Goal: Information Seeking & Learning: Understand process/instructions

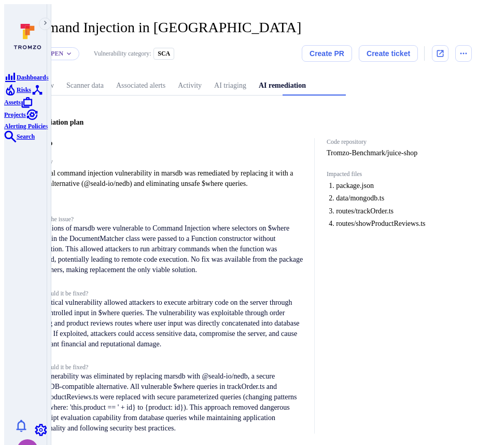
click at [263, 186] on span "A critical command injection vulnerability in marsdb was remediated by replacin…" at bounding box center [167, 178] width 277 height 21
click at [230, 231] on p "All versions of marsdb were vulnerable to Command Injection where selectors on …" at bounding box center [167, 249] width 277 height 52
click at [126, 215] on span "What is the issue?" at bounding box center [167, 219] width 277 height 8
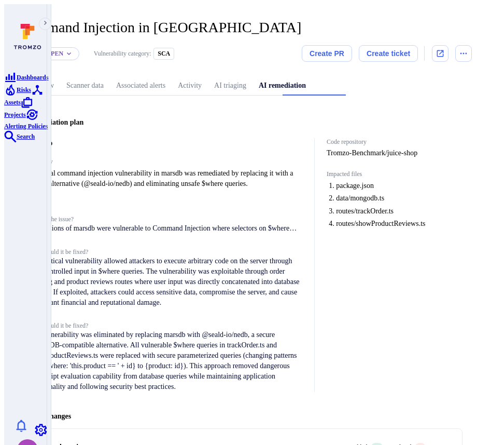
click at [125, 215] on span "What is the issue?" at bounding box center [167, 219] width 277 height 8
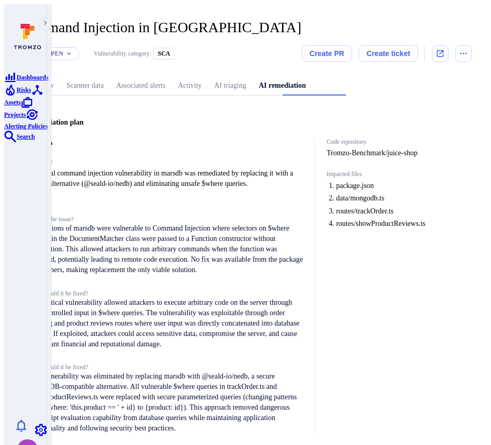
click at [125, 215] on span "What is the issue?" at bounding box center [167, 219] width 277 height 8
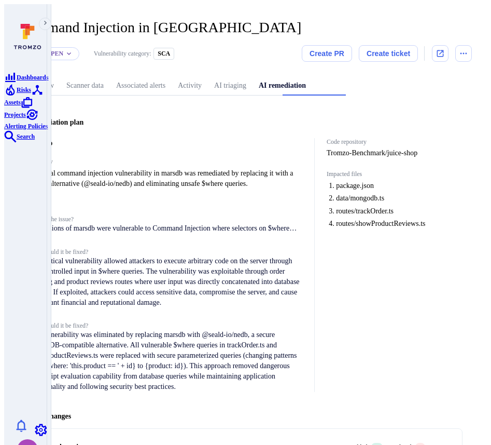
click at [125, 215] on span "What is the issue?" at bounding box center [167, 219] width 277 height 8
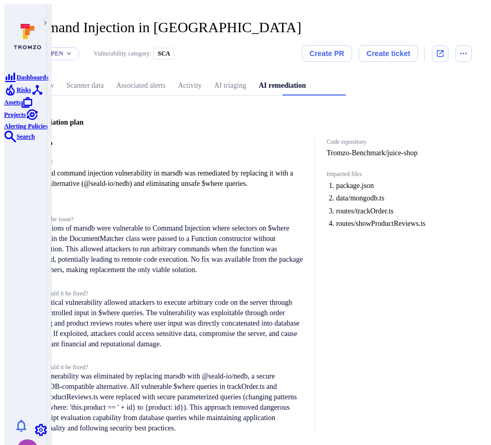
click at [125, 215] on span "What is the issue?" at bounding box center [167, 219] width 277 height 8
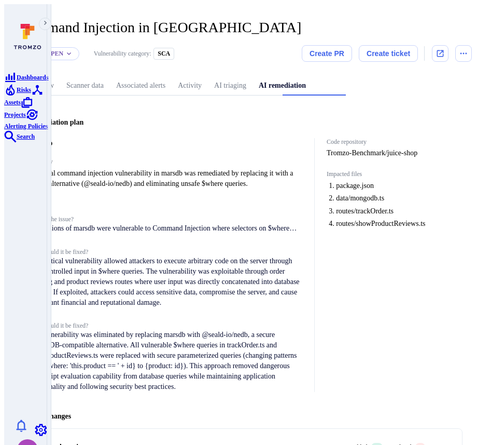
click at [102, 215] on span "What is the issue?" at bounding box center [167, 219] width 277 height 8
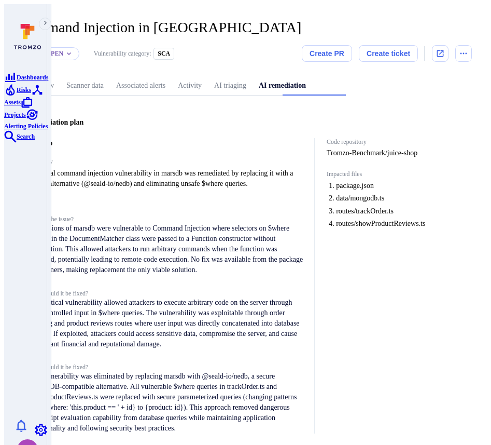
click at [153, 215] on span "What is the issue?" at bounding box center [167, 219] width 277 height 8
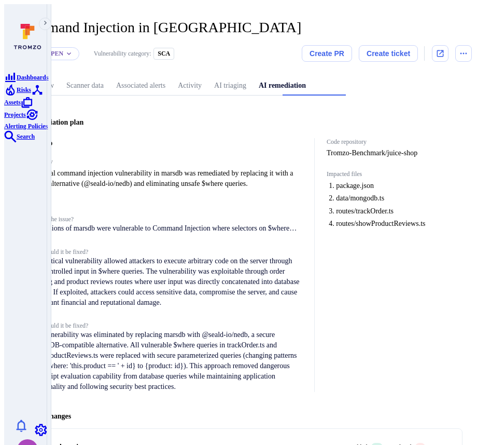
click at [153, 215] on span "What is the issue?" at bounding box center [167, 219] width 277 height 8
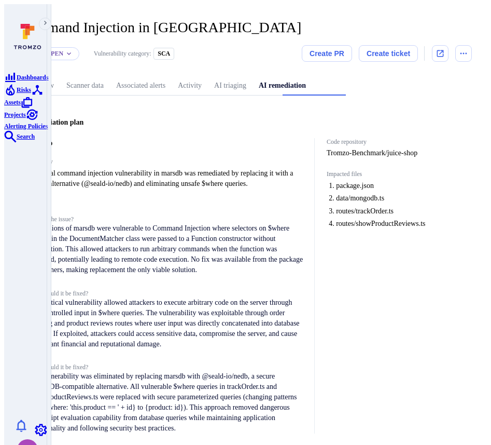
click at [153, 215] on span "What is the issue?" at bounding box center [167, 219] width 277 height 8
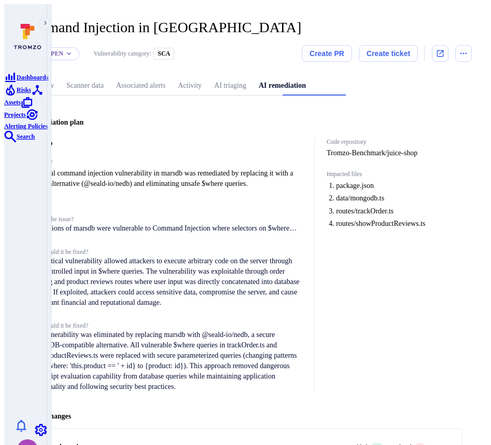
click at [153, 215] on span "What is the issue?" at bounding box center [167, 219] width 277 height 8
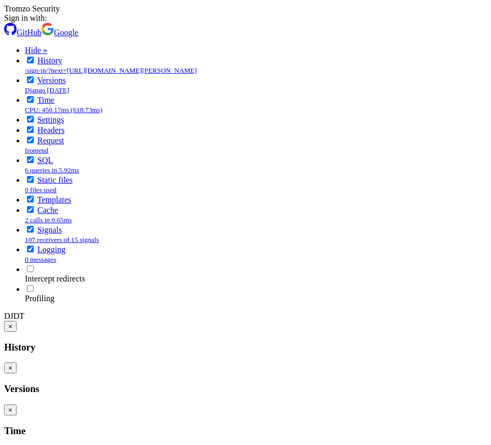
click at [78, 37] on span "Google" at bounding box center [66, 32] width 24 height 9
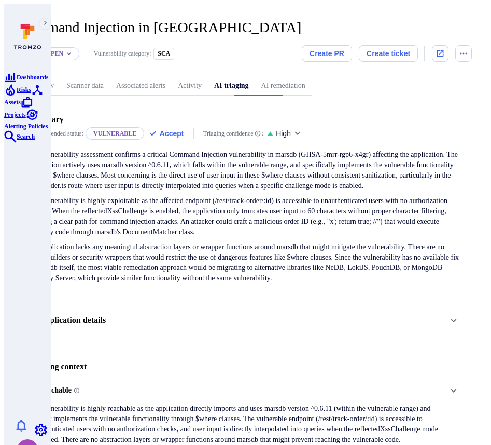
click at [312, 78] on link "AI remediation" at bounding box center [283, 85] width 57 height 19
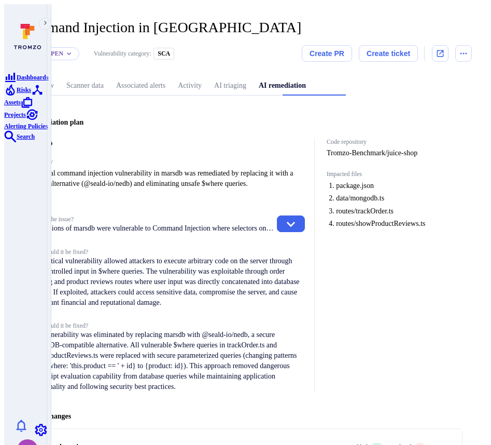
scroll to position [26, 0]
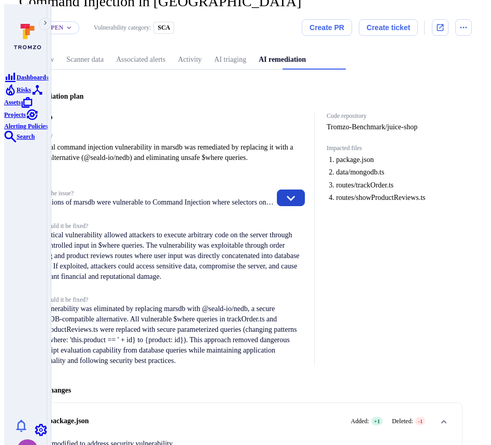
click at [297, 192] on icon "button" at bounding box center [291, 198] width 12 height 12
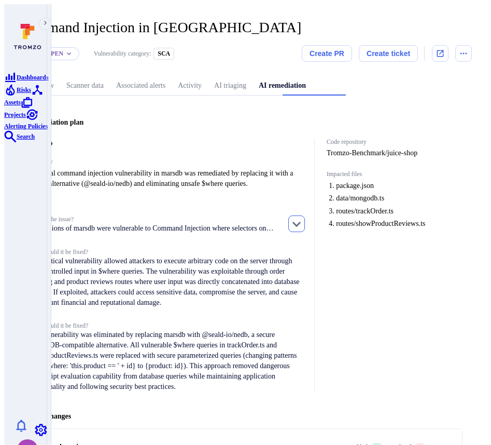
click at [301, 222] on icon "button" at bounding box center [297, 224] width 8 height 5
click at [296, 223] on div "What is the issue? All versions of marsdb were vulnerable to Command Injection …" at bounding box center [167, 224] width 277 height 18
click at [303, 217] on icon "button" at bounding box center [297, 223] width 12 height 12
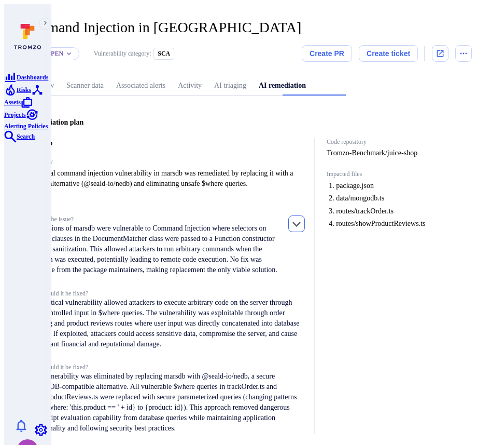
click at [303, 217] on icon "button" at bounding box center [297, 223] width 12 height 12
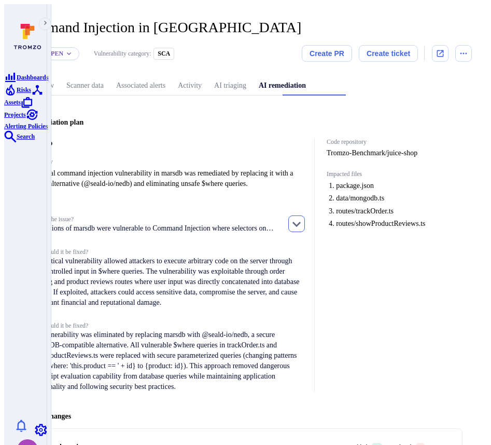
click at [303, 217] on icon "button" at bounding box center [297, 223] width 12 height 12
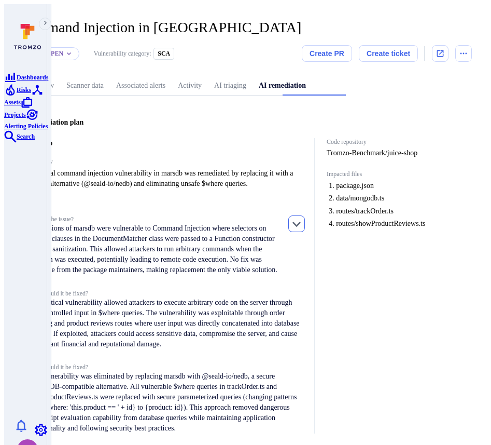
click at [303, 217] on icon "button" at bounding box center [297, 223] width 12 height 12
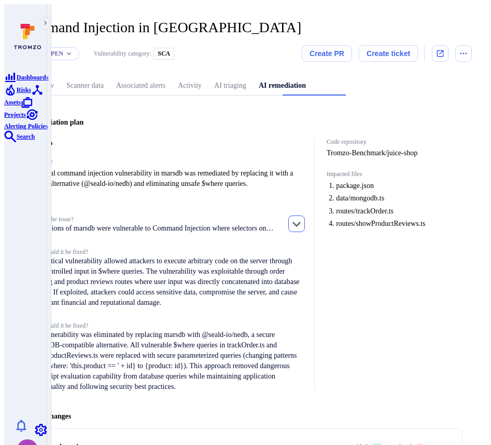
click at [303, 217] on icon "button" at bounding box center [297, 223] width 12 height 12
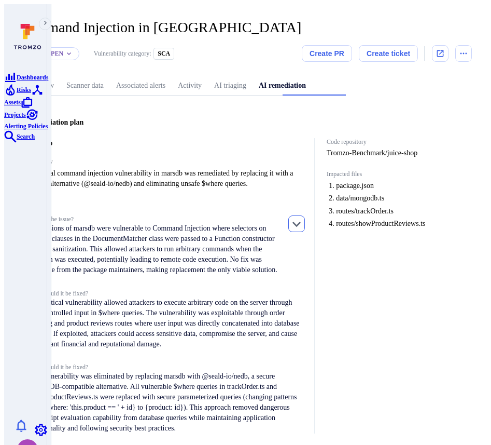
click at [303, 217] on icon "button" at bounding box center [297, 223] width 12 height 12
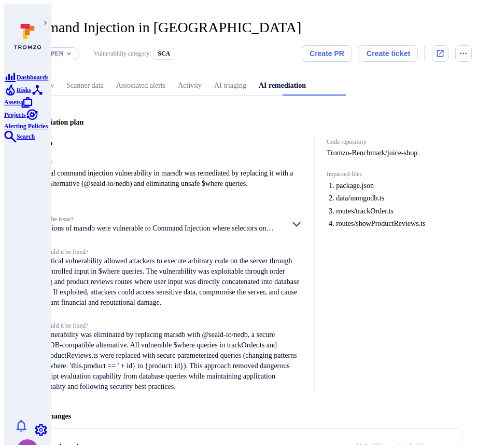
click at [291, 218] on div "What is the issue? All versions of marsdb were vulnerable to Command Injection …" at bounding box center [167, 224] width 277 height 18
click at [301, 222] on icon "button" at bounding box center [297, 224] width 8 height 5
click at [305, 224] on button "button" at bounding box center [297, 223] width 17 height 17
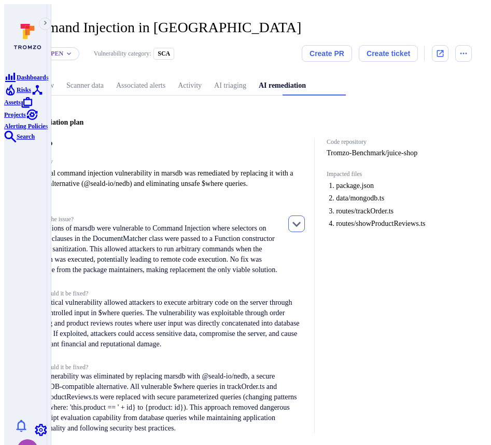
click at [305, 224] on button "button" at bounding box center [297, 223] width 17 height 17
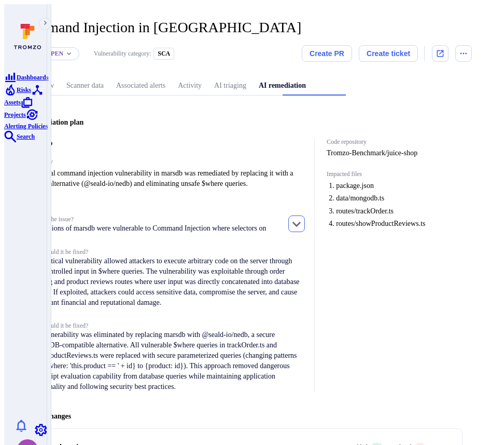
click at [305, 224] on button "button" at bounding box center [297, 223] width 17 height 17
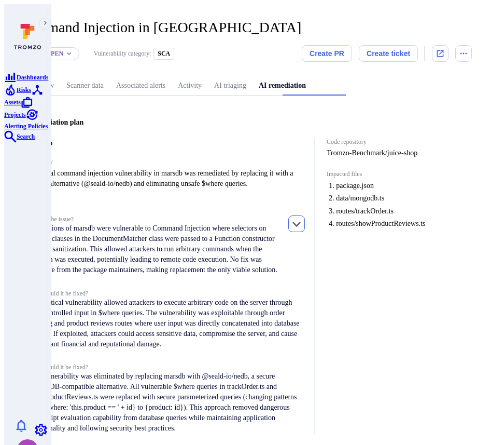
click at [305, 224] on button "button" at bounding box center [297, 223] width 17 height 17
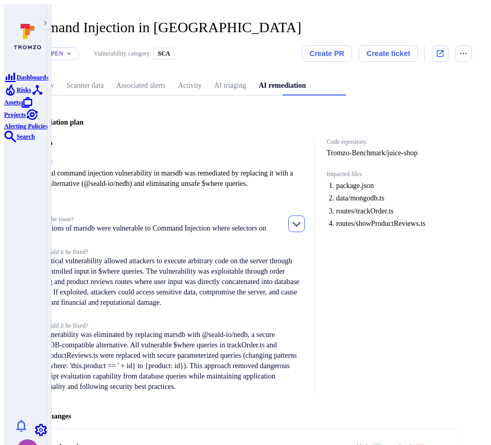
click at [303, 218] on icon "button" at bounding box center [297, 223] width 12 height 12
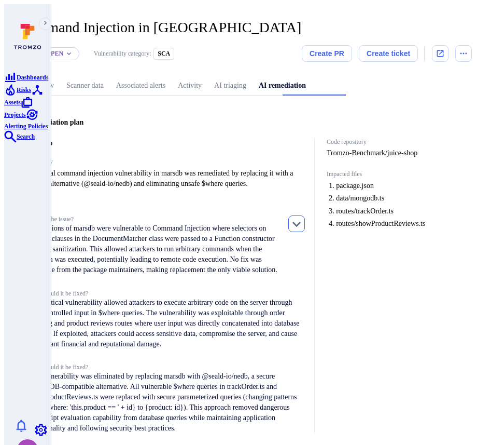
click at [303, 218] on icon "button" at bounding box center [297, 223] width 12 height 12
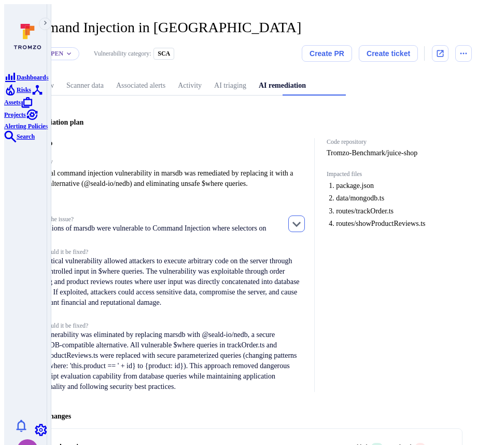
click at [305, 218] on button "button" at bounding box center [297, 223] width 17 height 17
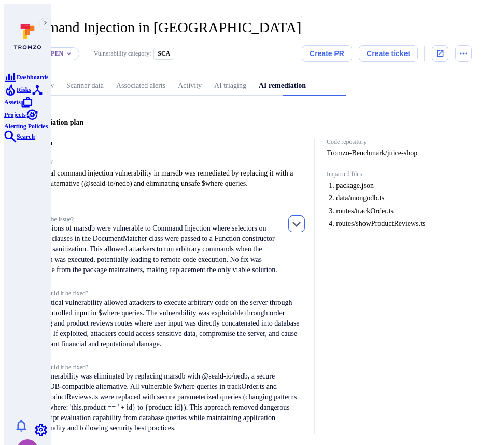
click at [305, 218] on button "button" at bounding box center [297, 223] width 17 height 17
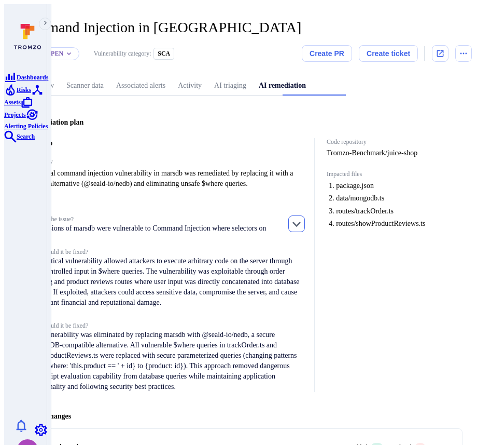
click at [305, 218] on button "button" at bounding box center [297, 223] width 17 height 17
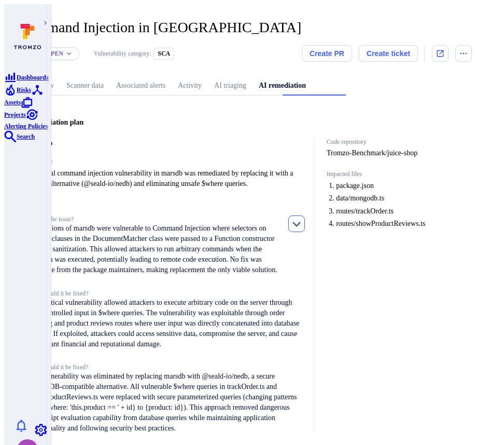
click at [305, 218] on button "button" at bounding box center [297, 223] width 17 height 17
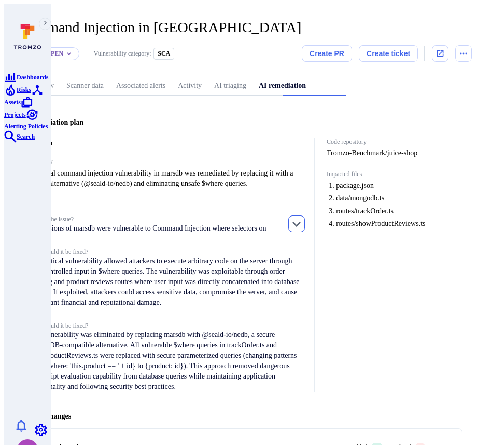
click at [305, 218] on button "button" at bounding box center [297, 223] width 17 height 17
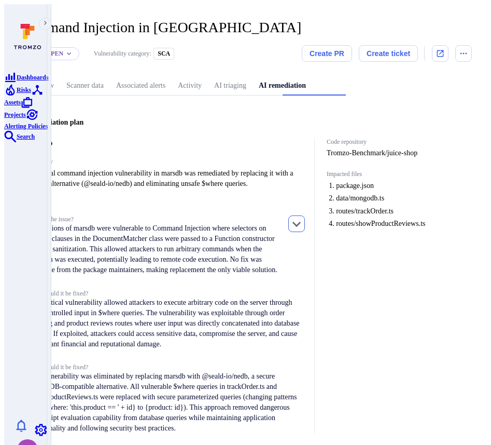
click at [305, 218] on button "button" at bounding box center [297, 223] width 17 height 17
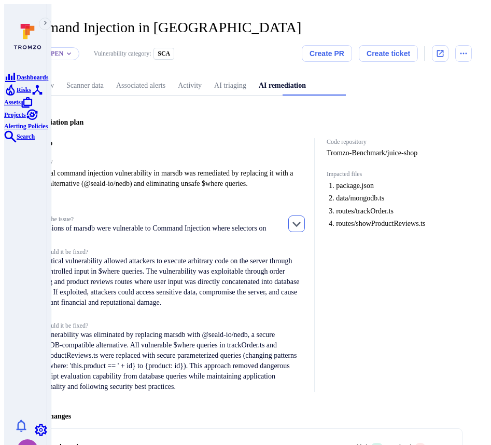
click at [305, 218] on button "button" at bounding box center [297, 223] width 17 height 17
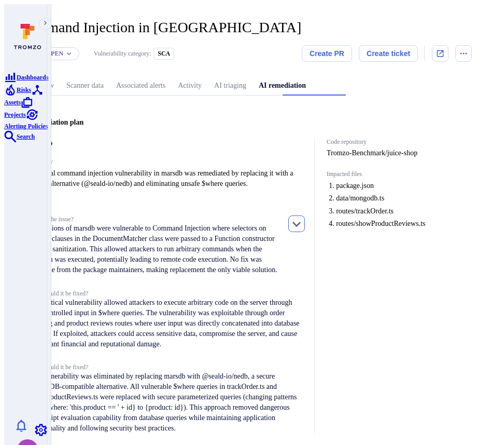
click at [305, 217] on button "button" at bounding box center [297, 223] width 17 height 17
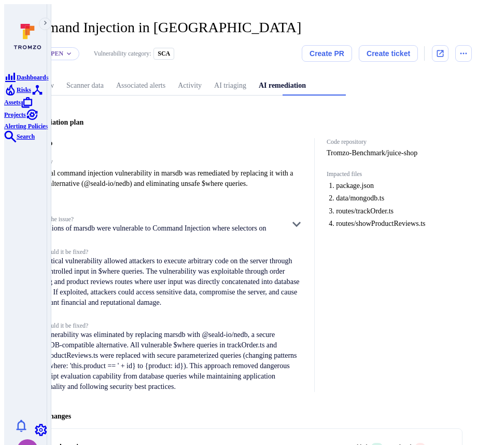
click at [305, 158] on h4 "Summary" at bounding box center [167, 162] width 277 height 8
click at [303, 210] on div "Analysis What is the issue? All versions of marsdb were vulnerable to Command I…" at bounding box center [167, 296] width 277 height 192
click at [301, 222] on icon "button" at bounding box center [297, 224] width 8 height 5
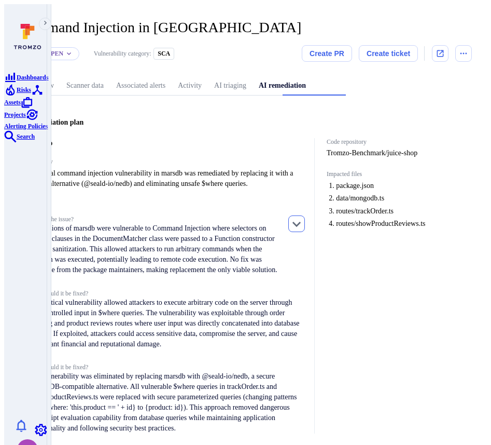
click at [303, 219] on icon "button" at bounding box center [297, 223] width 12 height 12
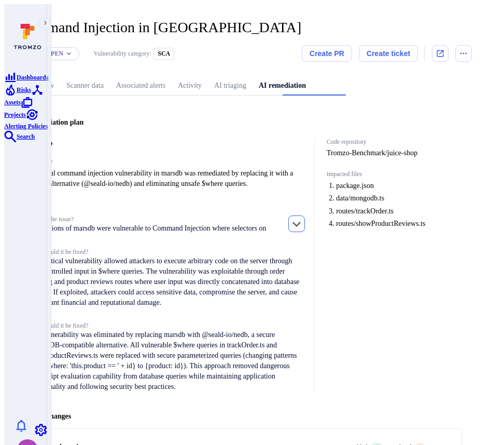
click at [303, 219] on icon "button" at bounding box center [297, 223] width 12 height 12
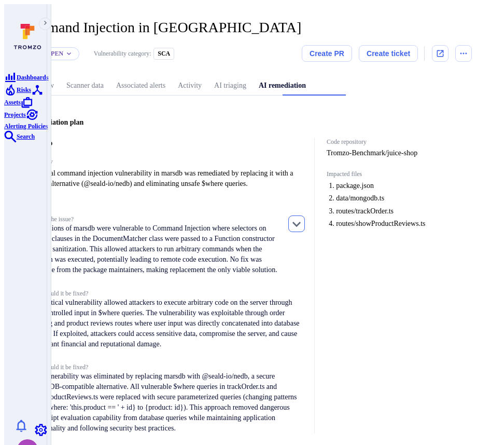
click at [303, 219] on icon "button" at bounding box center [297, 223] width 12 height 12
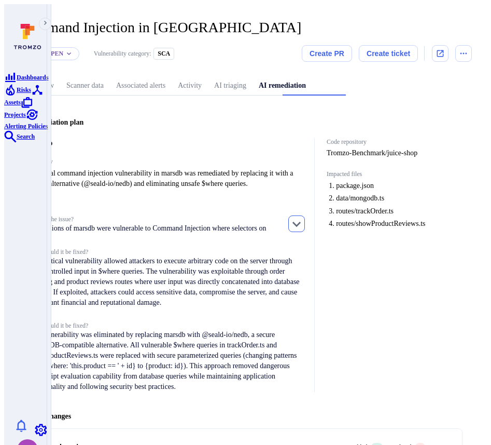
click at [303, 219] on icon "button" at bounding box center [297, 223] width 12 height 12
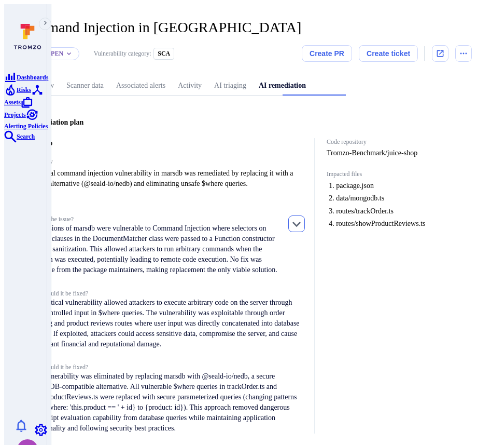
click at [301, 222] on icon "button" at bounding box center [297, 224] width 8 height 5
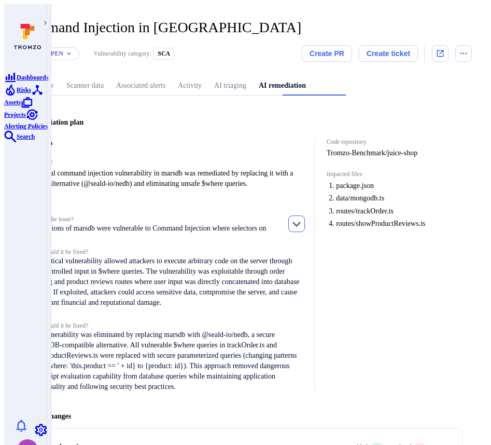
click at [301, 222] on icon "button" at bounding box center [297, 224] width 8 height 5
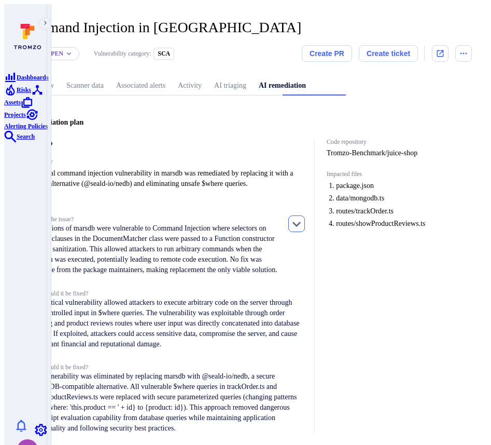
click at [301, 222] on icon "button" at bounding box center [297, 224] width 8 height 5
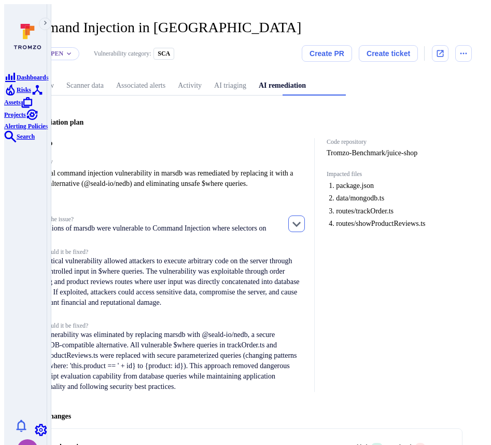
click at [301, 222] on icon "button" at bounding box center [297, 224] width 8 height 5
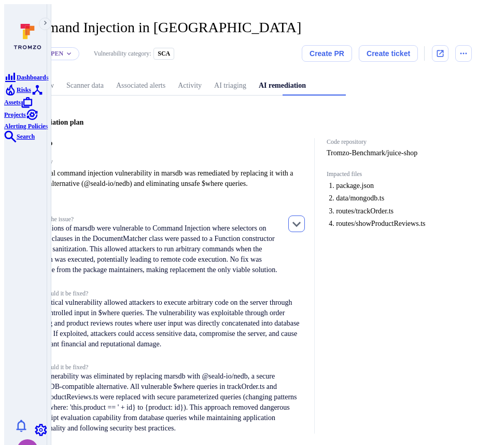
click at [301, 222] on icon "button" at bounding box center [297, 224] width 8 height 5
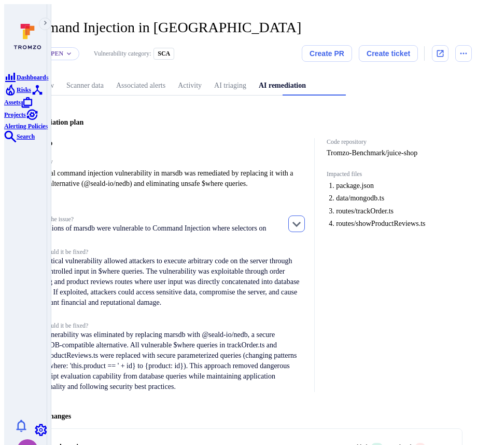
click at [303, 221] on icon "button" at bounding box center [297, 223] width 12 height 12
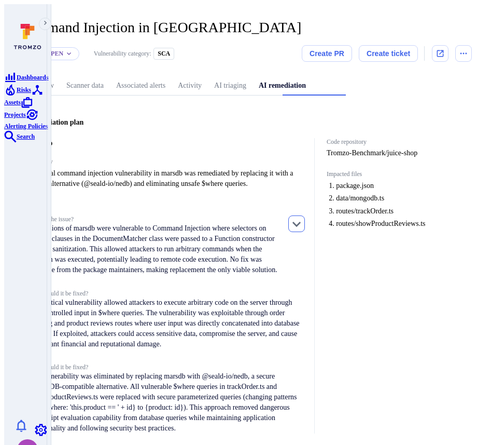
click at [301, 222] on icon "button" at bounding box center [297, 224] width 8 height 5
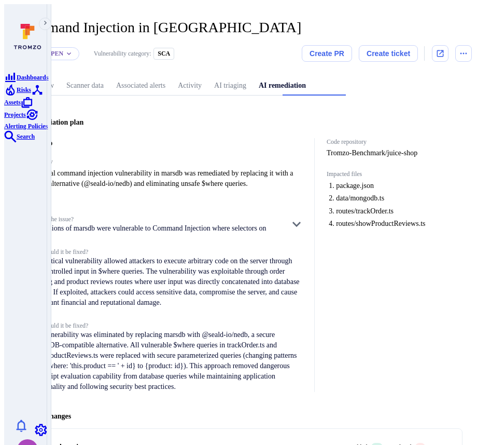
click at [291, 192] on div "Summary A critical command injection vulnerability in marsdb was remediated by …" at bounding box center [167, 275] width 277 height 234
click at [303, 217] on icon "button" at bounding box center [297, 223] width 12 height 12
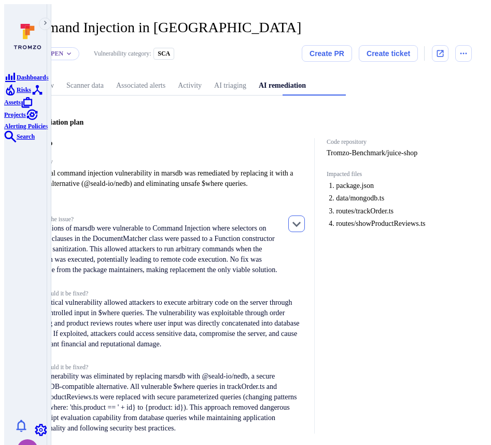
click at [303, 217] on icon "button" at bounding box center [297, 223] width 12 height 12
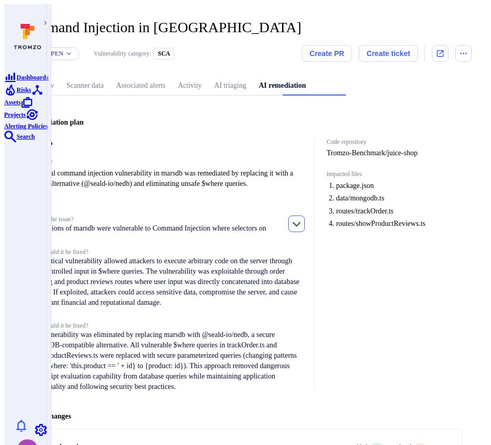
click at [303, 217] on icon "button" at bounding box center [297, 223] width 12 height 12
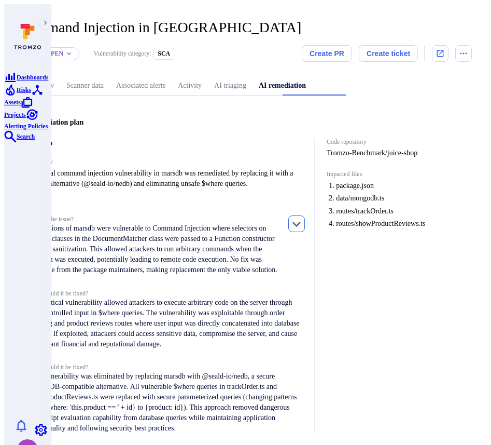
click at [303, 217] on icon "button" at bounding box center [297, 223] width 12 height 12
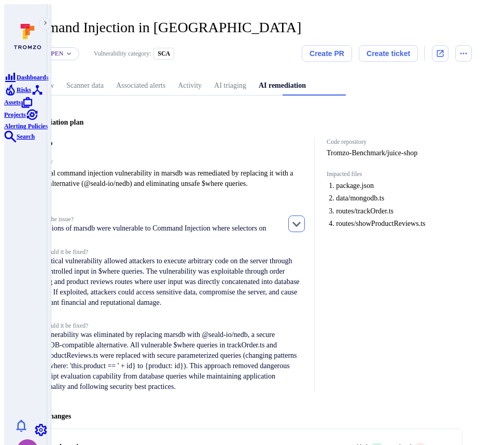
click at [303, 217] on icon "button" at bounding box center [297, 223] width 12 height 12
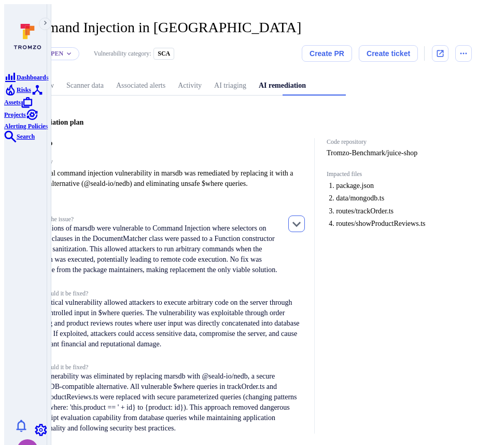
click at [303, 217] on icon "button" at bounding box center [297, 223] width 12 height 12
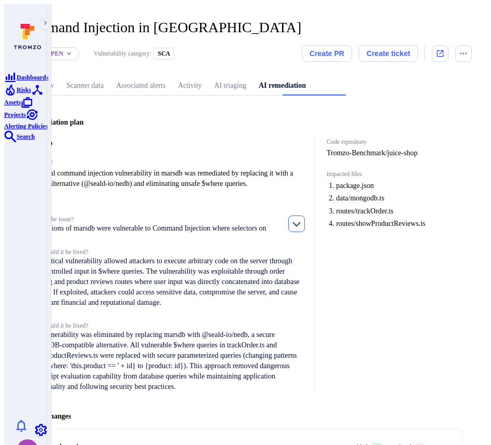
click at [303, 217] on icon "button" at bounding box center [297, 223] width 12 height 12
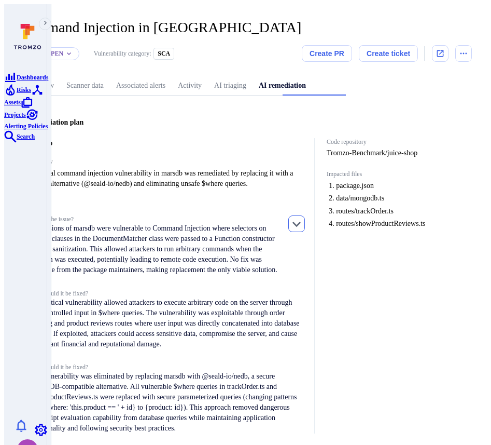
click at [303, 217] on icon "button" at bounding box center [297, 223] width 12 height 12
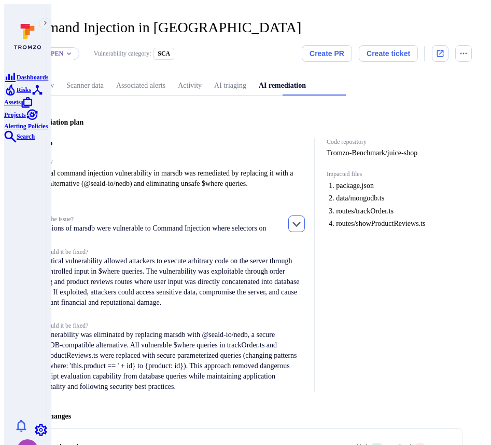
click at [302, 220] on icon "button" at bounding box center [297, 223] width 12 height 12
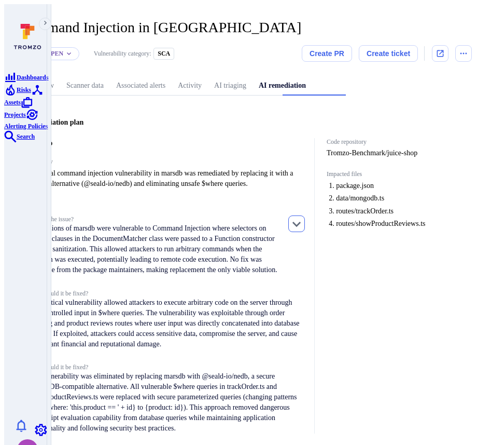
click at [302, 221] on icon "button" at bounding box center [297, 223] width 12 height 12
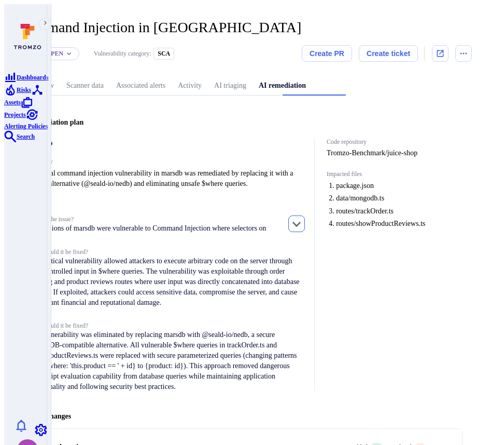
click at [302, 219] on icon "button" at bounding box center [297, 223] width 12 height 12
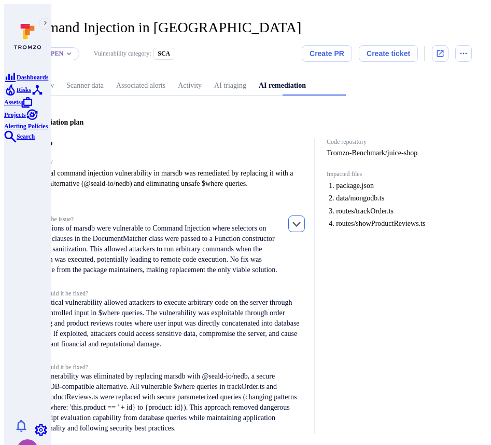
click at [301, 222] on icon "button" at bounding box center [297, 224] width 8 height 5
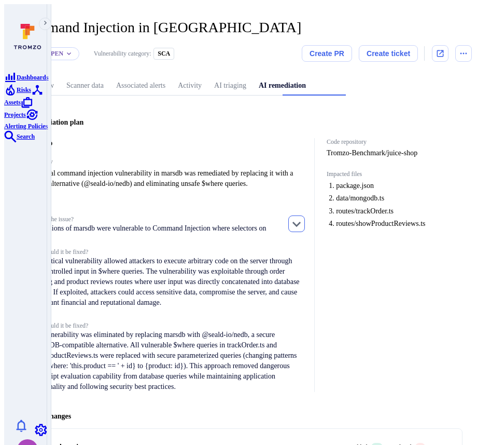
click at [301, 222] on icon "button" at bounding box center [297, 224] width 8 height 5
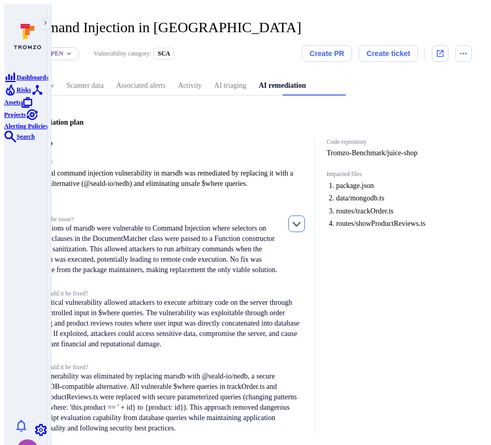
click at [301, 222] on icon "button" at bounding box center [297, 224] width 8 height 5
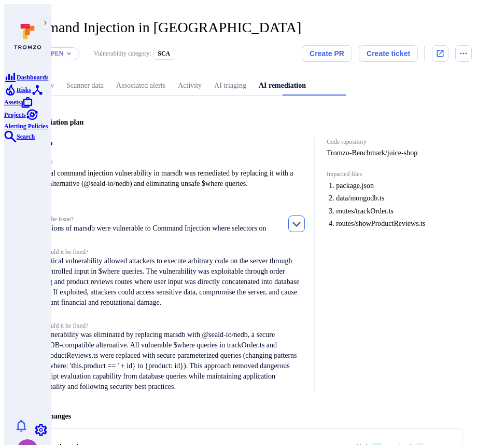
click at [301, 222] on icon "button" at bounding box center [297, 224] width 8 height 5
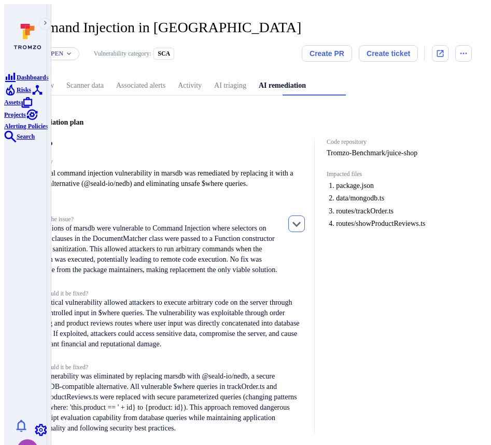
click at [301, 222] on icon "button" at bounding box center [297, 224] width 8 height 5
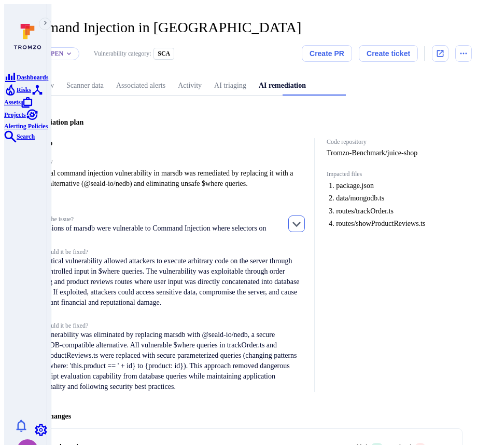
click at [302, 217] on icon "button" at bounding box center [297, 223] width 12 height 12
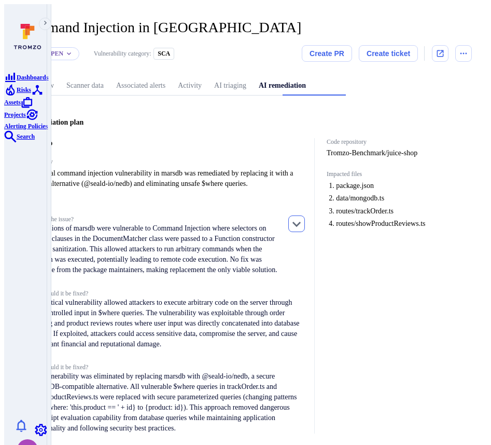
click at [301, 217] on icon "button" at bounding box center [297, 223] width 12 height 12
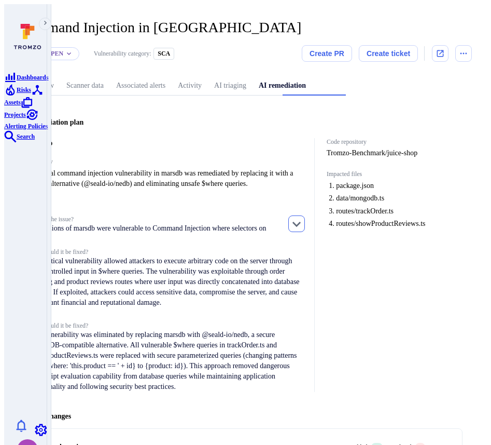
click at [301, 222] on icon "button" at bounding box center [297, 224] width 8 height 5
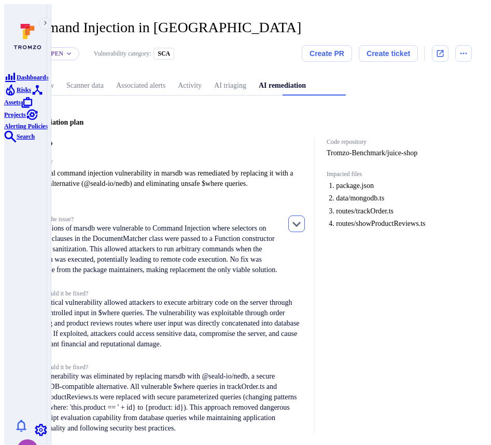
click at [301, 222] on icon "button" at bounding box center [297, 224] width 8 height 5
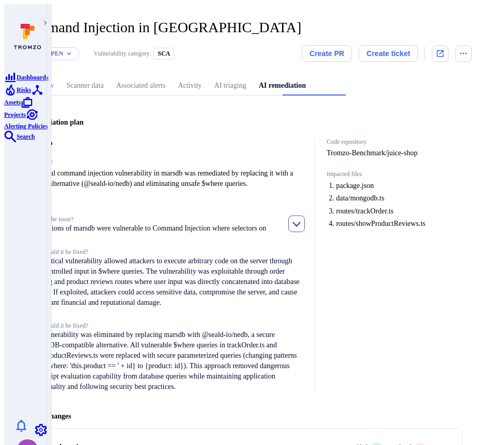
click at [301, 222] on icon "button" at bounding box center [297, 224] width 8 height 5
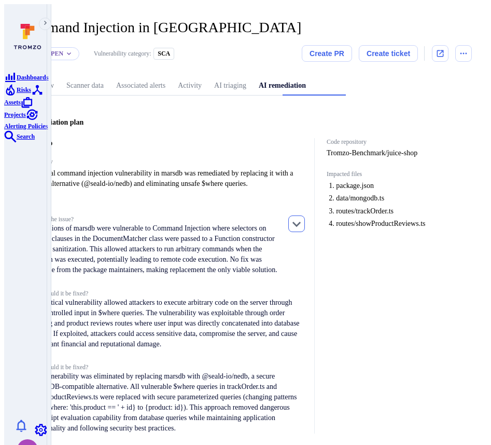
click at [301, 222] on icon "button" at bounding box center [297, 224] width 8 height 5
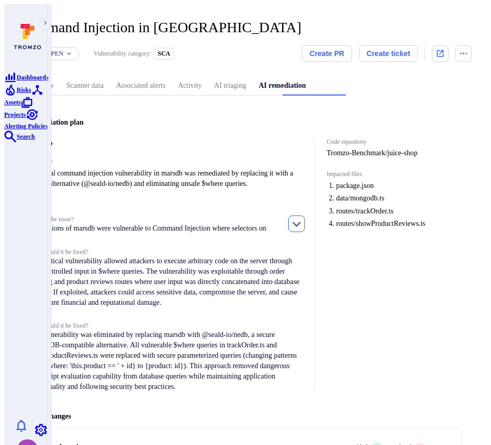
click at [303, 222] on icon "button" at bounding box center [297, 223] width 12 height 12
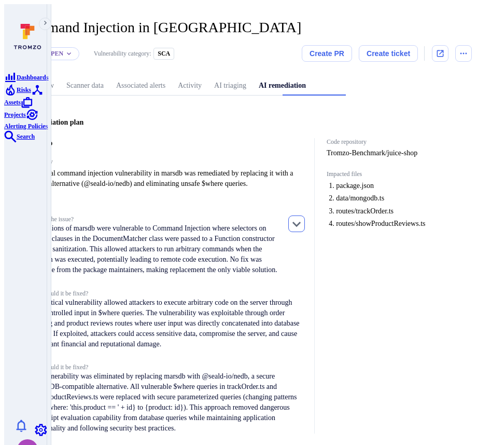
click at [303, 222] on icon "button" at bounding box center [297, 223] width 12 height 12
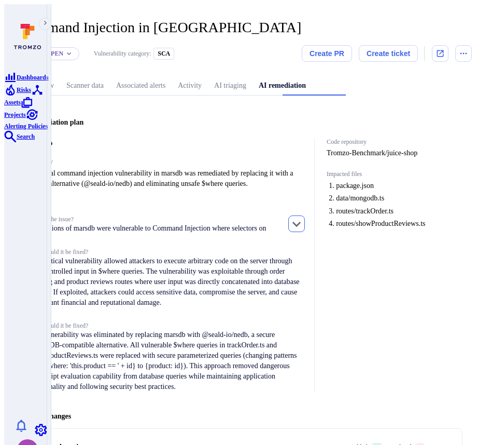
click at [303, 223] on icon "button" at bounding box center [297, 223] width 12 height 12
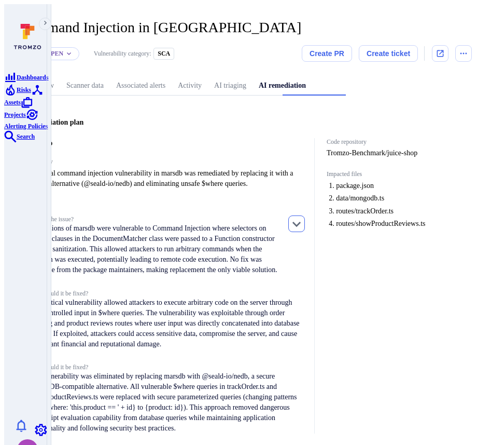
click at [303, 222] on icon "button" at bounding box center [297, 223] width 12 height 12
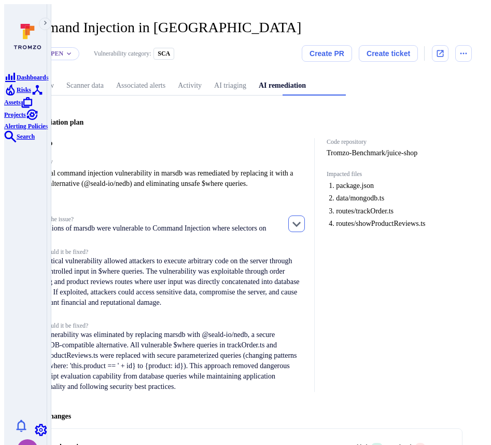
click at [303, 221] on icon "button" at bounding box center [297, 223] width 12 height 12
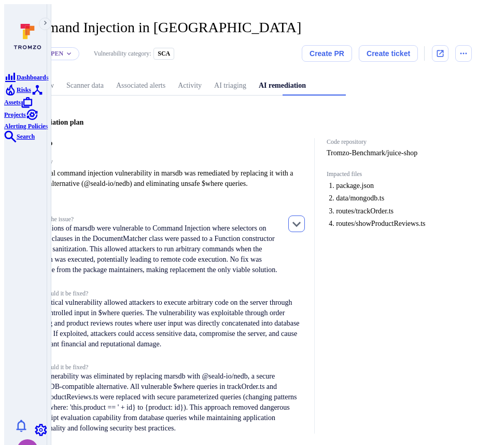
click at [303, 221] on icon "button" at bounding box center [297, 223] width 12 height 12
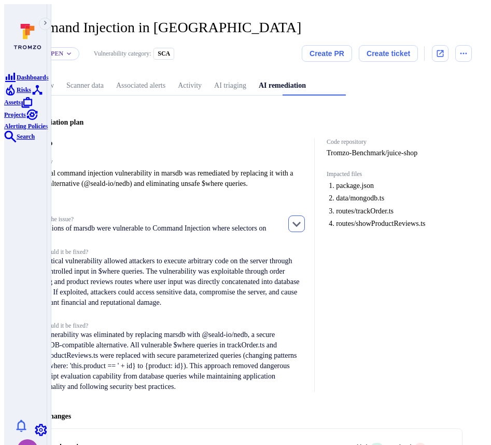
click at [303, 221] on icon "button" at bounding box center [297, 223] width 12 height 12
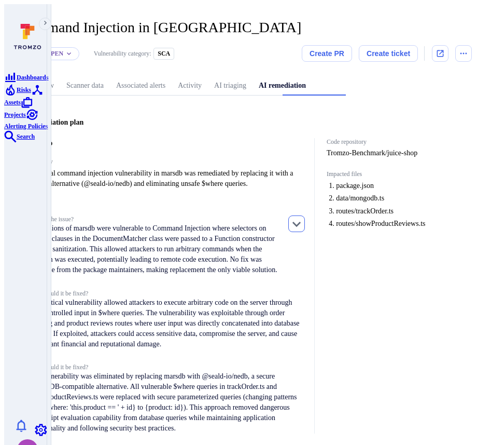
click at [305, 222] on button "button" at bounding box center [297, 223] width 17 height 17
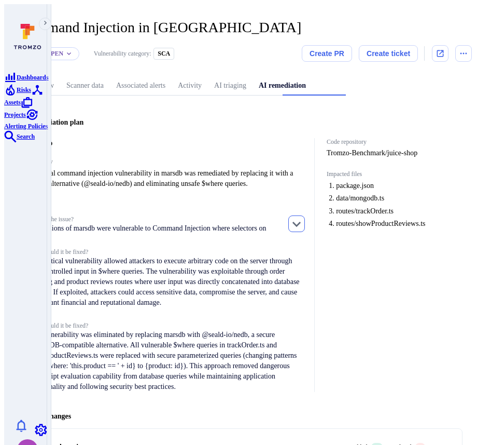
click at [305, 222] on button "button" at bounding box center [297, 223] width 17 height 17
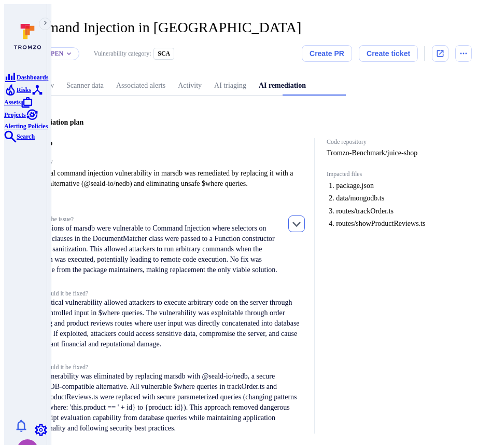
click at [305, 222] on button "button" at bounding box center [297, 223] width 17 height 17
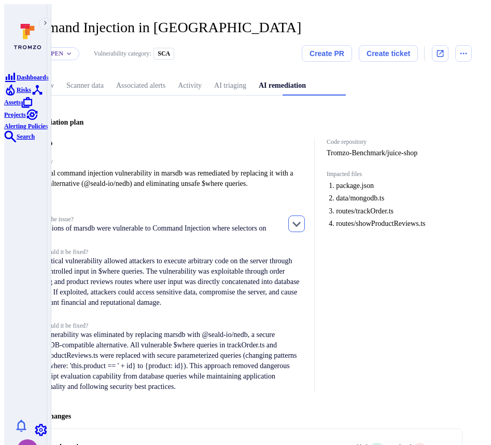
click at [303, 226] on button "button" at bounding box center [297, 223] width 17 height 17
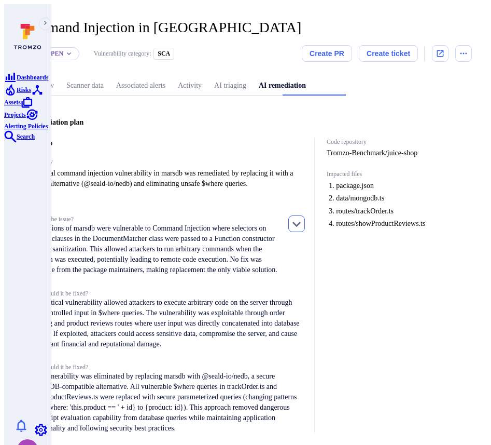
click at [303, 217] on icon "button" at bounding box center [297, 223] width 12 height 12
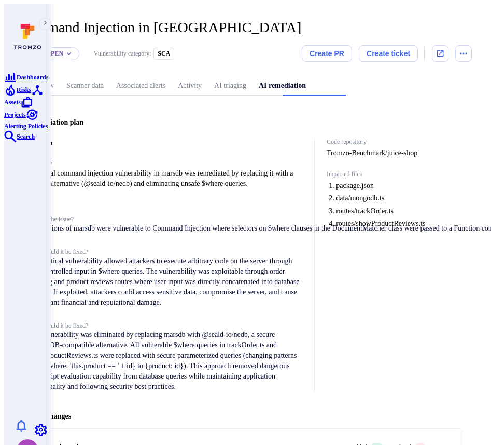
click at [430, 85] on div "Overview Scanner data Associated alerts Activity AI triaging AI remediation" at bounding box center [245, 85] width 453 height 19
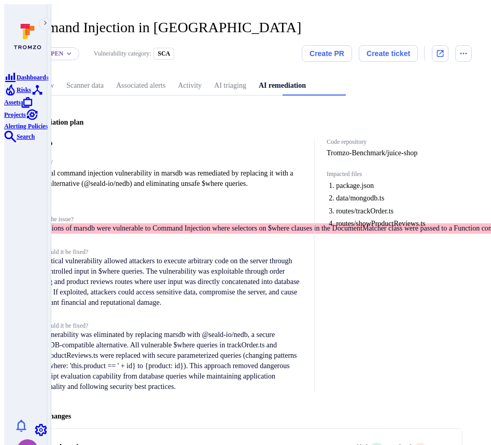
click at [392, 316] on div "Code repository Tromzo-Benchmark/juice-shop Impacted files package.json data/mo…" at bounding box center [389, 265] width 148 height 254
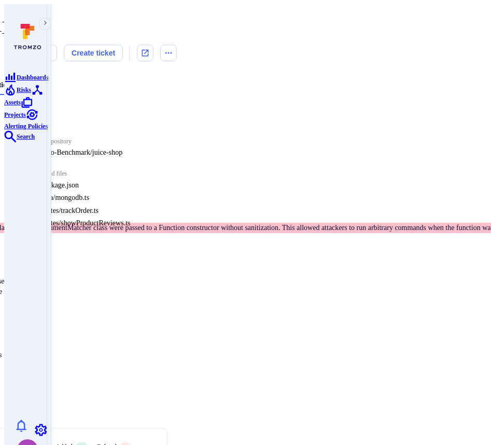
scroll to position [1, 0]
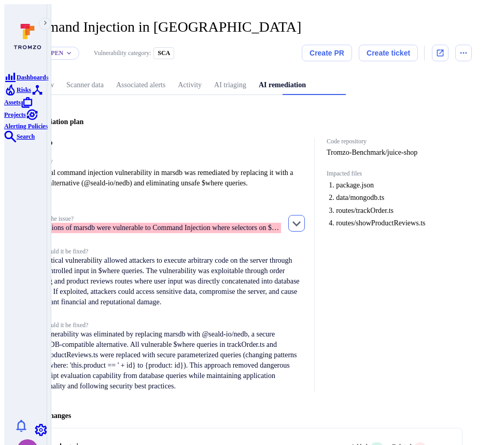
click at [302, 221] on icon "button" at bounding box center [297, 223] width 12 height 12
click at [301, 221] on icon "button" at bounding box center [297, 223] width 8 height 5
click at [248, 226] on p "All versions of marsdb were vulnerable to Command Injection where selectors on …" at bounding box center [155, 228] width 253 height 10
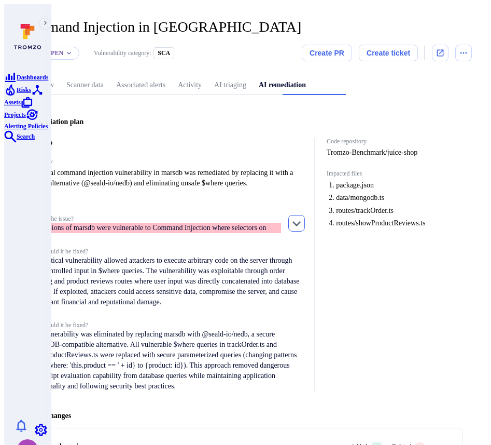
click at [298, 220] on button "button" at bounding box center [297, 223] width 17 height 17
click at [305, 220] on button "button" at bounding box center [297, 223] width 17 height 17
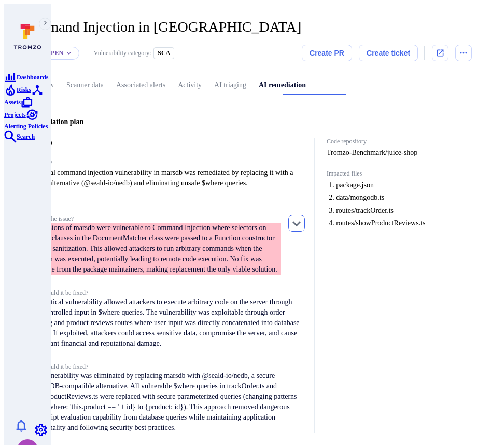
click at [303, 217] on icon "button" at bounding box center [297, 223] width 12 height 12
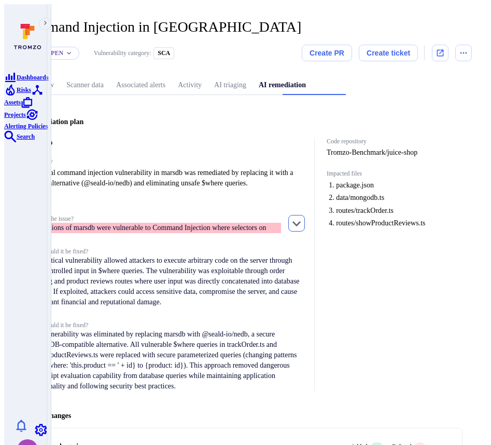
click at [303, 217] on icon "button" at bounding box center [297, 223] width 12 height 12
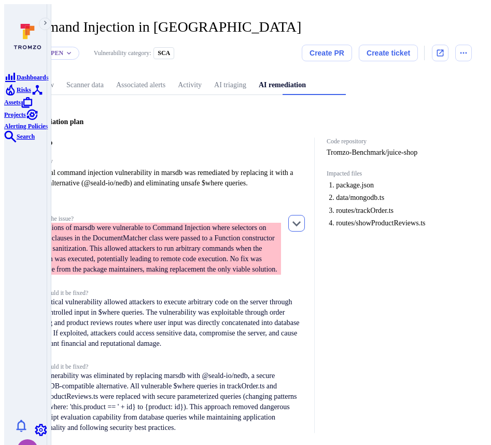
click at [303, 217] on icon "button" at bounding box center [297, 223] width 12 height 12
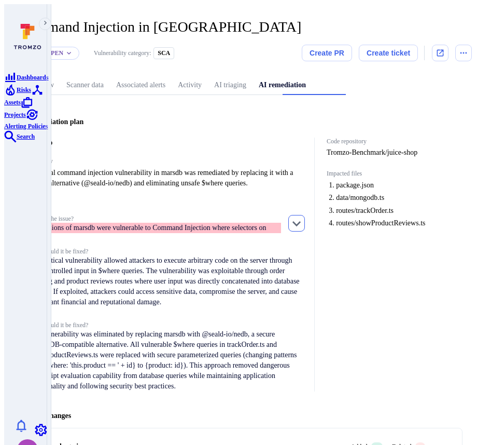
click at [303, 219] on icon "button" at bounding box center [297, 223] width 12 height 12
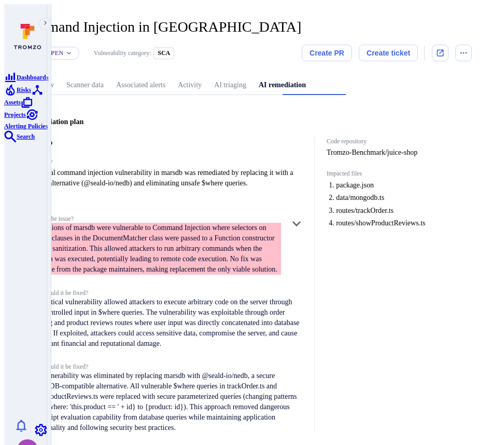
click at [305, 183] on span "A critical command injection vulnerability in marsdb was remediated by replacin…" at bounding box center [167, 178] width 277 height 21
click at [303, 217] on icon "button" at bounding box center [297, 223] width 12 height 12
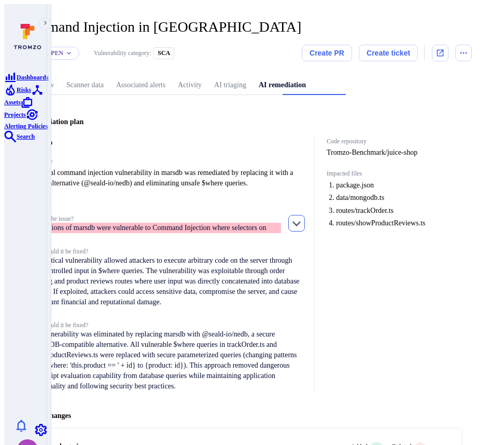
click at [303, 217] on icon "button" at bounding box center [297, 223] width 12 height 12
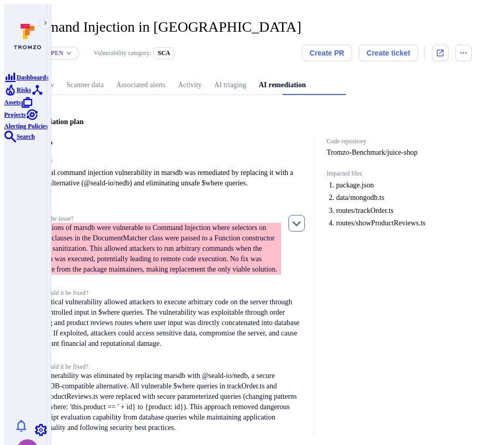
click at [303, 217] on icon "button" at bounding box center [297, 223] width 12 height 12
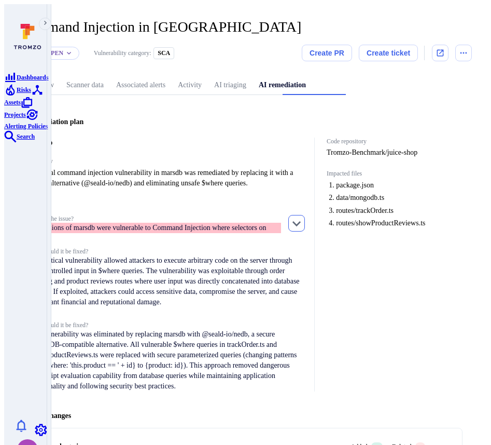
click at [305, 215] on button "button" at bounding box center [297, 223] width 17 height 17
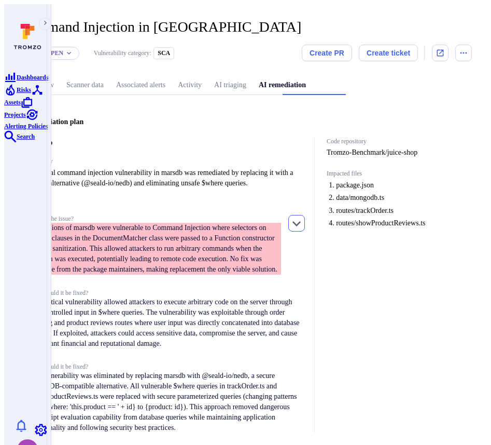
click at [305, 215] on button "button" at bounding box center [297, 223] width 17 height 17
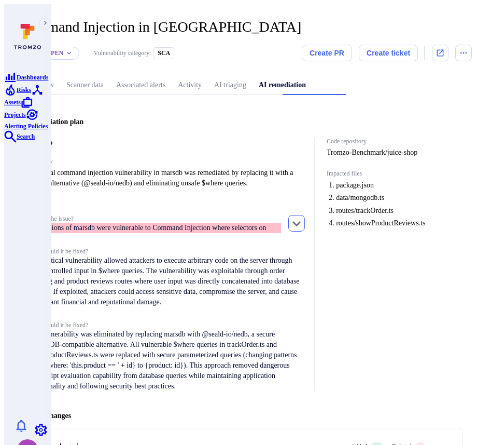
click at [305, 215] on button "button" at bounding box center [297, 223] width 17 height 17
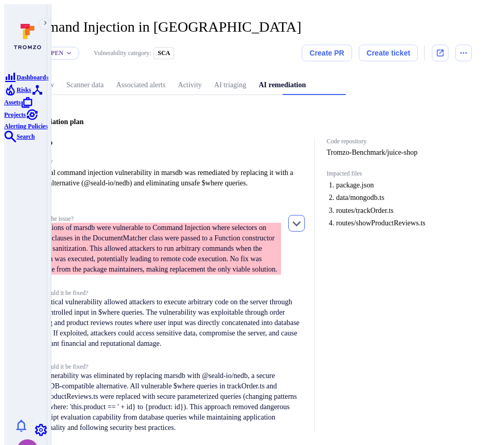
click at [305, 215] on button "button" at bounding box center [297, 223] width 17 height 17
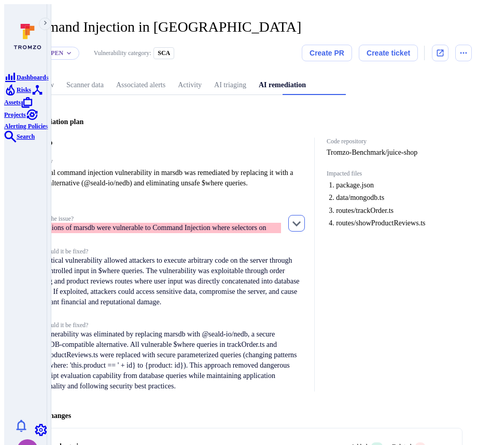
click at [303, 217] on icon "button" at bounding box center [297, 223] width 12 height 12
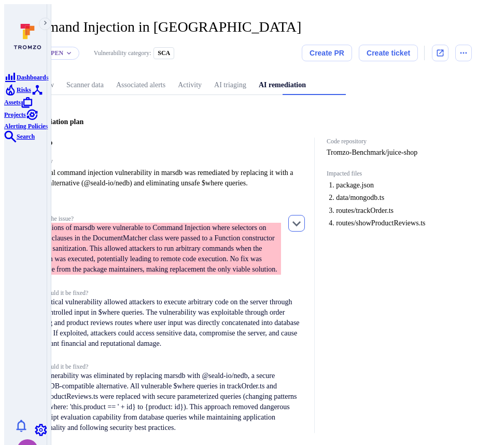
click at [303, 217] on icon "button" at bounding box center [297, 223] width 12 height 12
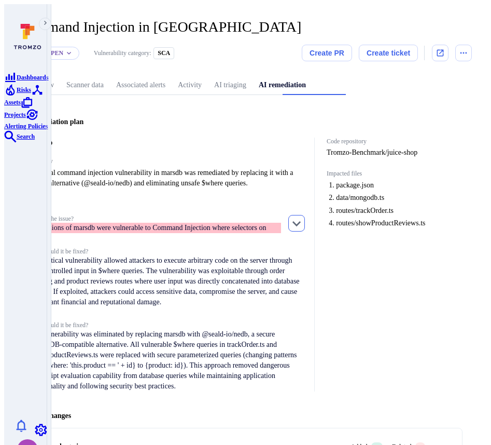
click at [303, 217] on icon "button" at bounding box center [297, 223] width 12 height 12
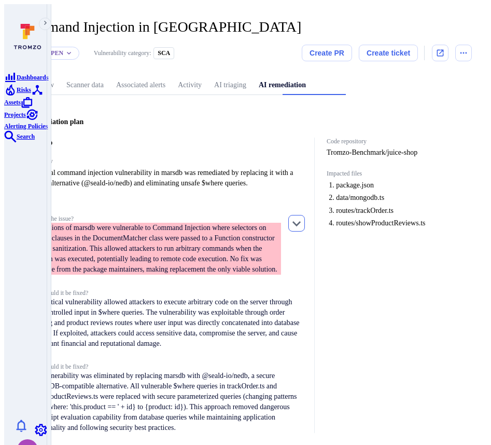
click at [300, 221] on icon "button" at bounding box center [297, 223] width 12 height 12
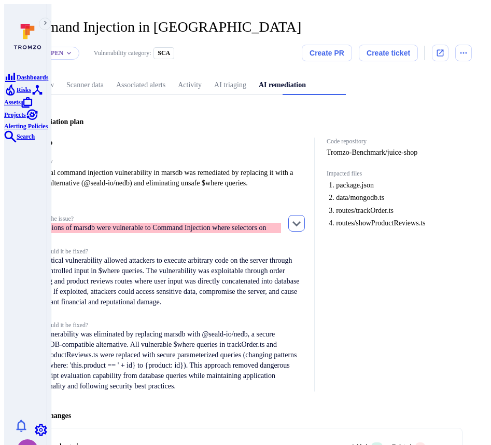
click at [300, 221] on icon "button" at bounding box center [297, 223] width 12 height 12
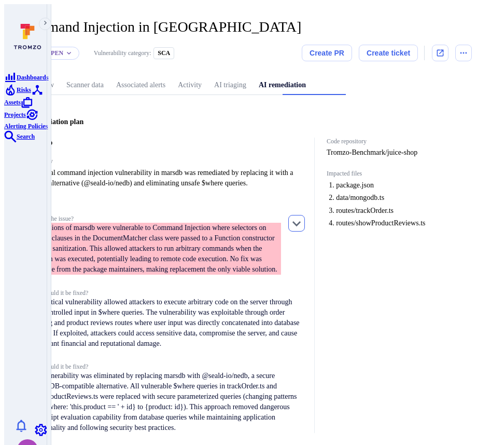
click at [302, 221] on icon "button" at bounding box center [297, 223] width 12 height 12
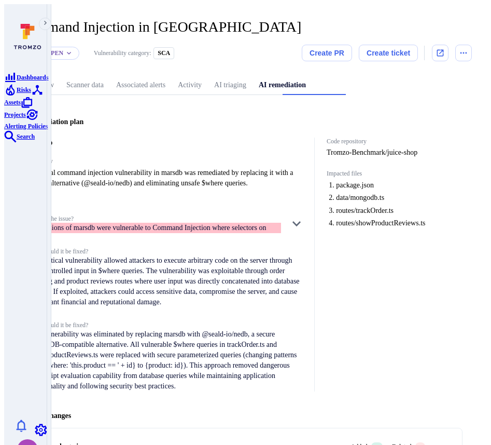
click at [305, 179] on span "A critical command injection vulnerability in marsdb was remediated by replacin…" at bounding box center [167, 178] width 277 height 21
click at [305, 215] on button "button" at bounding box center [297, 223] width 17 height 17
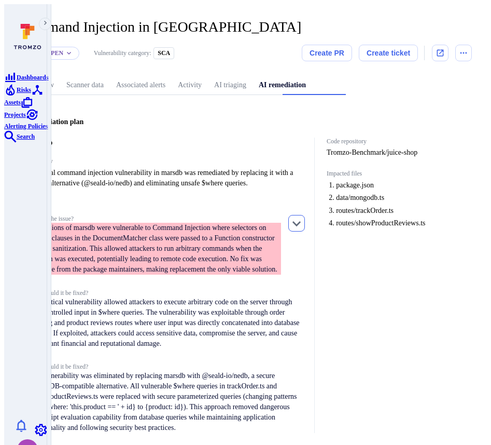
click at [305, 215] on button "button" at bounding box center [297, 223] width 17 height 17
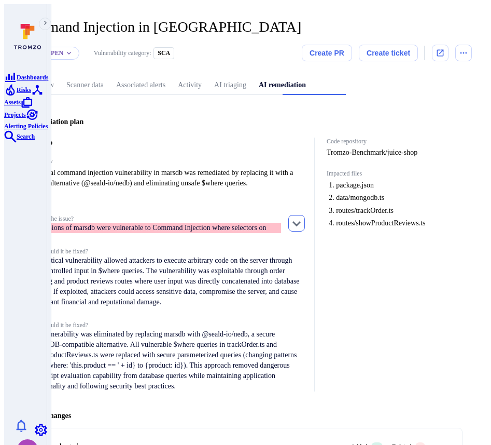
click at [305, 215] on button "button" at bounding box center [297, 223] width 17 height 17
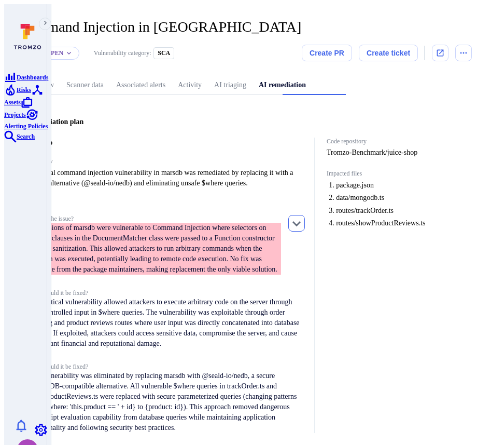
click at [305, 215] on button "button" at bounding box center [297, 223] width 17 height 17
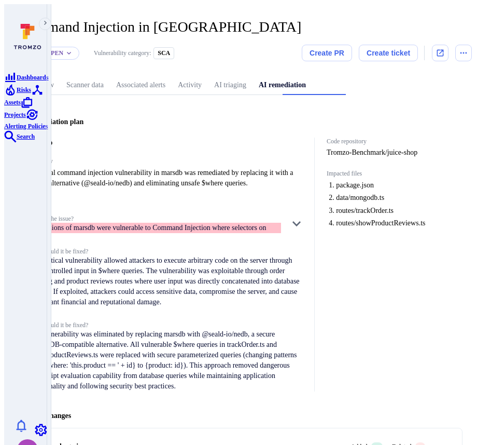
click at [260, 37] on header "Command Injection in marsdb ... Show more Status: Open Vulnerability category: …" at bounding box center [245, 40] width 453 height 43
click at [266, 168] on span "A critical command injection vulnerability in marsdb was remediated by replacin…" at bounding box center [167, 178] width 277 height 21
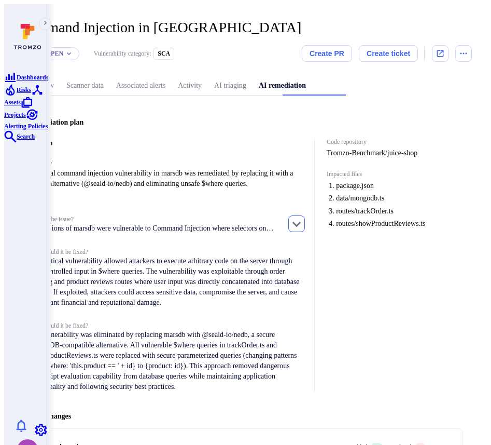
click at [303, 221] on icon "button" at bounding box center [297, 223] width 12 height 12
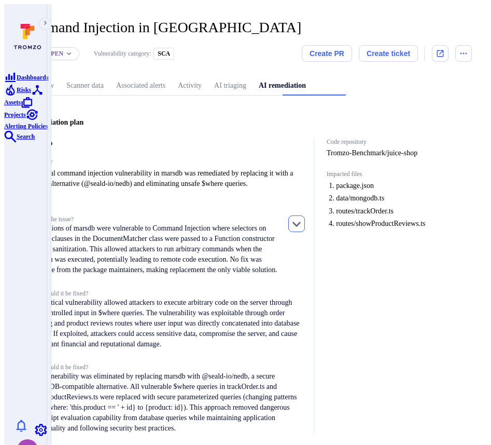
click at [303, 221] on icon "button" at bounding box center [297, 223] width 12 height 12
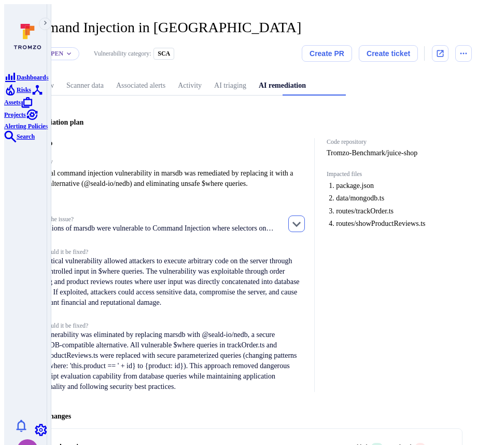
click at [303, 221] on icon "button" at bounding box center [297, 223] width 12 height 12
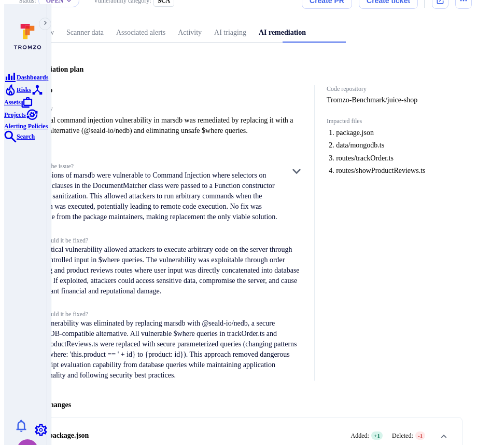
scroll to position [54, 0]
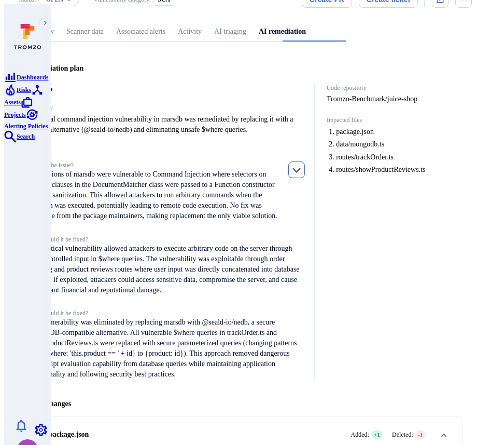
click at [300, 167] on icon "button" at bounding box center [297, 169] width 12 height 12
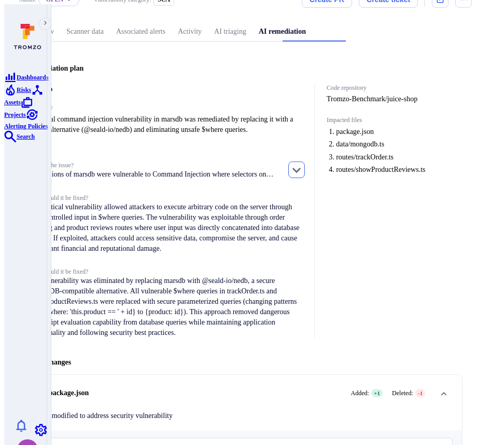
click at [301, 167] on icon "button" at bounding box center [297, 169] width 12 height 12
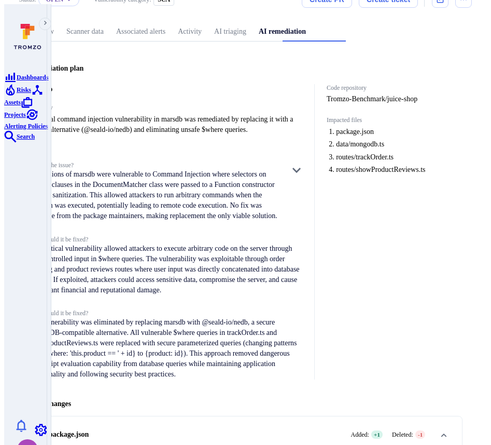
click at [295, 104] on h4 "Summary" at bounding box center [167, 108] width 277 height 8
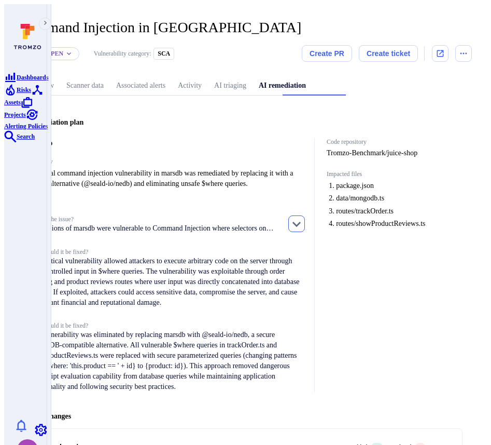
click at [303, 222] on icon "button" at bounding box center [297, 223] width 12 height 12
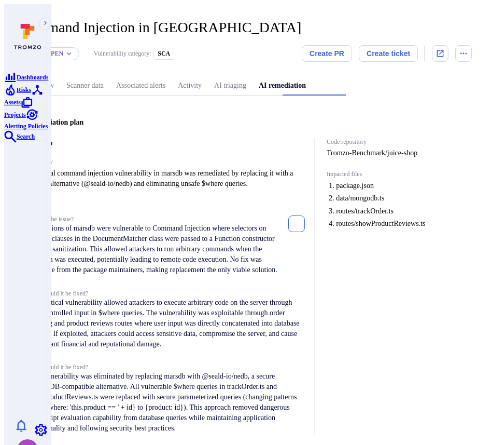
click at [305, 225] on button "button" at bounding box center [297, 223] width 17 height 17
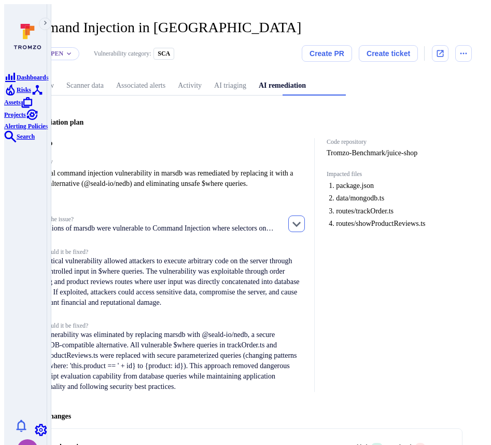
click at [305, 225] on button "button" at bounding box center [297, 223] width 17 height 17
click at [303, 223] on icon "button" at bounding box center [297, 223] width 12 height 12
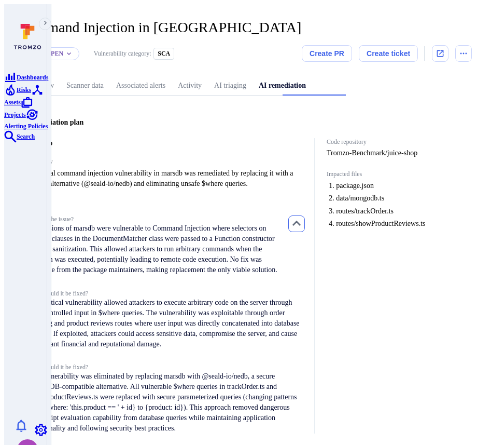
click at [303, 221] on icon "button" at bounding box center [297, 223] width 12 height 12
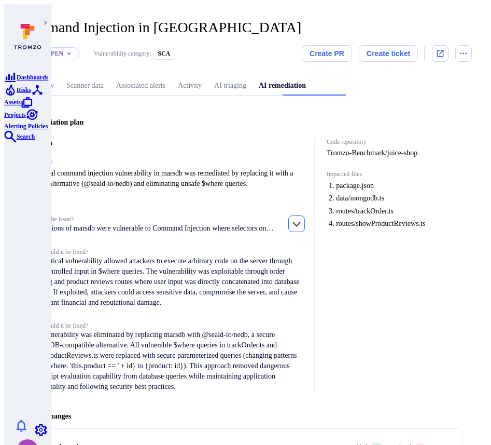
click at [303, 221] on icon "button" at bounding box center [297, 223] width 12 height 12
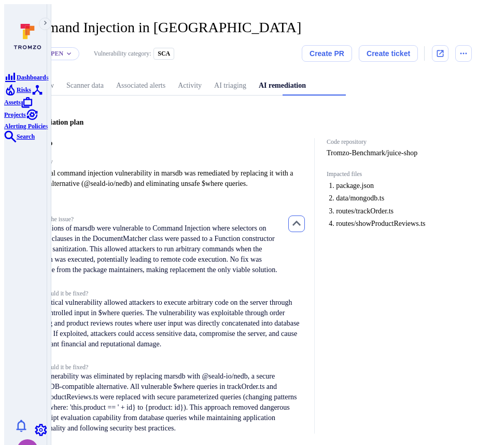
click at [303, 221] on icon "button" at bounding box center [297, 223] width 12 height 12
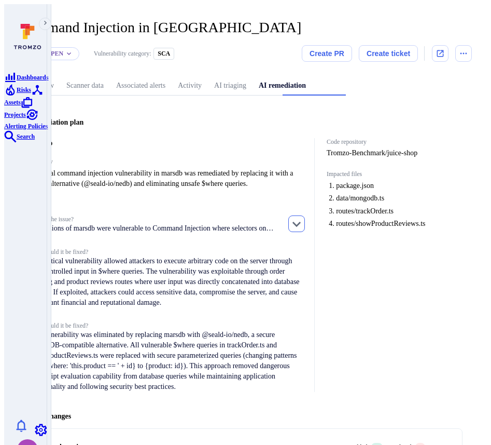
click at [303, 221] on icon "button" at bounding box center [297, 223] width 12 height 12
click at [303, 223] on icon "button" at bounding box center [297, 223] width 12 height 12
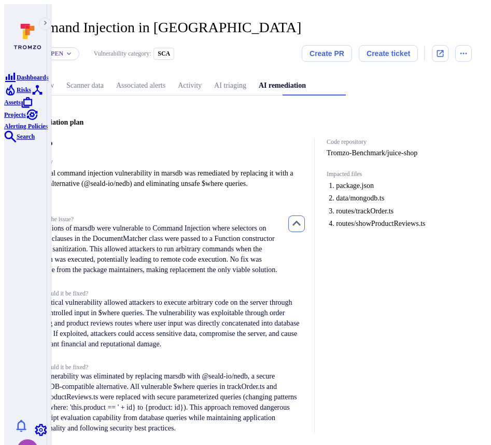
click at [303, 217] on icon "button" at bounding box center [297, 223] width 12 height 12
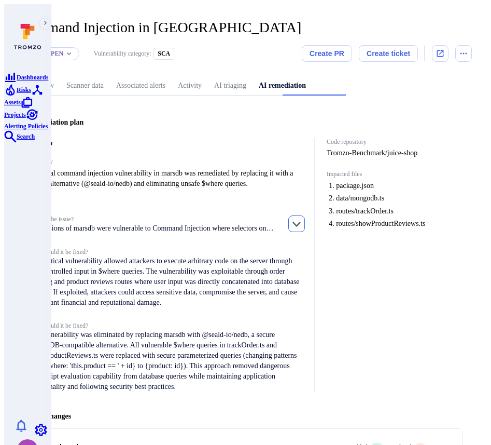
click at [301, 222] on icon "button" at bounding box center [297, 224] width 8 height 5
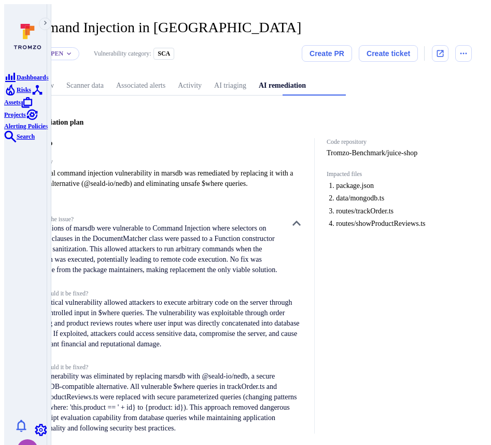
click at [315, 213] on div "Fix info Summary A critical command injection vulnerability in marsdb was remed…" at bounding box center [246, 285] width 434 height 295
click at [303, 218] on icon "button" at bounding box center [297, 223] width 12 height 12
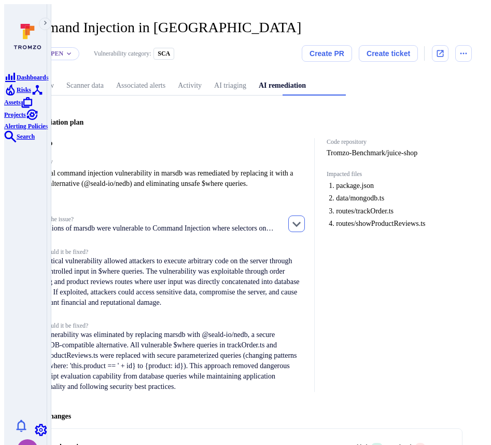
click at [301, 222] on icon "button" at bounding box center [297, 224] width 8 height 5
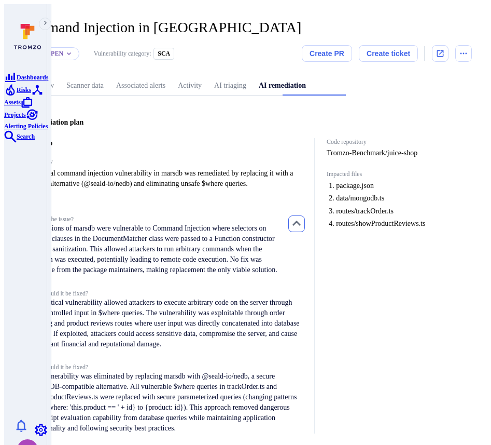
click at [301, 221] on icon "button" at bounding box center [297, 223] width 8 height 5
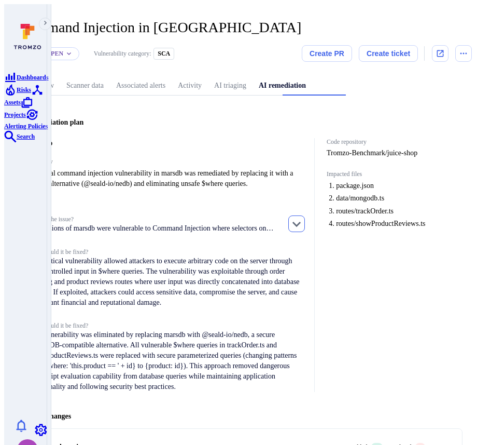
click at [303, 223] on icon "button" at bounding box center [297, 223] width 12 height 12
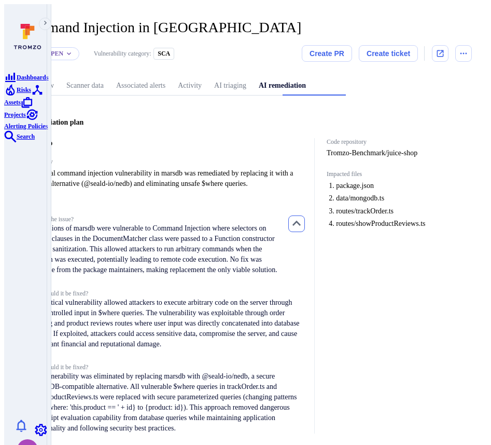
click at [303, 222] on icon "button" at bounding box center [297, 223] width 12 height 12
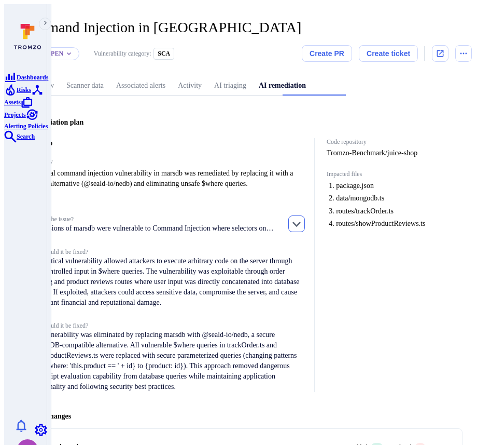
click at [303, 222] on icon "button" at bounding box center [297, 223] width 12 height 12
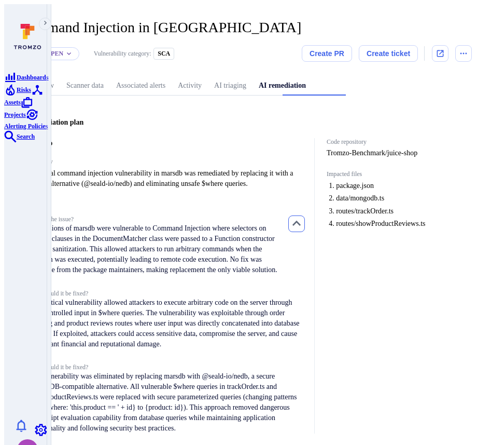
click at [303, 222] on icon "button" at bounding box center [297, 223] width 12 height 12
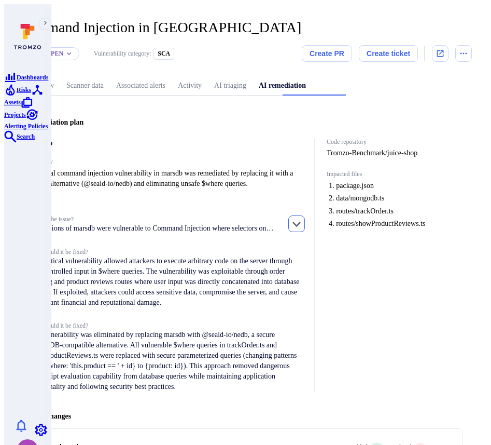
click at [303, 222] on icon "button" at bounding box center [297, 223] width 12 height 12
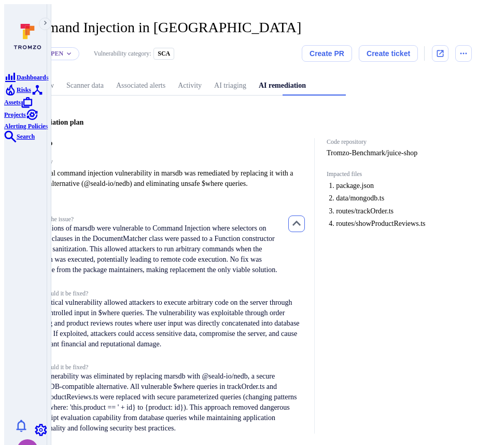
click at [303, 223] on icon "button" at bounding box center [297, 223] width 12 height 12
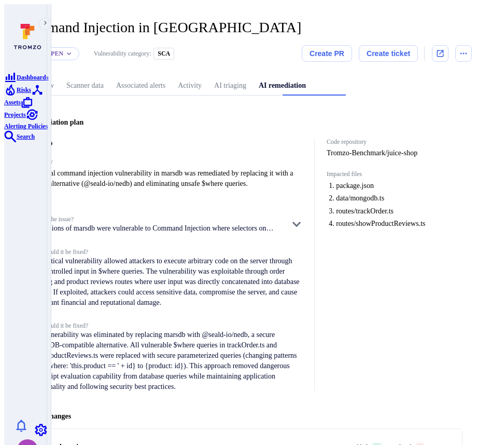
click at [379, 277] on div "Code repository Tromzo-Benchmark/juice-shop Impacted files package.json data/mo…" at bounding box center [389, 265] width 148 height 254
click at [305, 216] on button "button" at bounding box center [297, 223] width 17 height 17
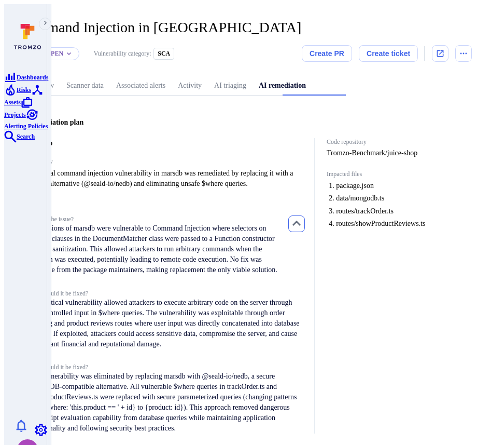
click at [305, 216] on button "button" at bounding box center [297, 223] width 17 height 17
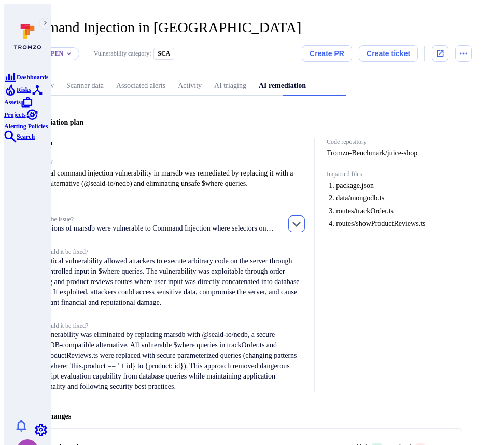
click at [305, 215] on button "button" at bounding box center [297, 223] width 17 height 17
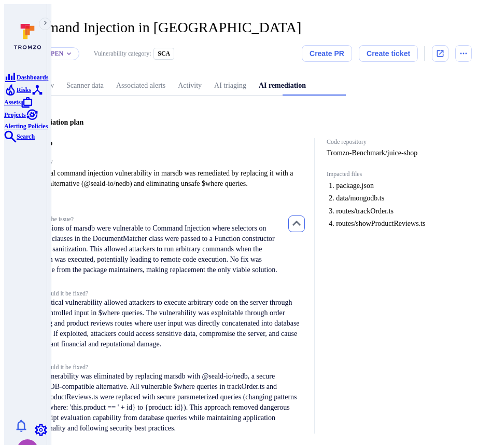
click at [305, 215] on button "button" at bounding box center [297, 223] width 17 height 17
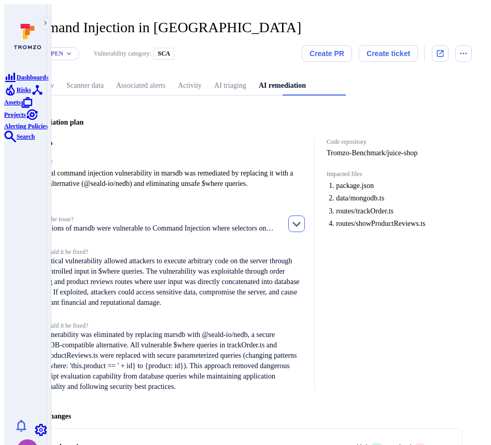
click at [305, 215] on button "button" at bounding box center [297, 223] width 17 height 17
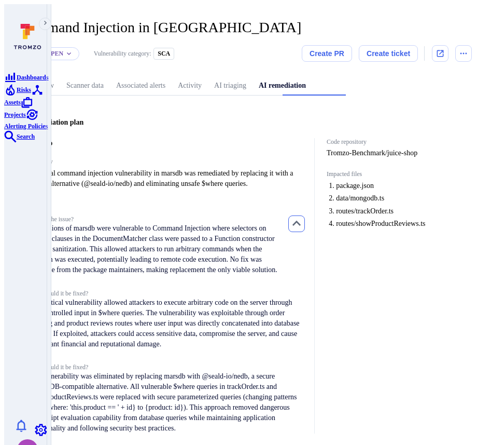
click at [305, 215] on button "button" at bounding box center [297, 223] width 17 height 17
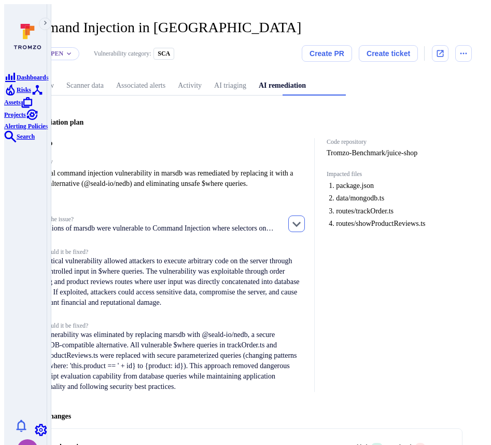
click at [305, 215] on button "button" at bounding box center [297, 223] width 17 height 17
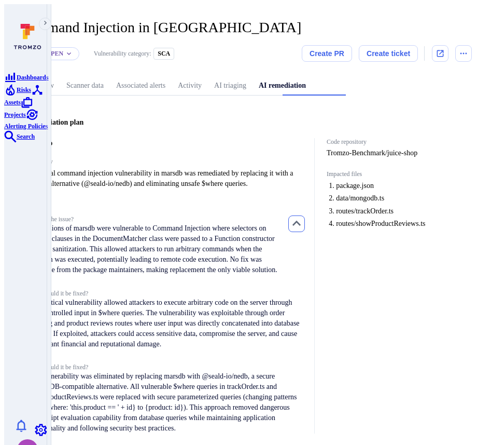
click at [305, 215] on button "button" at bounding box center [297, 223] width 17 height 17
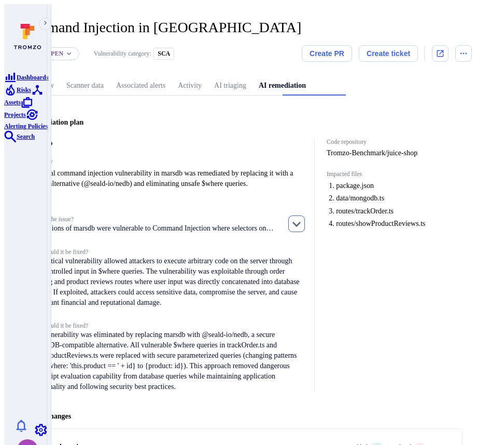
click at [305, 215] on button "button" at bounding box center [297, 223] width 17 height 17
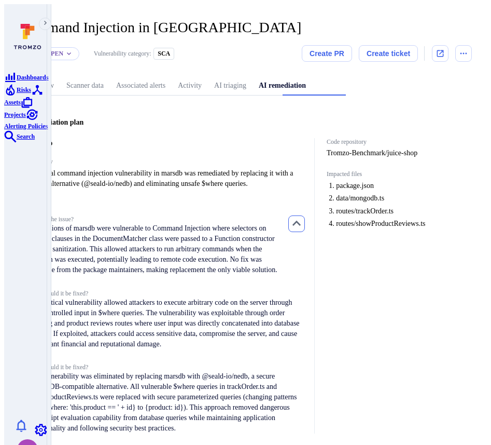
click at [305, 215] on button "button" at bounding box center [297, 223] width 17 height 17
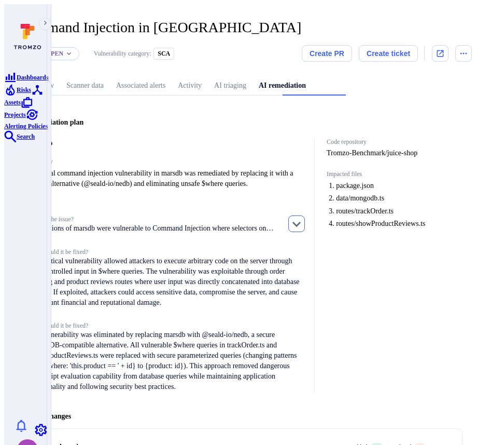
click at [305, 215] on button "button" at bounding box center [297, 223] width 17 height 17
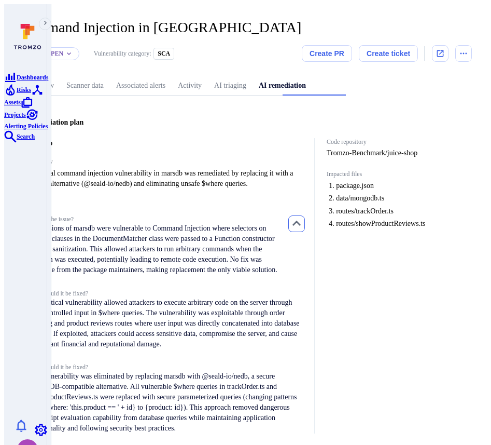
click at [305, 215] on button "button" at bounding box center [297, 223] width 17 height 17
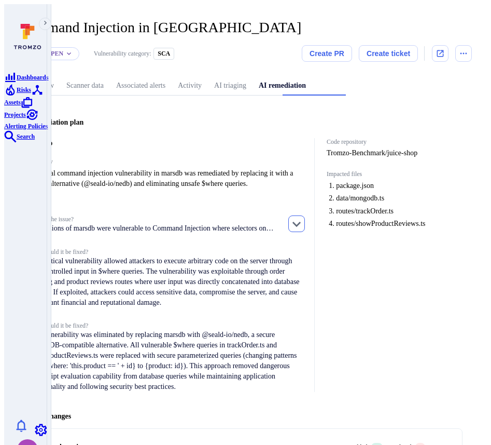
click at [305, 215] on button "button" at bounding box center [297, 223] width 17 height 17
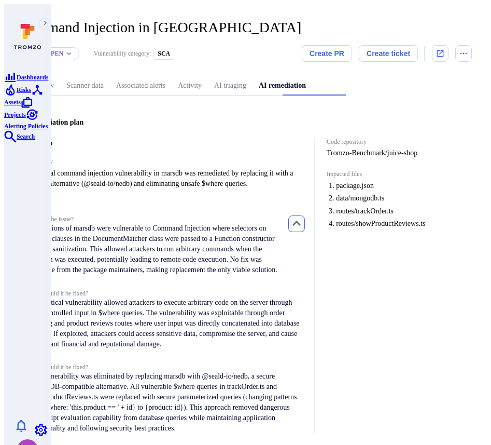
click at [305, 215] on button "button" at bounding box center [297, 223] width 17 height 17
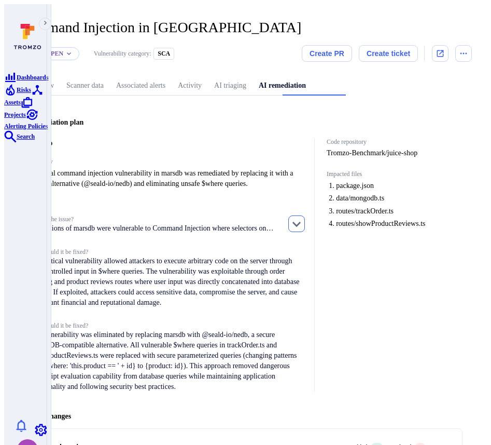
click at [305, 215] on button "button" at bounding box center [297, 223] width 17 height 17
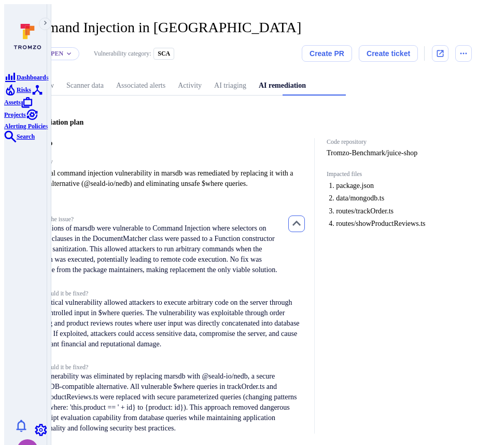
click at [305, 215] on button "button" at bounding box center [297, 223] width 17 height 17
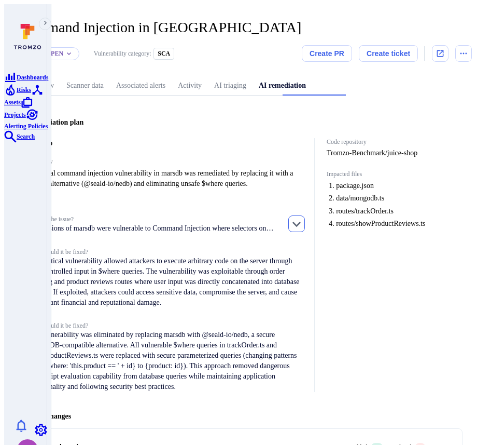
click at [305, 215] on button "button" at bounding box center [297, 223] width 17 height 17
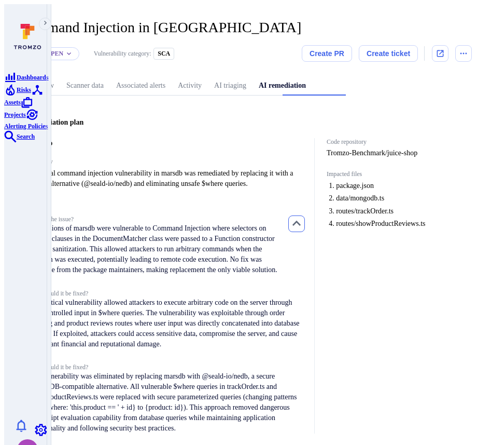
click at [305, 215] on button "button" at bounding box center [297, 223] width 17 height 17
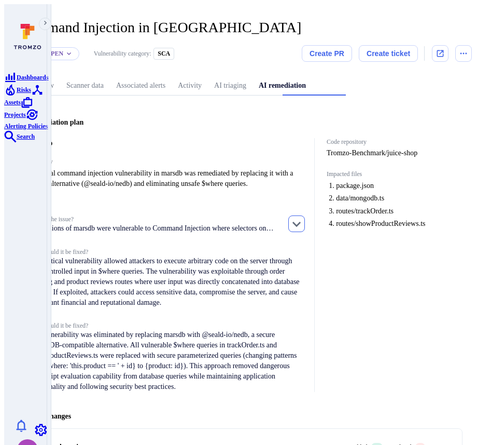
click at [305, 215] on button "button" at bounding box center [297, 223] width 17 height 17
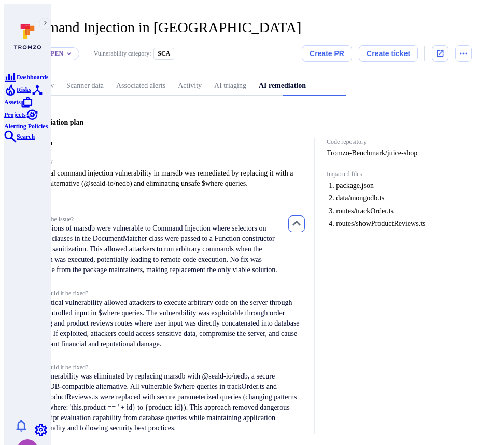
click at [305, 221] on button "button" at bounding box center [297, 223] width 17 height 17
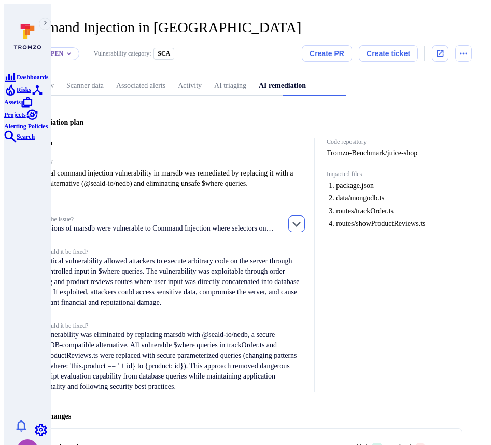
click at [305, 221] on button "button" at bounding box center [297, 223] width 17 height 17
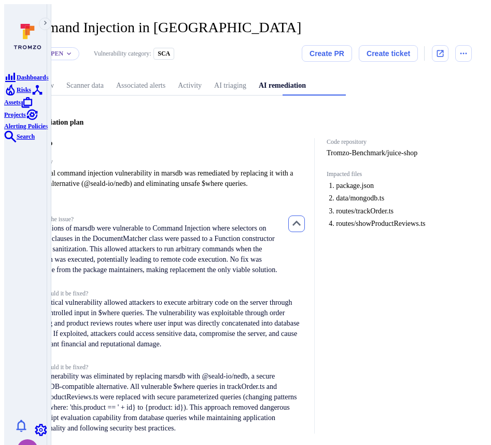
click at [303, 218] on icon "button" at bounding box center [297, 223] width 12 height 12
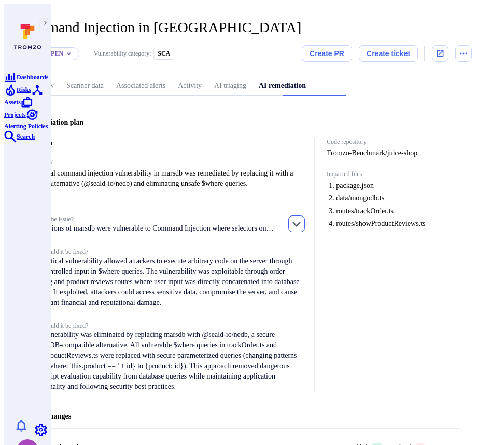
click at [303, 217] on icon "button" at bounding box center [297, 223] width 12 height 12
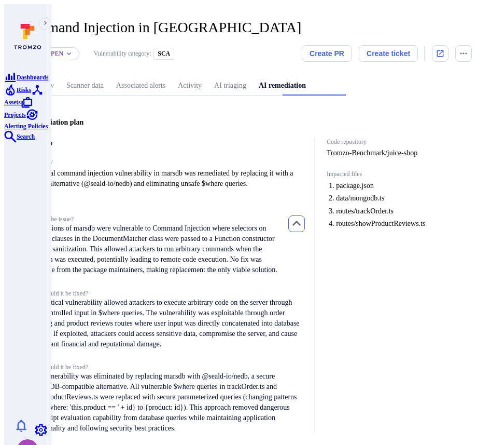
click at [303, 217] on icon "button" at bounding box center [297, 223] width 12 height 12
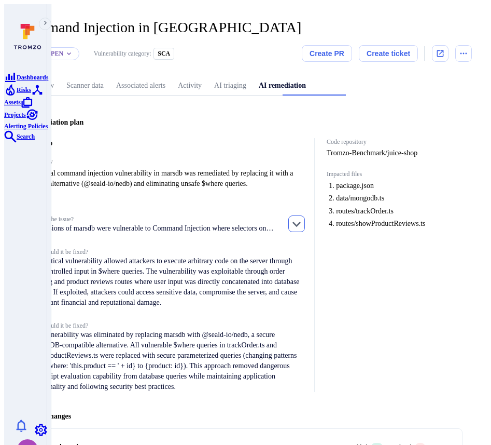
click at [303, 217] on icon "button" at bounding box center [297, 223] width 12 height 12
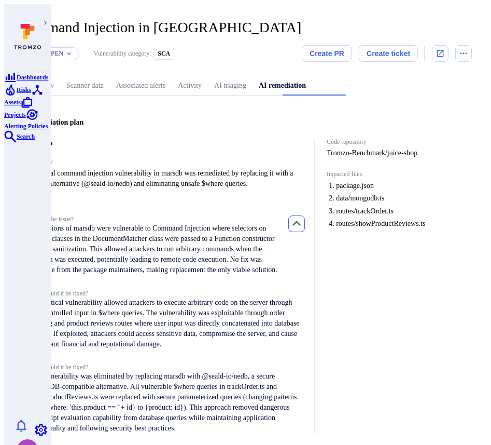
click at [303, 217] on icon "button" at bounding box center [297, 223] width 12 height 12
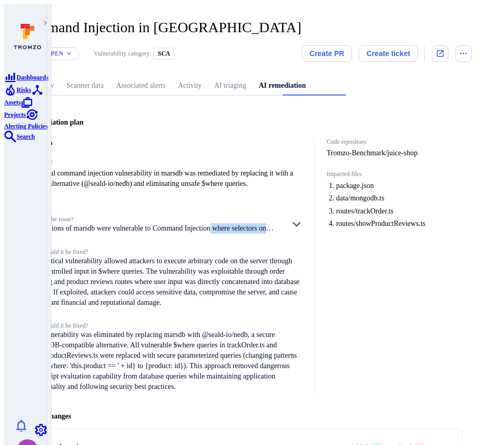
drag, startPoint x: 279, startPoint y: 225, endPoint x: 294, endPoint y: 225, distance: 15.6
click at [294, 225] on div "What is the issue? All versions of marsdb were vulnerable to Command Injection …" at bounding box center [167, 224] width 277 height 18
click at [301, 222] on icon "button" at bounding box center [297, 224] width 8 height 5
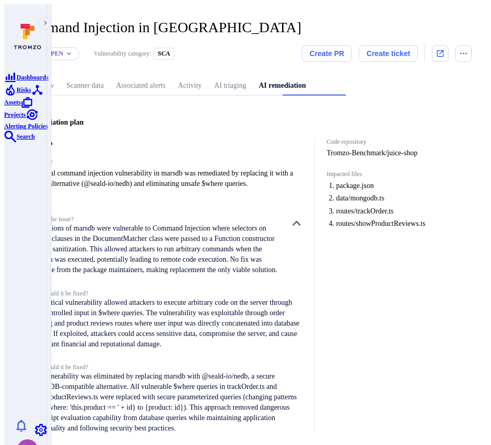
click at [323, 235] on div "Code repository Tromzo-Benchmark/juice-shop Impacted files package.json data/mo…" at bounding box center [389, 285] width 148 height 295
click at [301, 221] on icon "button" at bounding box center [297, 223] width 8 height 5
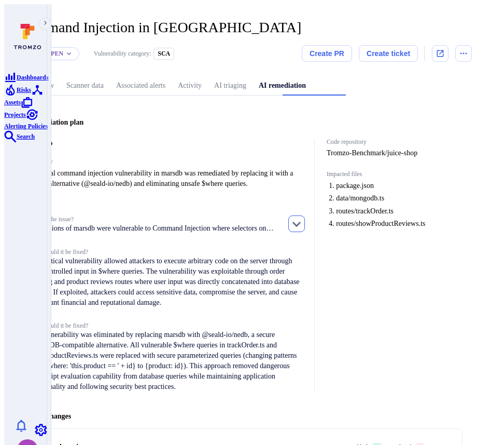
click at [301, 222] on icon "button" at bounding box center [297, 224] width 8 height 5
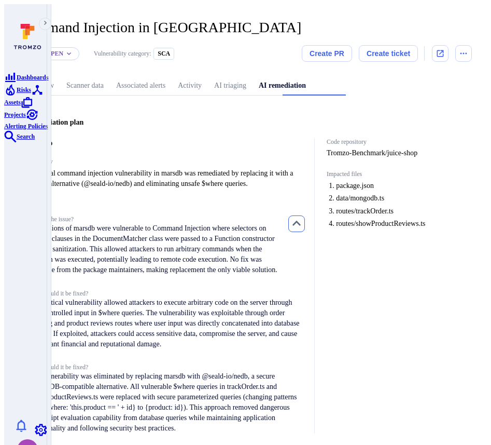
click at [301, 221] on icon "button" at bounding box center [297, 223] width 8 height 5
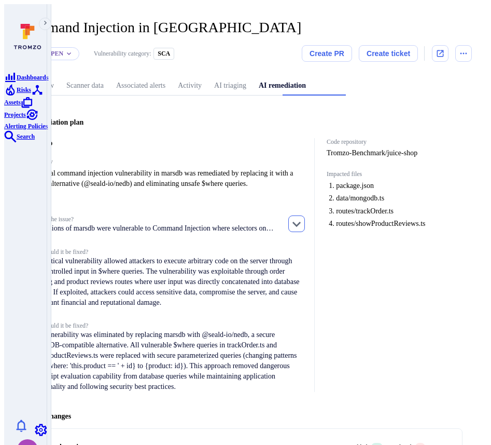
click at [301, 222] on icon "button" at bounding box center [297, 224] width 8 height 5
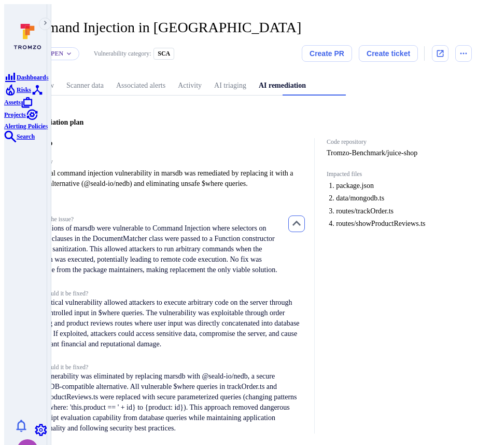
click at [301, 221] on icon "button" at bounding box center [297, 223] width 8 height 5
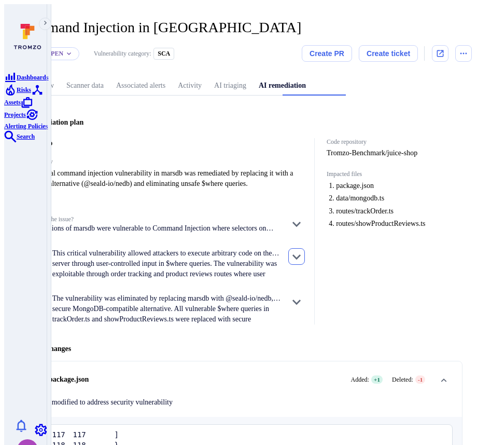
click at [303, 250] on icon "button" at bounding box center [297, 256] width 12 height 12
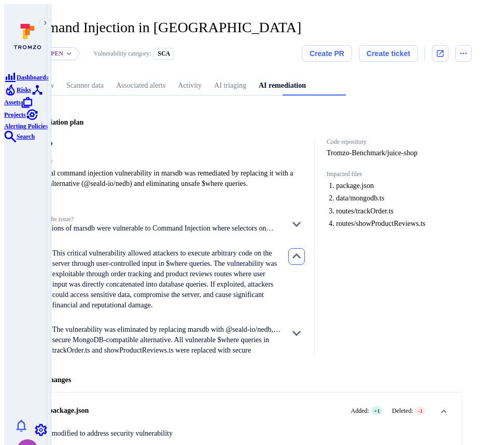
click at [303, 250] on icon "button" at bounding box center [297, 256] width 12 height 12
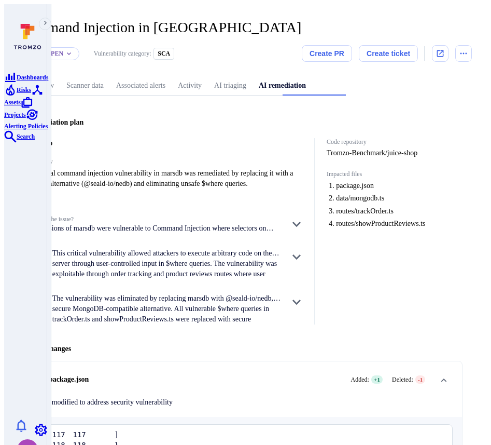
drag, startPoint x: 73, startPoint y: 243, endPoint x: 89, endPoint y: 265, distance: 27.0
click at [45, 265] on span "Why should it be fixed?" at bounding box center [37, 263] width 17 height 31
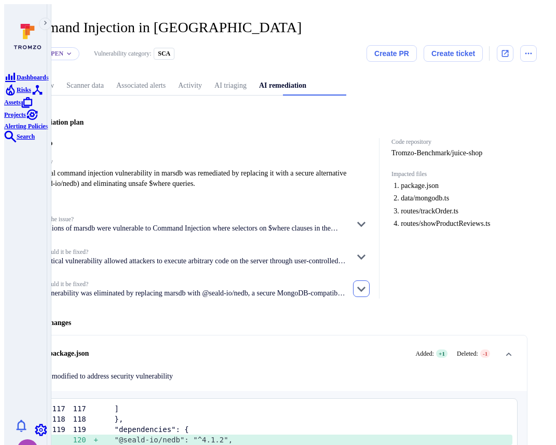
click at [365, 282] on icon "button" at bounding box center [361, 288] width 12 height 12
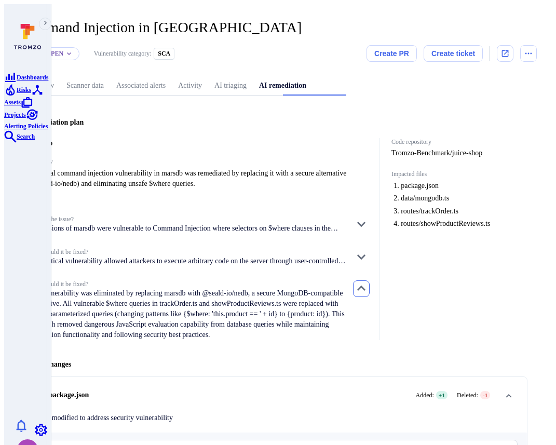
click at [365, 282] on icon "button" at bounding box center [361, 288] width 12 height 12
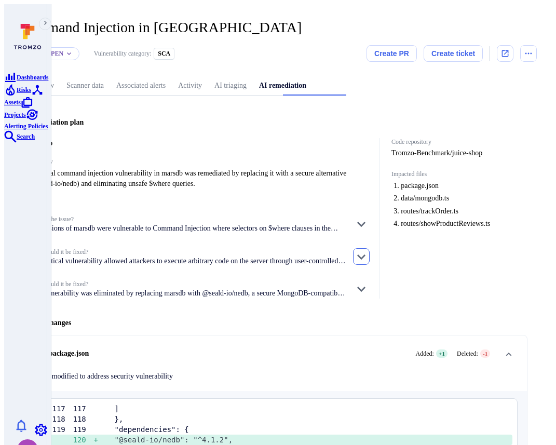
click at [365, 254] on icon "button" at bounding box center [361, 256] width 8 height 5
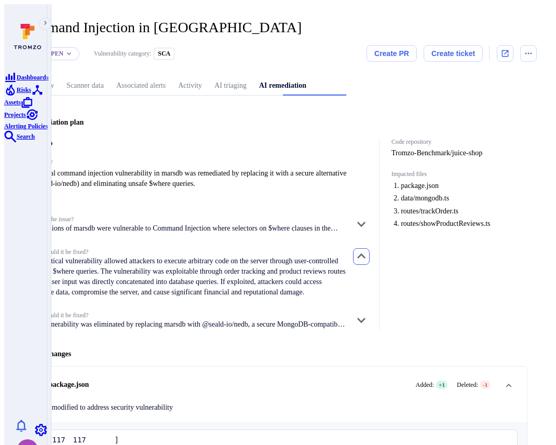
click at [366, 250] on icon "button" at bounding box center [361, 256] width 12 height 12
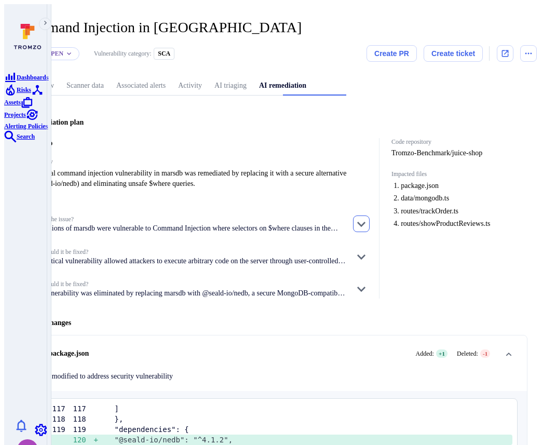
click at [370, 215] on button "button" at bounding box center [361, 223] width 17 height 17
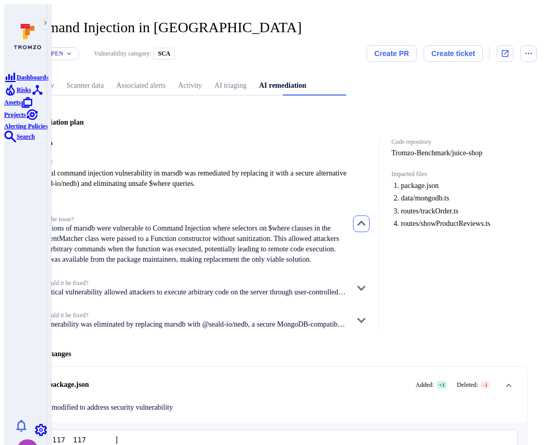
click at [370, 215] on button "button" at bounding box center [361, 223] width 17 height 17
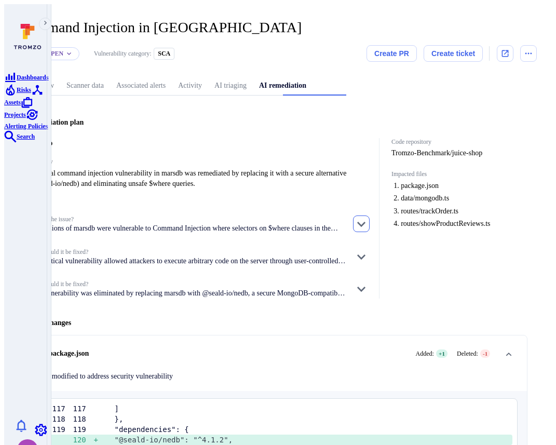
click at [370, 215] on button "button" at bounding box center [361, 223] width 17 height 17
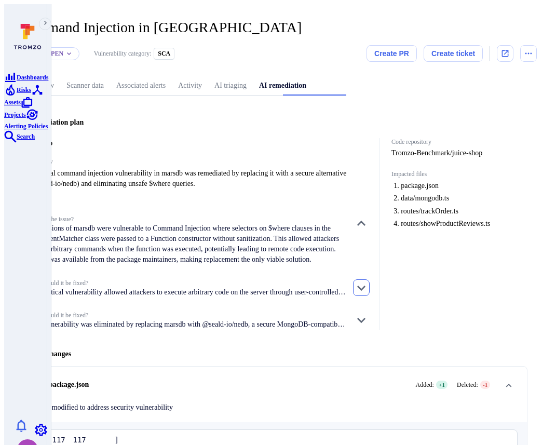
click at [367, 290] on icon "button" at bounding box center [361, 287] width 12 height 12
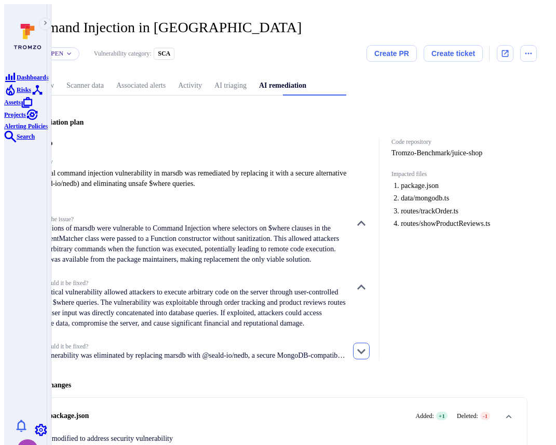
click at [367, 357] on icon "button" at bounding box center [361, 351] width 12 height 12
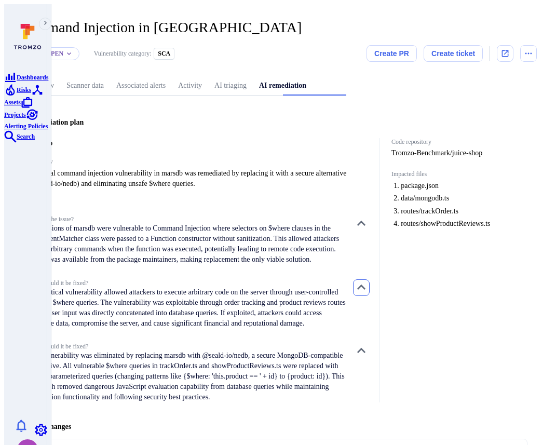
click at [367, 289] on icon "button" at bounding box center [361, 287] width 12 height 12
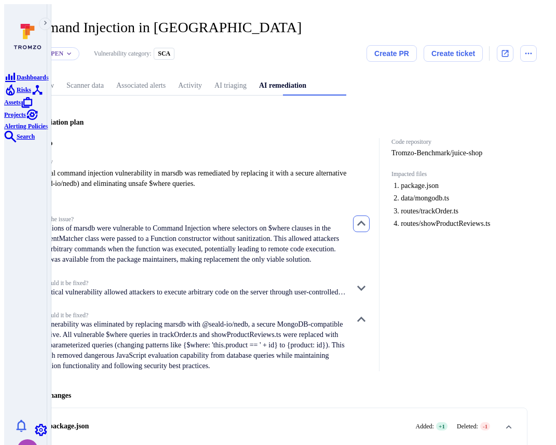
click at [366, 217] on icon "button" at bounding box center [361, 223] width 12 height 12
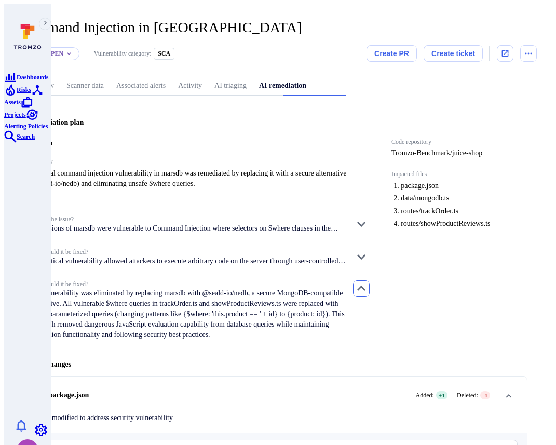
click at [367, 282] on icon "button" at bounding box center [361, 288] width 12 height 12
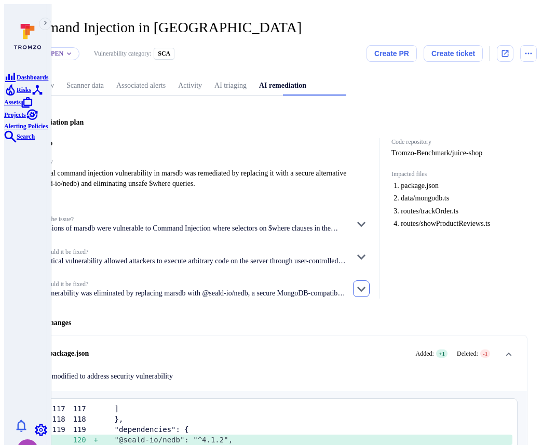
click at [367, 282] on icon "button" at bounding box center [361, 288] width 12 height 12
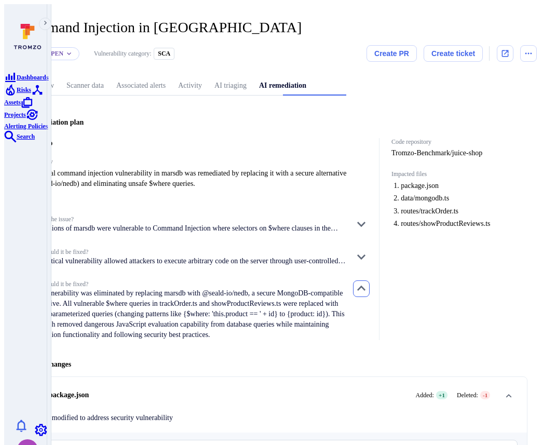
click at [370, 280] on button "button" at bounding box center [361, 288] width 17 height 17
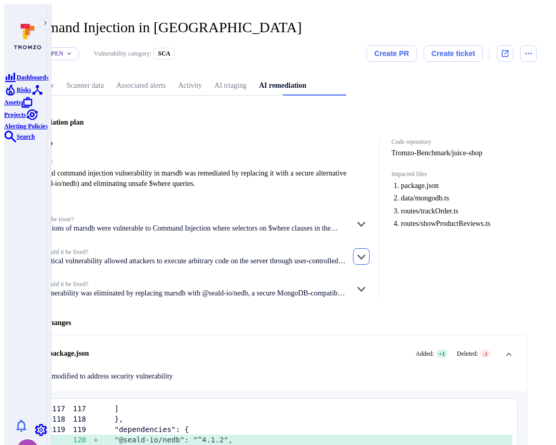
click at [367, 250] on icon "button" at bounding box center [361, 256] width 12 height 12
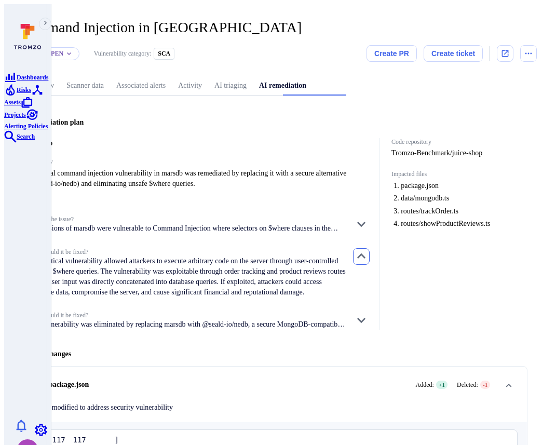
click at [365, 253] on icon "button" at bounding box center [361, 255] width 8 height 5
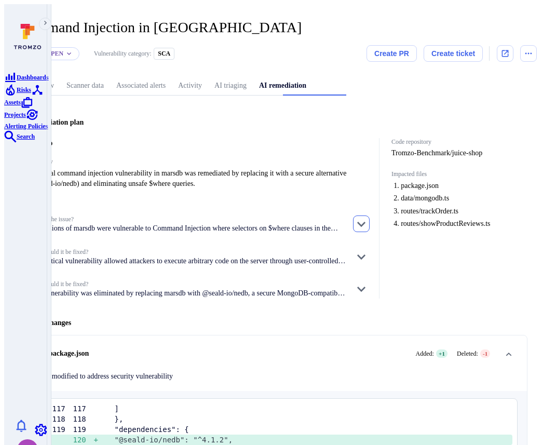
click at [367, 217] on icon "button" at bounding box center [361, 223] width 12 height 12
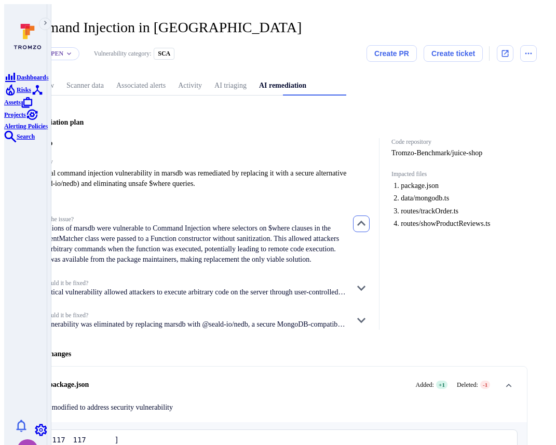
click at [367, 217] on icon "button" at bounding box center [361, 223] width 12 height 12
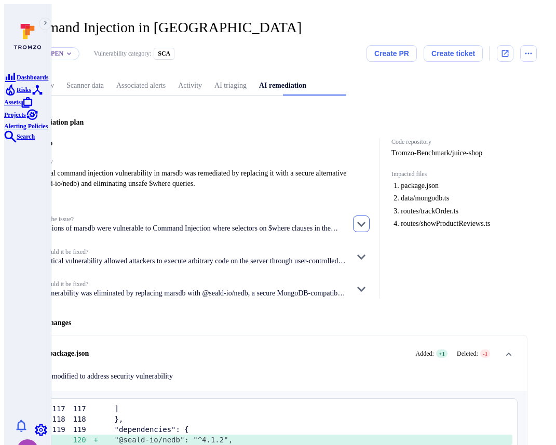
click at [365, 222] on icon "button" at bounding box center [361, 224] width 8 height 5
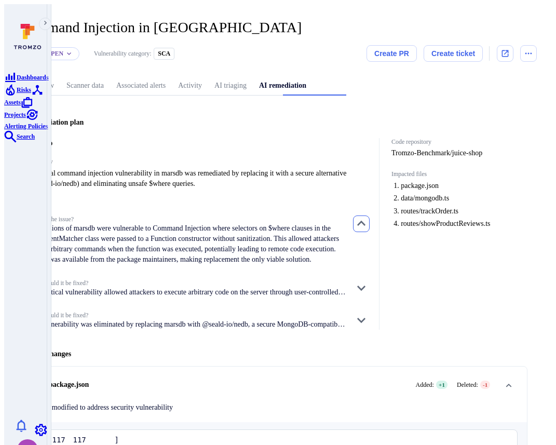
click at [365, 221] on icon "button" at bounding box center [361, 223] width 8 height 5
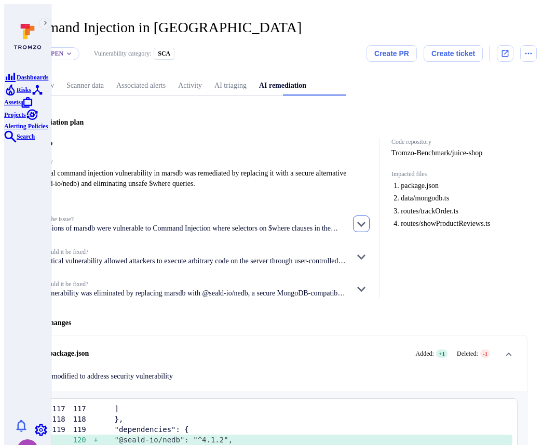
click at [365, 222] on icon "button" at bounding box center [361, 224] width 8 height 5
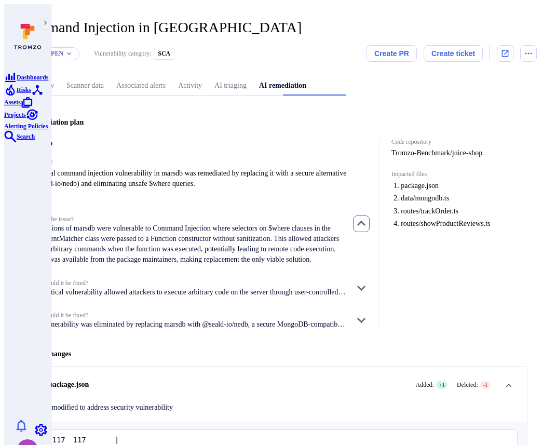
click at [365, 221] on icon "button" at bounding box center [361, 223] width 8 height 5
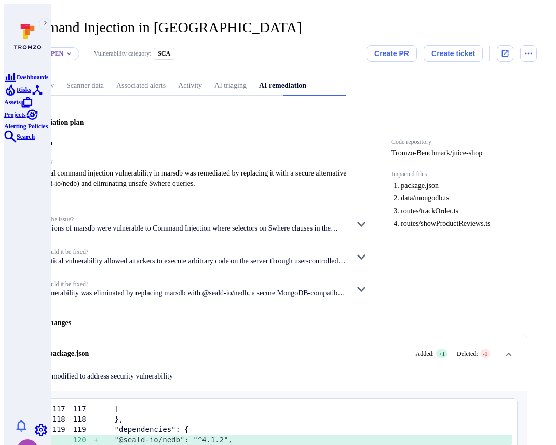
click at [329, 345] on div "1 . package.json Added: + 1 Deleted: - 1 File modified to address security vuln…" at bounding box center [266, 363] width 456 height 36
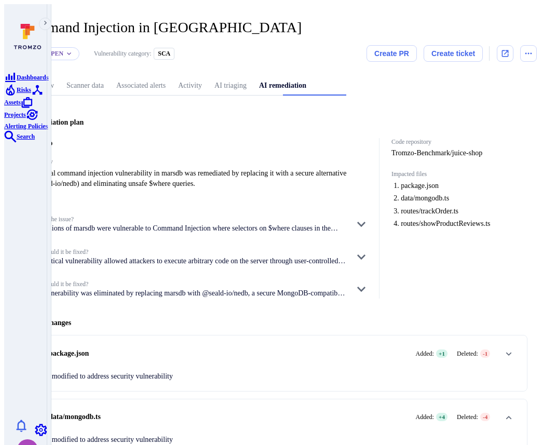
click at [329, 345] on div "1 . package.json Added: + 1 Deleted: - 1 File modified to address security vuln…" at bounding box center [266, 363] width 456 height 36
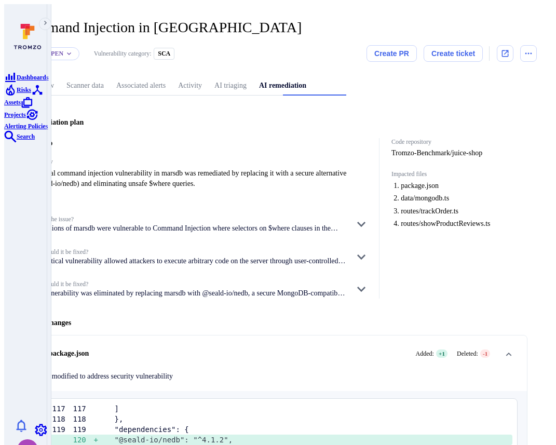
click at [329, 345] on div "1 . package.json Added: + 1 Deleted: - 1 File modified to address security vuln…" at bounding box center [266, 363] width 456 height 36
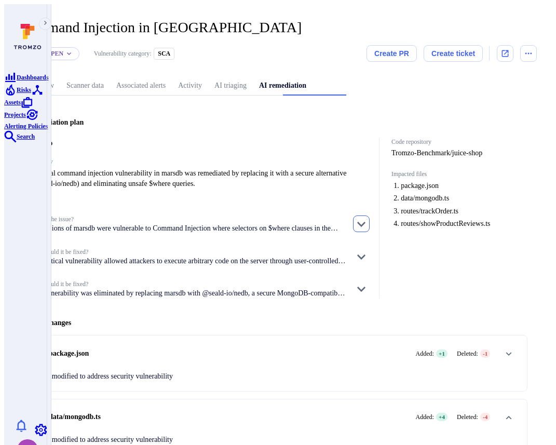
click at [365, 222] on icon "button" at bounding box center [361, 224] width 8 height 5
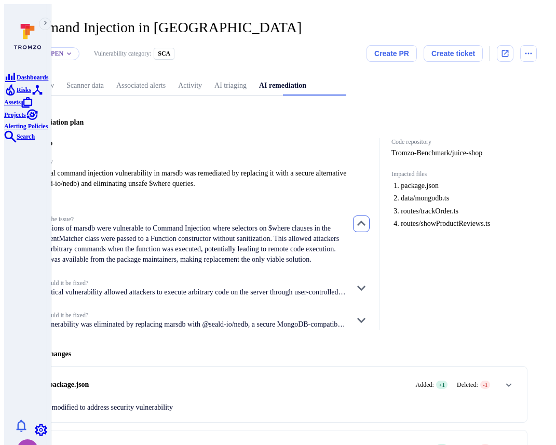
click at [367, 217] on icon "button" at bounding box center [361, 223] width 12 height 12
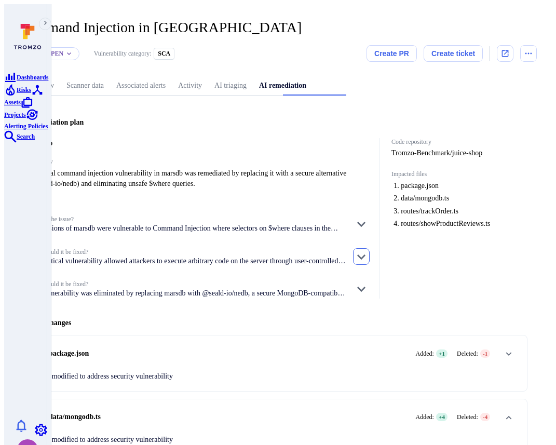
click at [366, 250] on icon "button" at bounding box center [361, 256] width 12 height 12
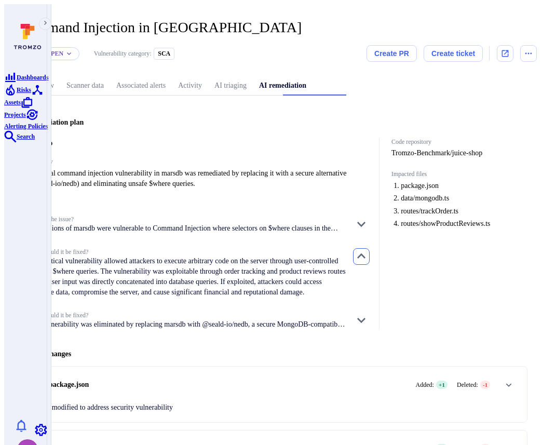
click at [365, 253] on icon "button" at bounding box center [361, 255] width 8 height 5
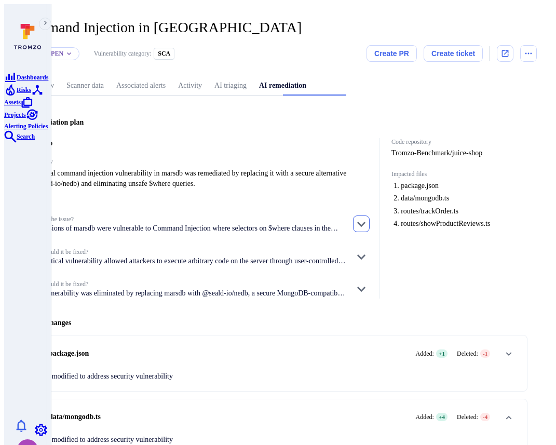
click at [365, 222] on icon "button" at bounding box center [361, 224] width 8 height 5
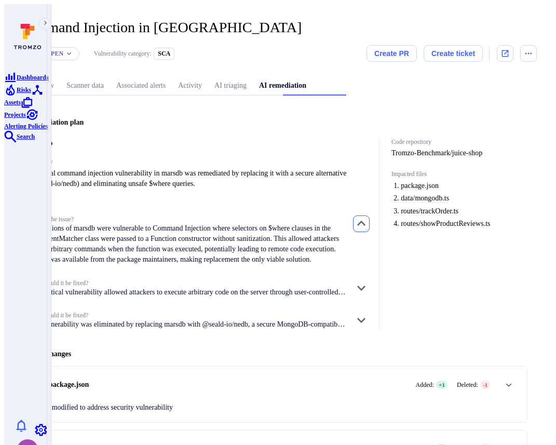
click at [367, 217] on icon "button" at bounding box center [361, 223] width 12 height 12
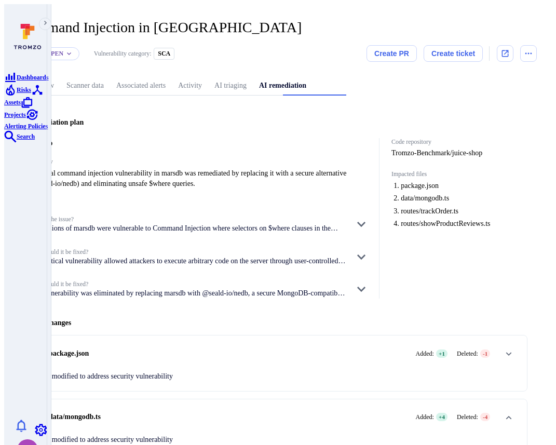
click at [253, 80] on link "AI triaging" at bounding box center [230, 85] width 45 height 19
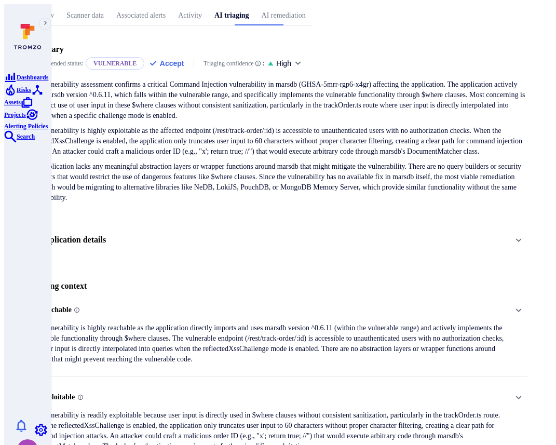
scroll to position [209, 0]
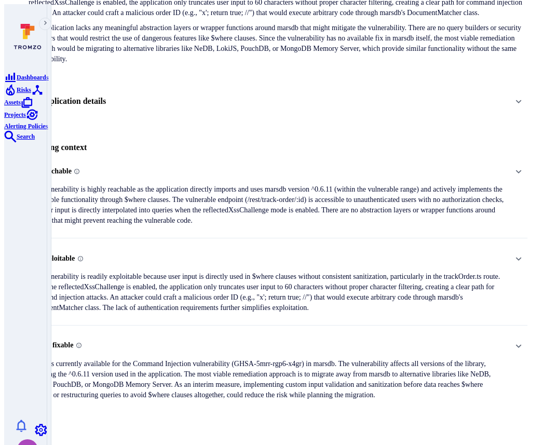
click at [491, 171] on span "Reachable" at bounding box center [267, 171] width 476 height 17
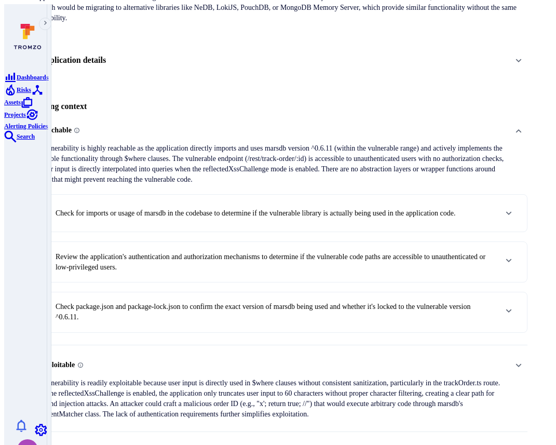
scroll to position [349, 0]
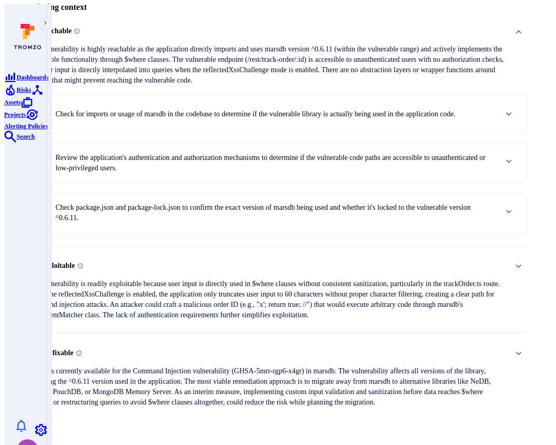
click at [491, 268] on div "Exploitable The vulnerability is readily exploitable because user input is dire…" at bounding box center [278, 288] width 499 height 63
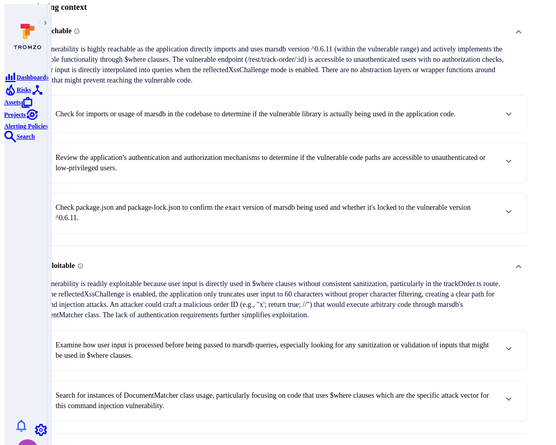
scroll to position [442, 0]
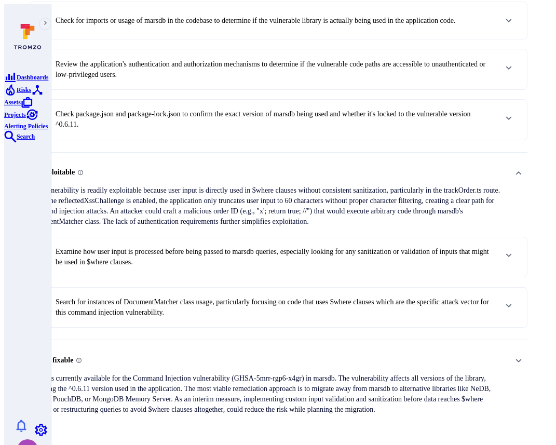
click at [491, 357] on icon "Expand" at bounding box center [518, 361] width 8 height 8
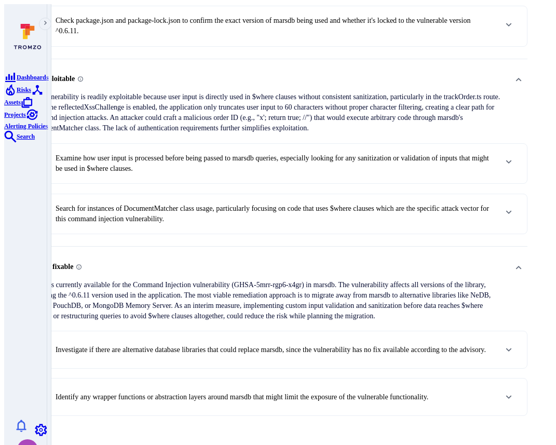
click at [203, 153] on div "1 . Examine how user input is processed before being passed to marsdb queries, …" at bounding box center [278, 164] width 498 height 40
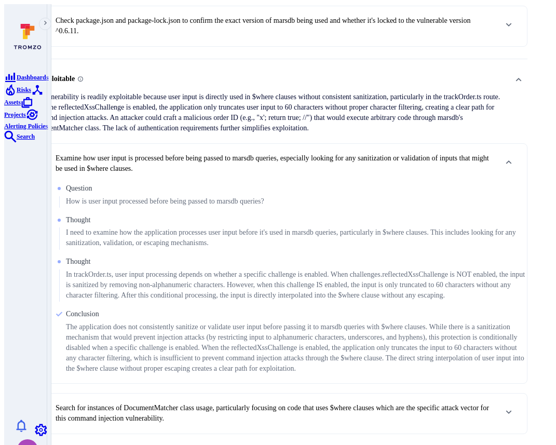
click at [318, 172] on p "Examine how user input is processed before being passed to marsdb queries, espe…" at bounding box center [275, 163] width 439 height 21
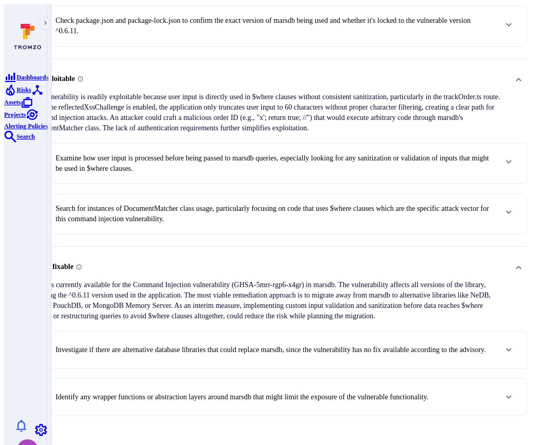
click at [318, 172] on p "Examine how user input is processed before being passed to marsdb queries, espe…" at bounding box center [275, 163] width 439 height 21
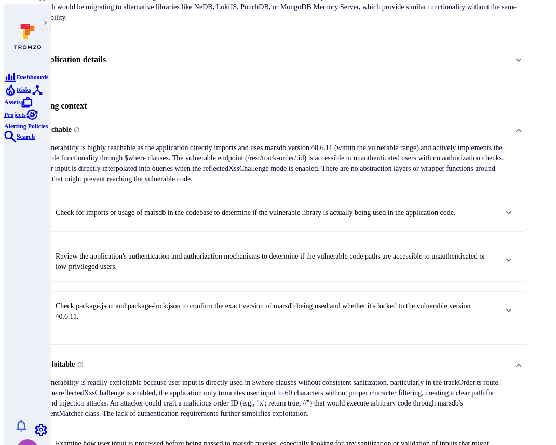
scroll to position [193, 0]
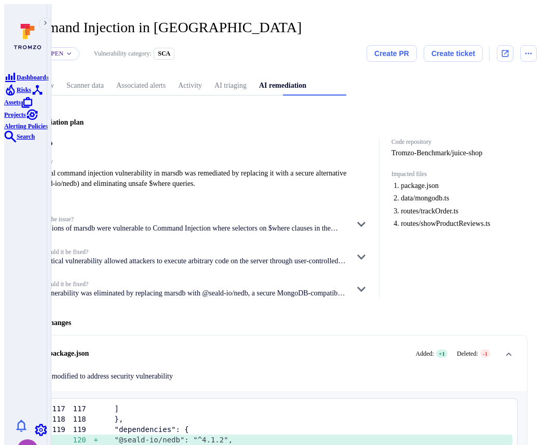
click at [368, 217] on div "What is the issue? All versions of marsdb were vulnerable to Command Injection …" at bounding box center [199, 224] width 341 height 18
click at [365, 222] on icon "button" at bounding box center [361, 224] width 8 height 5
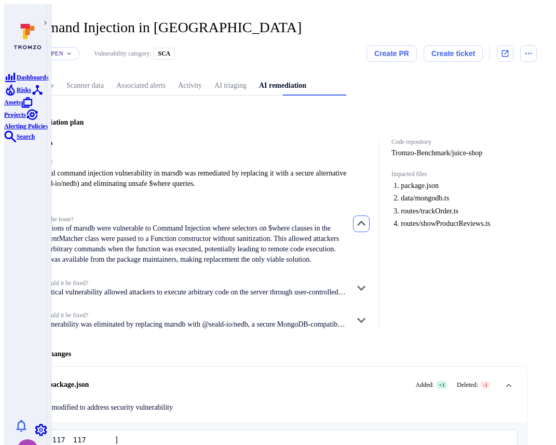
click at [367, 217] on icon "button" at bounding box center [361, 223] width 12 height 12
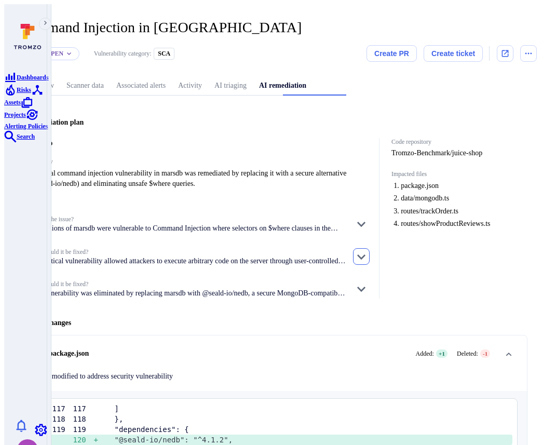
click at [367, 250] on icon "button" at bounding box center [361, 256] width 12 height 12
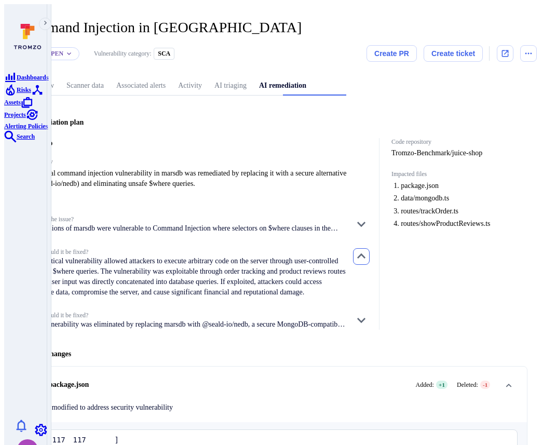
click at [367, 250] on icon "button" at bounding box center [361, 256] width 12 height 12
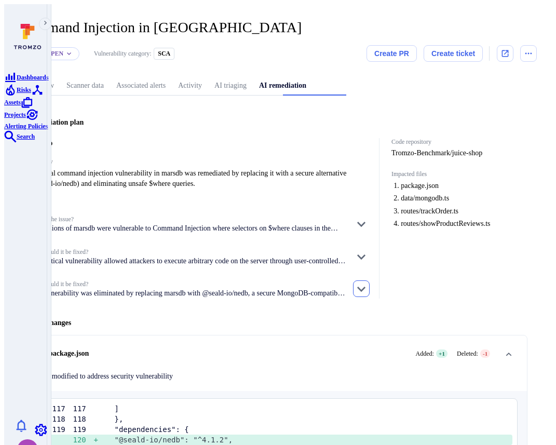
click at [367, 282] on icon "button" at bounding box center [361, 288] width 12 height 12
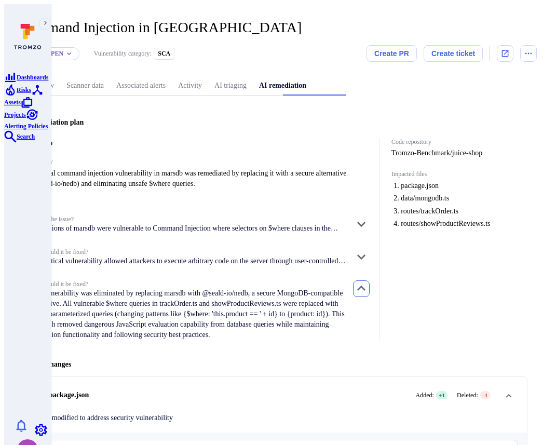
click at [367, 282] on icon "button" at bounding box center [361, 288] width 12 height 12
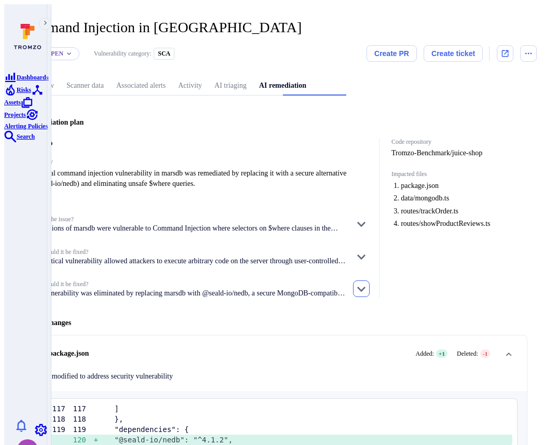
click at [367, 282] on icon "button" at bounding box center [361, 288] width 12 height 12
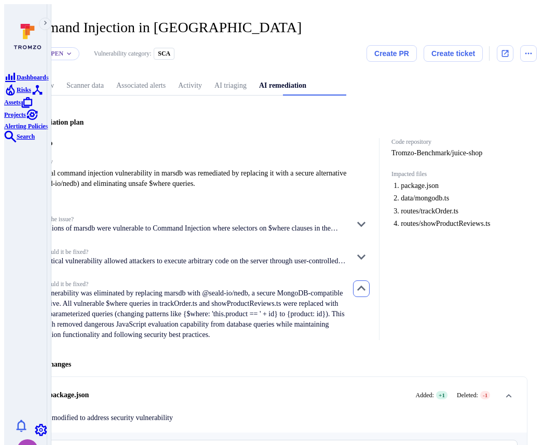
click at [367, 282] on icon "button" at bounding box center [361, 288] width 12 height 12
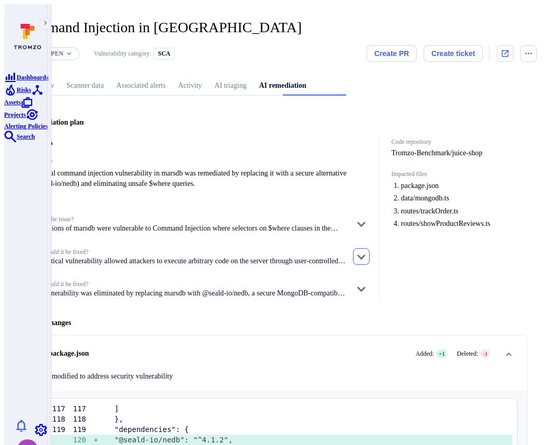
click at [367, 250] on icon "button" at bounding box center [361, 256] width 12 height 12
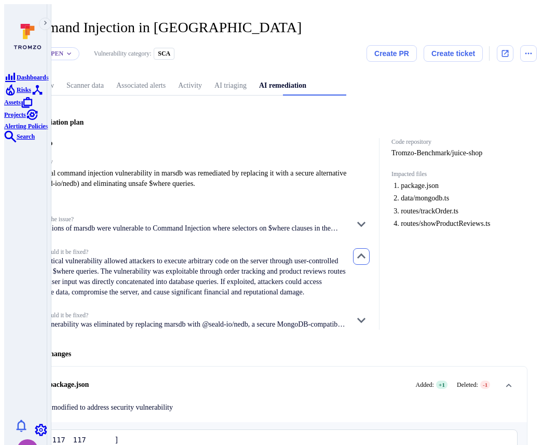
click at [367, 250] on icon "button" at bounding box center [361, 256] width 12 height 12
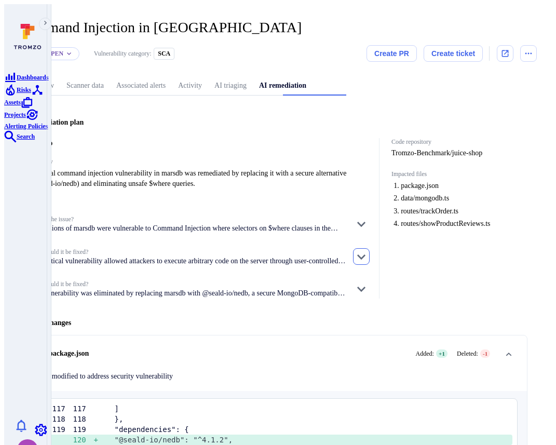
click at [367, 250] on icon "button" at bounding box center [361, 256] width 12 height 12
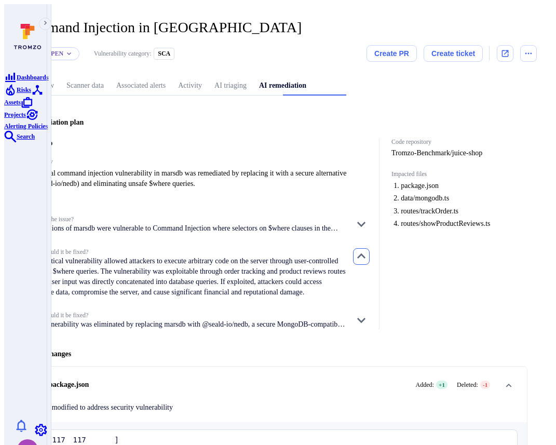
click at [367, 250] on icon "button" at bounding box center [361, 256] width 12 height 12
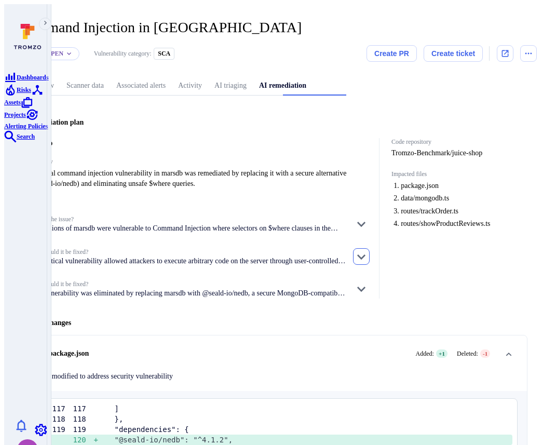
click at [367, 250] on icon "button" at bounding box center [361, 256] width 12 height 12
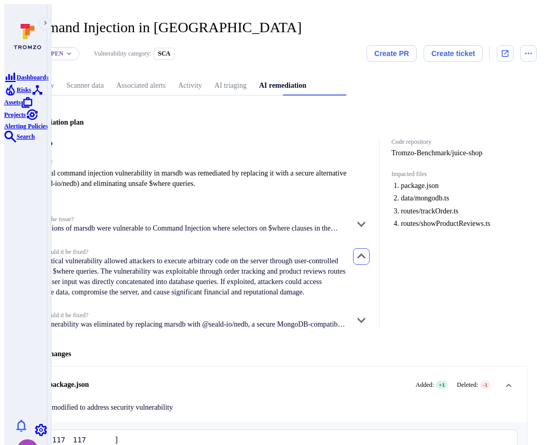
click at [367, 250] on icon "button" at bounding box center [361, 256] width 12 height 12
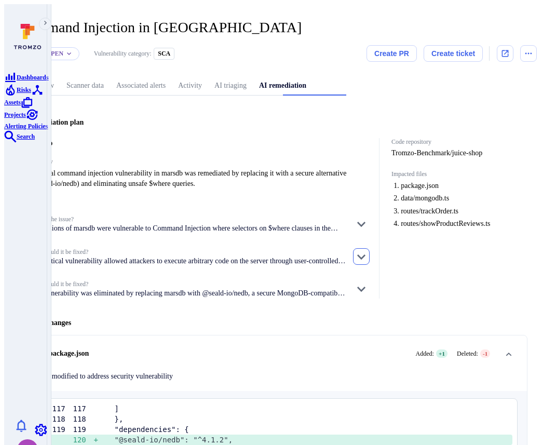
click at [367, 250] on icon "button" at bounding box center [361, 256] width 12 height 12
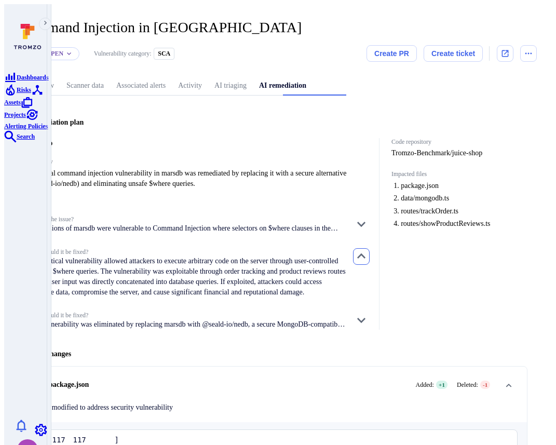
click at [367, 250] on icon "button" at bounding box center [361, 256] width 12 height 12
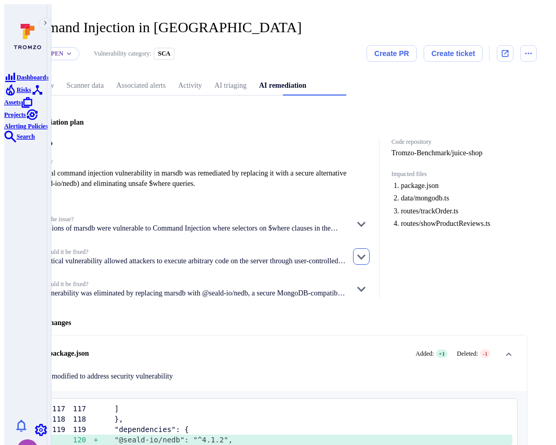
click at [367, 250] on icon "button" at bounding box center [361, 256] width 12 height 12
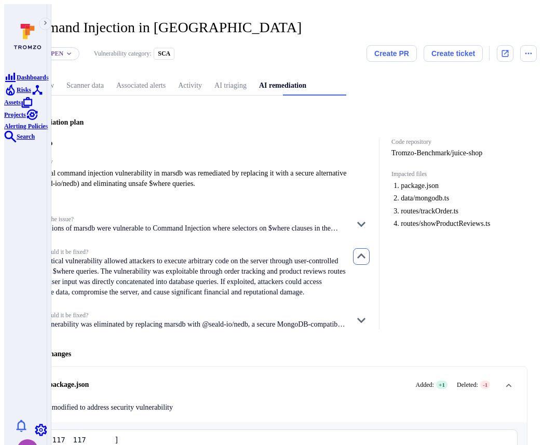
click at [367, 250] on icon "button" at bounding box center [361, 256] width 12 height 12
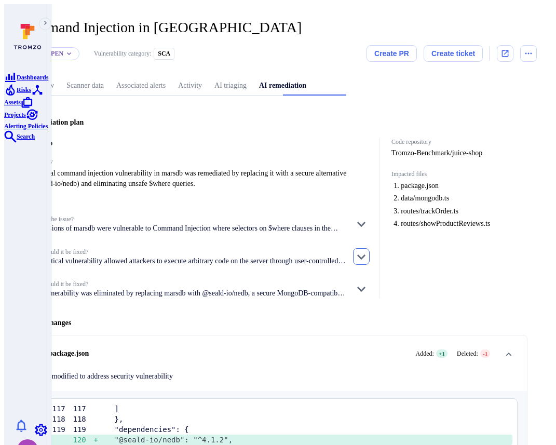
click at [367, 250] on icon "button" at bounding box center [361, 256] width 12 height 12
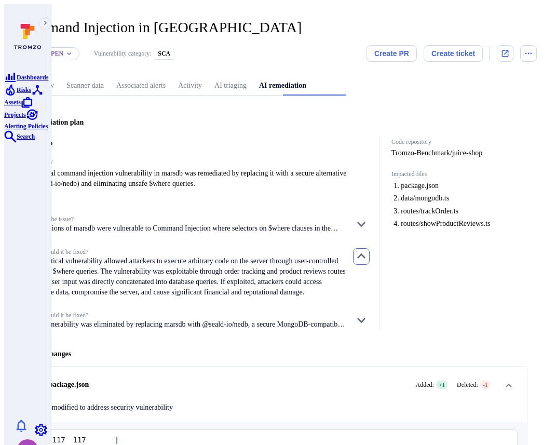
click at [367, 250] on icon "button" at bounding box center [361, 256] width 12 height 12
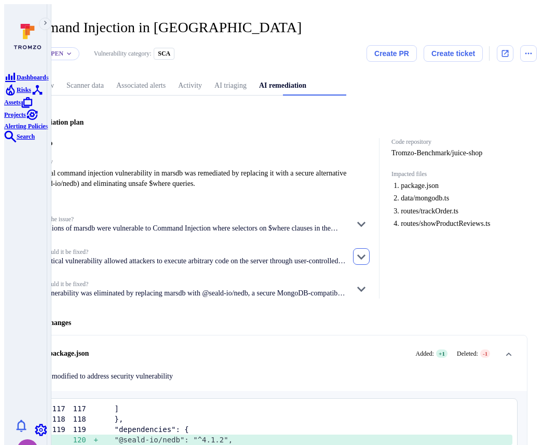
click at [367, 250] on icon "button" at bounding box center [361, 256] width 12 height 12
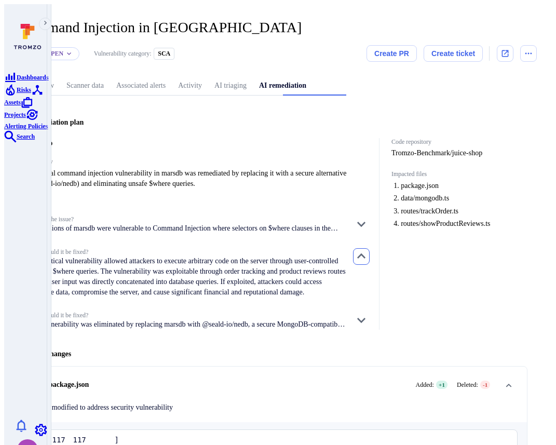
click at [367, 250] on icon "button" at bounding box center [361, 256] width 12 height 12
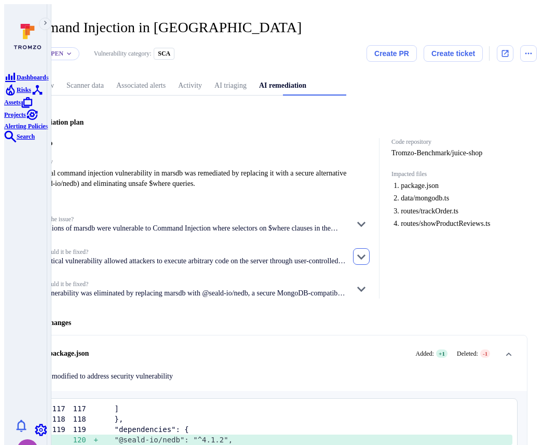
click at [367, 250] on icon "button" at bounding box center [361, 256] width 12 height 12
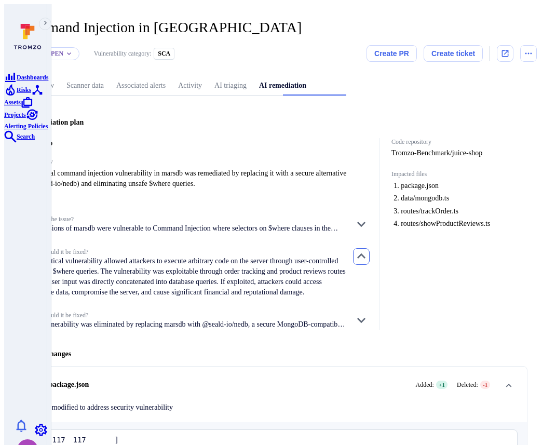
click at [367, 250] on icon "button" at bounding box center [361, 256] width 12 height 12
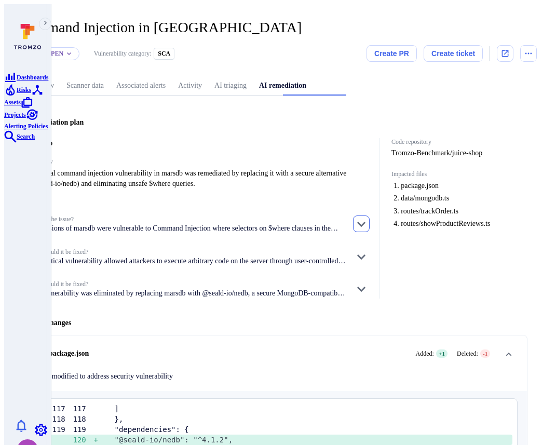
click at [367, 217] on icon "button" at bounding box center [361, 223] width 12 height 12
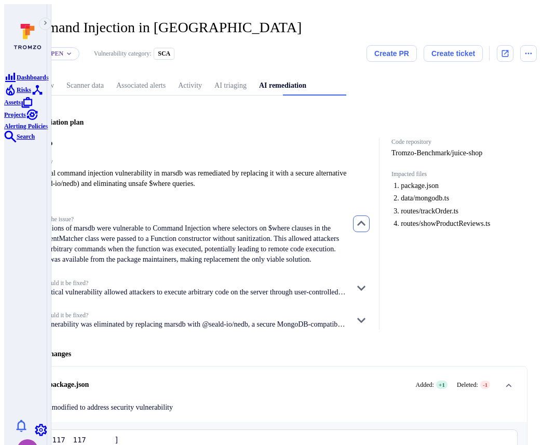
click at [367, 217] on icon "button" at bounding box center [361, 223] width 12 height 12
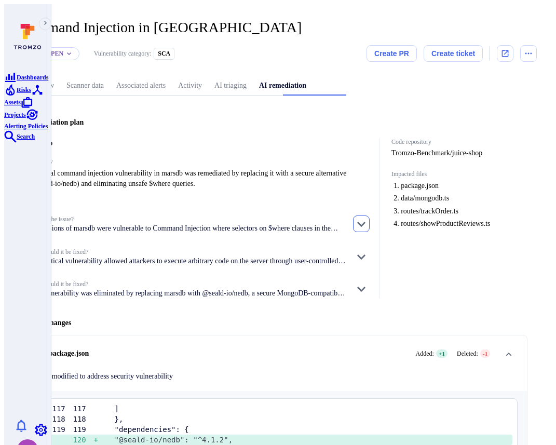
click at [367, 217] on icon "button" at bounding box center [361, 223] width 12 height 12
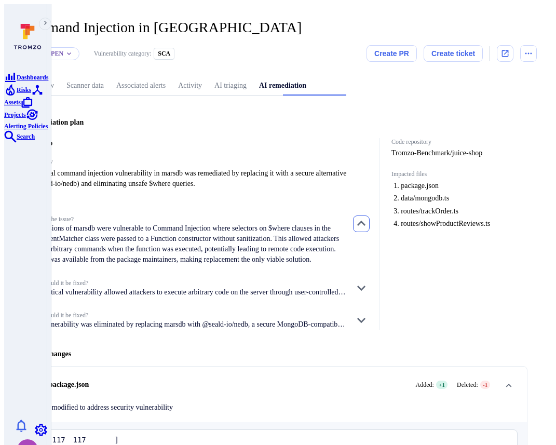
click at [367, 217] on icon "button" at bounding box center [361, 223] width 12 height 12
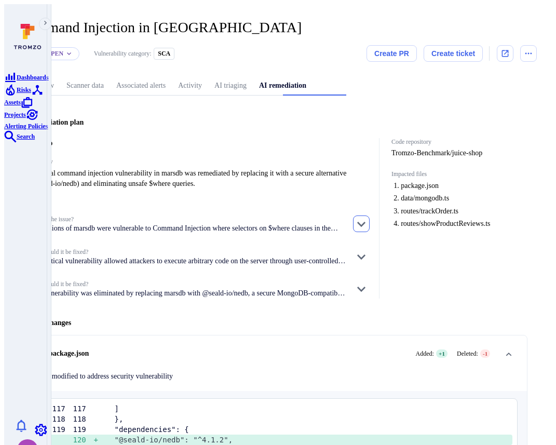
click at [367, 217] on icon "button" at bounding box center [361, 223] width 12 height 12
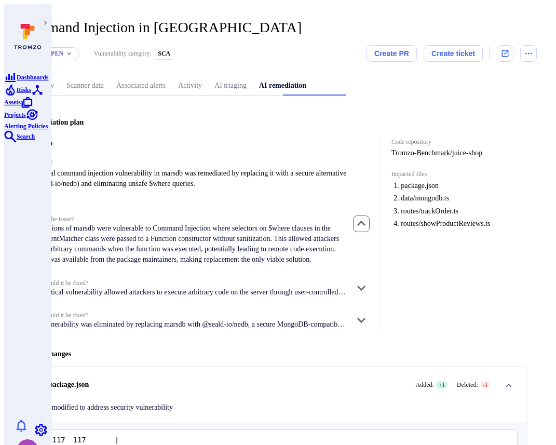
click at [367, 217] on icon "button" at bounding box center [361, 223] width 12 height 12
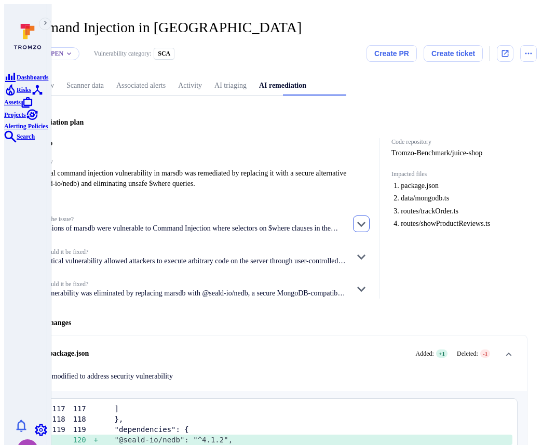
click at [367, 217] on icon "button" at bounding box center [361, 223] width 12 height 12
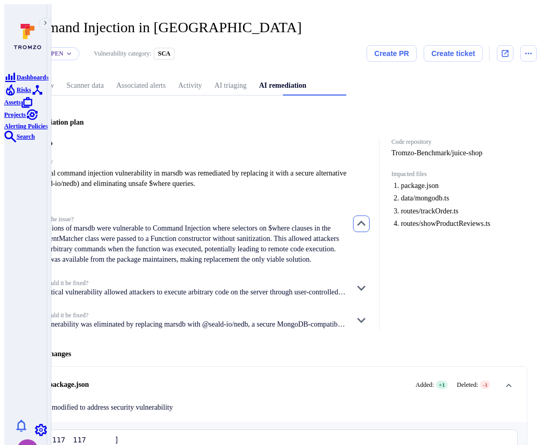
click at [367, 217] on icon "button" at bounding box center [361, 223] width 12 height 12
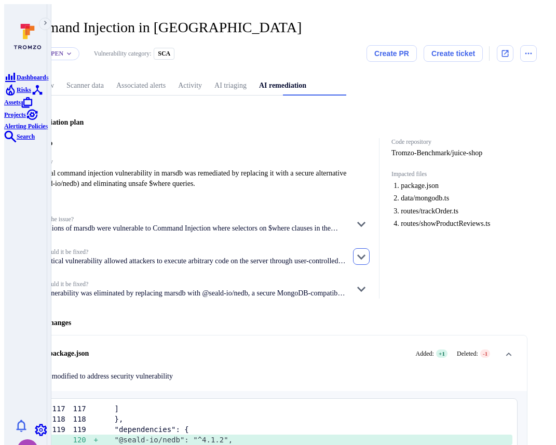
click at [364, 250] on icon "button" at bounding box center [361, 256] width 12 height 12
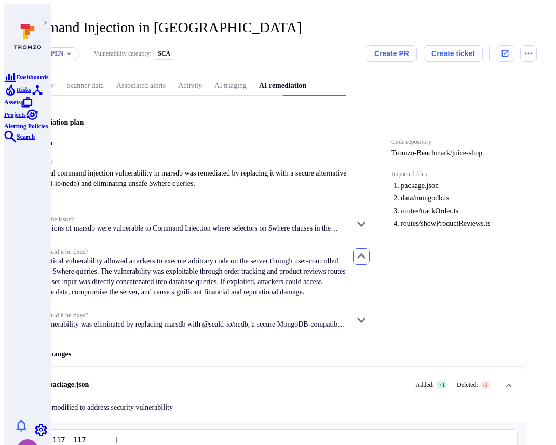
click at [364, 250] on icon "button" at bounding box center [361, 256] width 12 height 12
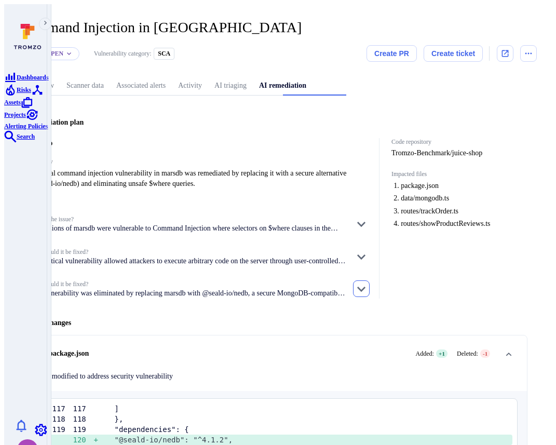
click at [364, 282] on icon "button" at bounding box center [361, 288] width 12 height 12
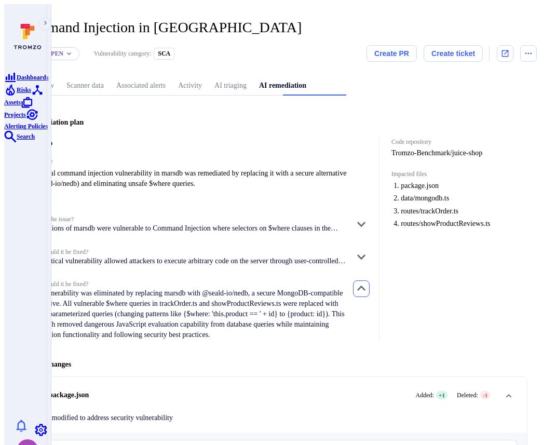
click at [364, 282] on icon "button" at bounding box center [361, 288] width 12 height 12
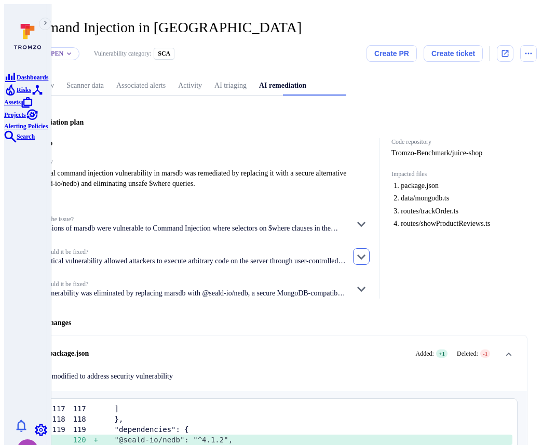
click at [367, 250] on icon "button" at bounding box center [361, 256] width 12 height 12
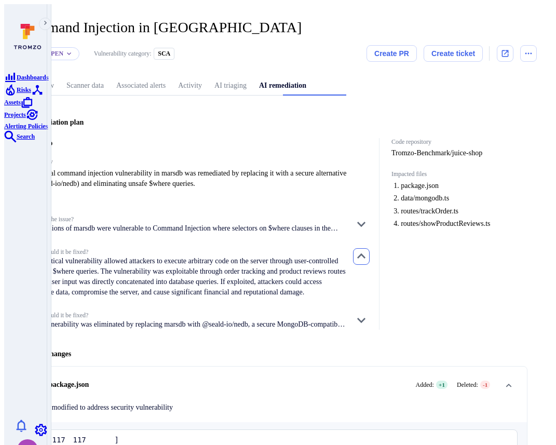
click at [367, 250] on icon "button" at bounding box center [361, 256] width 12 height 12
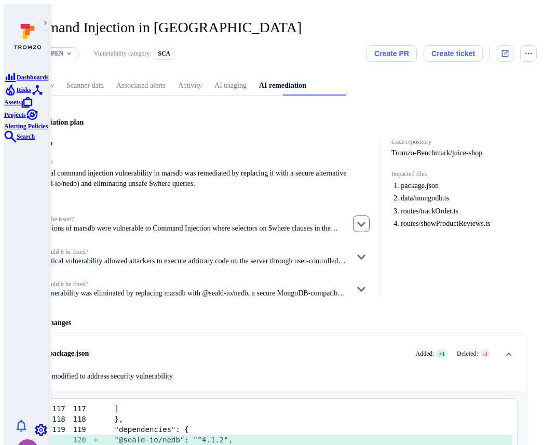
click at [370, 215] on button "button" at bounding box center [361, 223] width 17 height 17
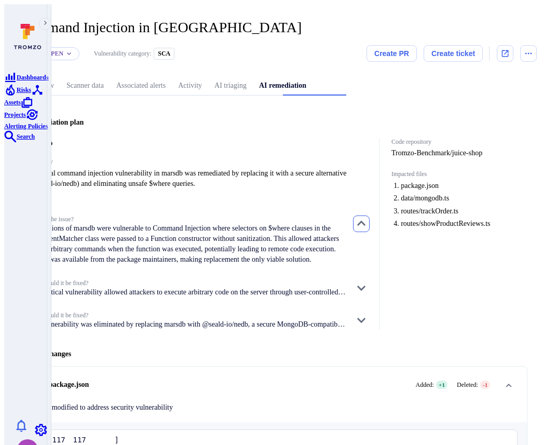
click at [370, 215] on button "button" at bounding box center [361, 223] width 17 height 17
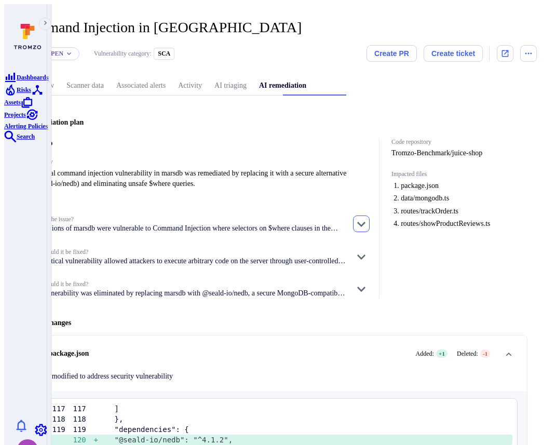
click at [370, 215] on button "button" at bounding box center [361, 223] width 17 height 17
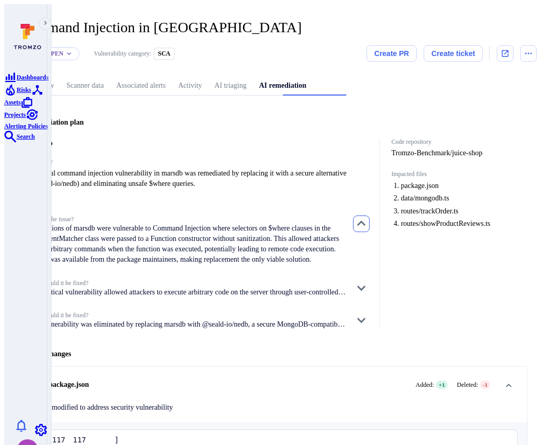
click at [370, 215] on button "button" at bounding box center [361, 223] width 17 height 17
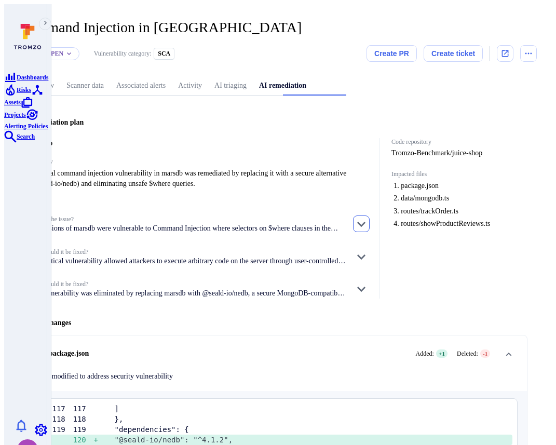
click at [370, 215] on button "button" at bounding box center [361, 223] width 17 height 17
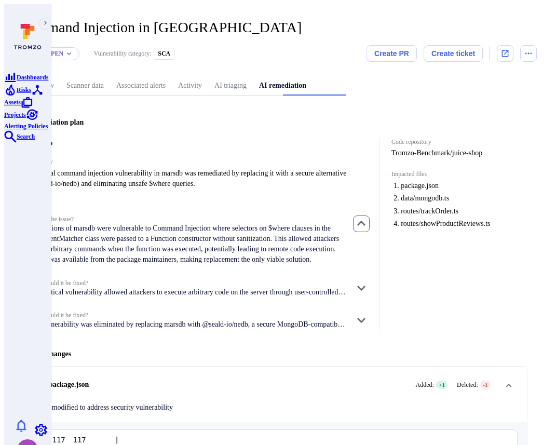
click at [370, 215] on button "button" at bounding box center [361, 223] width 17 height 17
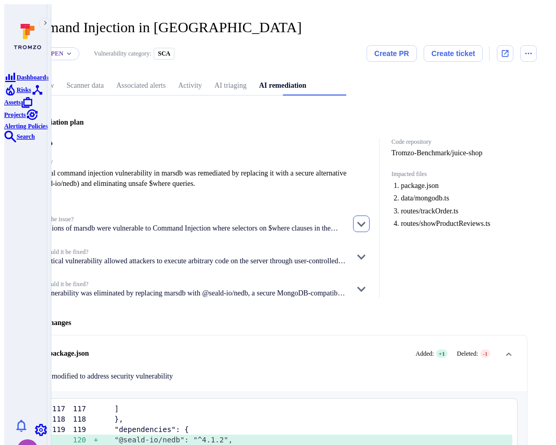
click at [367, 217] on icon "button" at bounding box center [361, 223] width 12 height 12
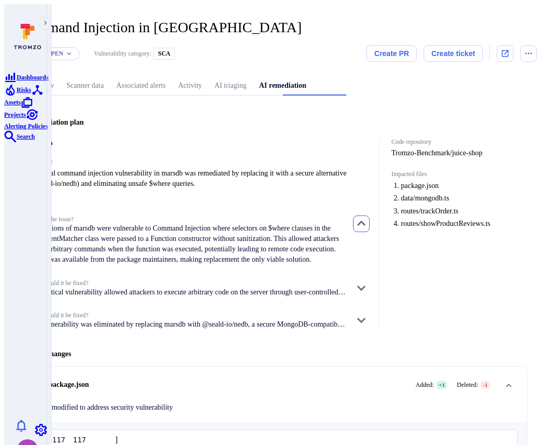
click at [367, 217] on icon "button" at bounding box center [361, 223] width 12 height 12
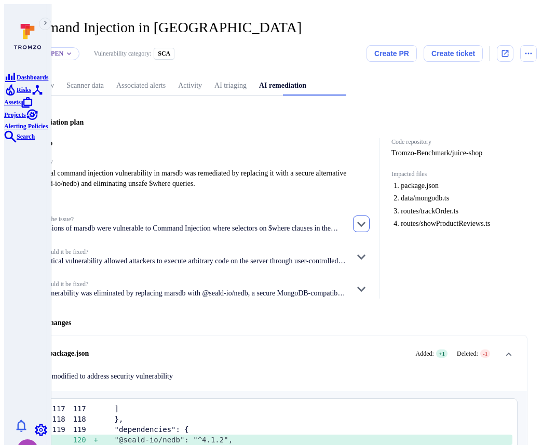
click at [367, 217] on icon "button" at bounding box center [361, 223] width 12 height 12
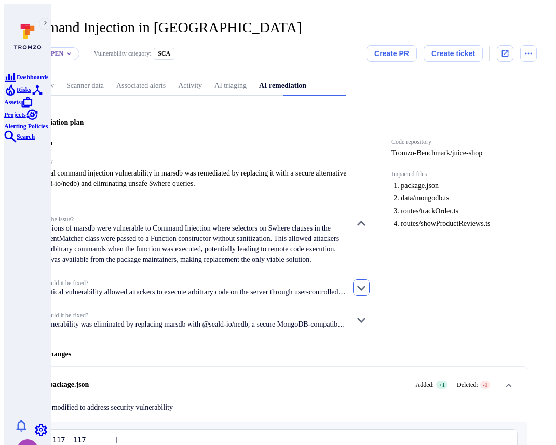
click at [367, 289] on icon "button" at bounding box center [361, 287] width 12 height 12
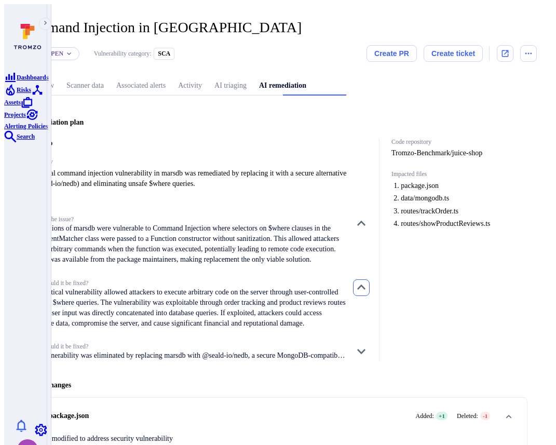
click at [367, 289] on icon "button" at bounding box center [361, 287] width 12 height 12
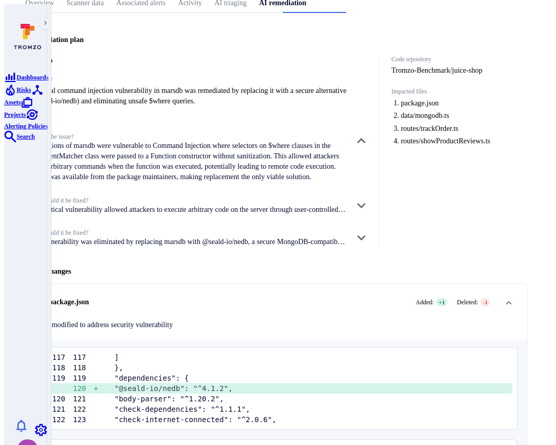
scroll to position [90, 0]
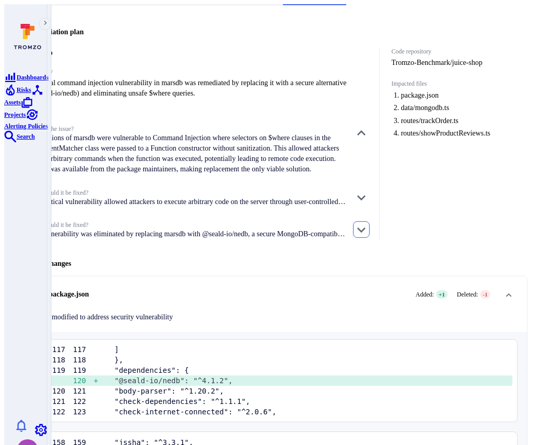
click at [370, 237] on button "button" at bounding box center [361, 229] width 17 height 17
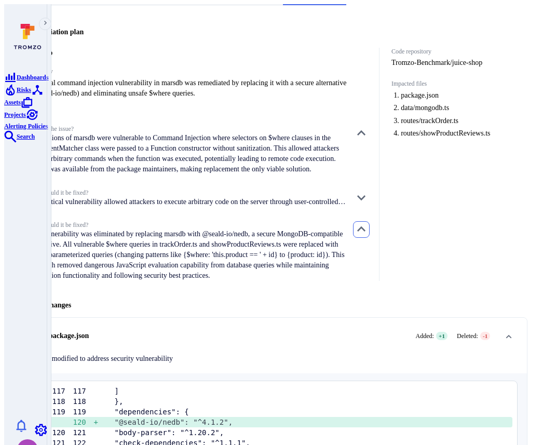
click at [370, 237] on button "button" at bounding box center [361, 229] width 17 height 17
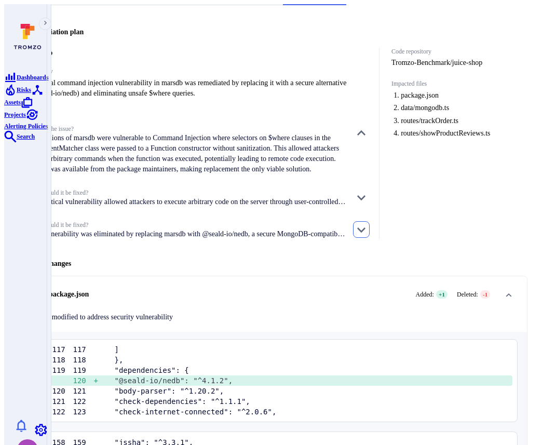
click at [370, 237] on button "button" at bounding box center [361, 229] width 17 height 17
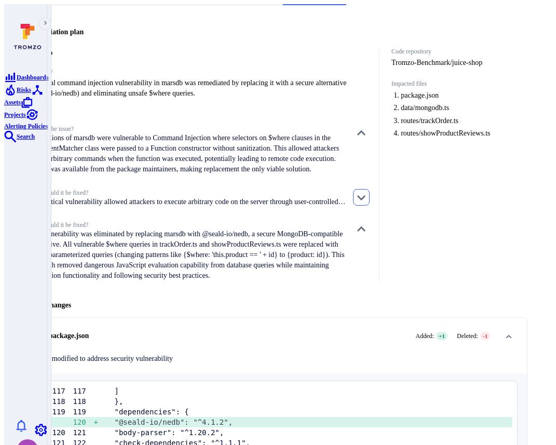
click at [370, 198] on button "button" at bounding box center [361, 197] width 17 height 17
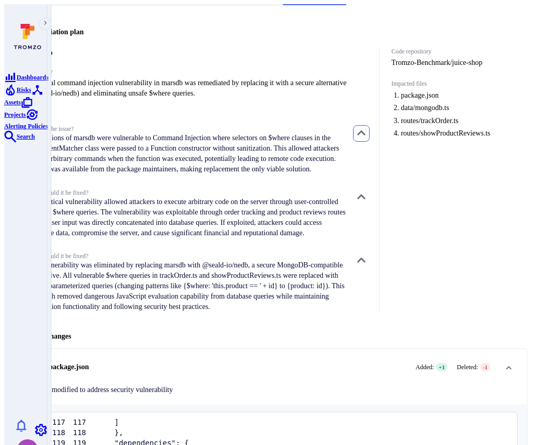
click at [363, 125] on button "button" at bounding box center [361, 133] width 17 height 17
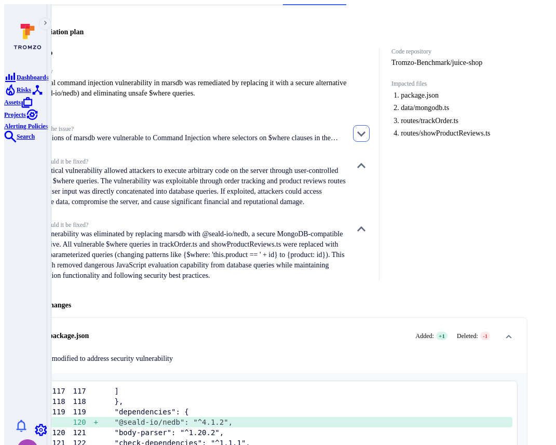
click at [363, 125] on button "button" at bounding box center [361, 133] width 17 height 17
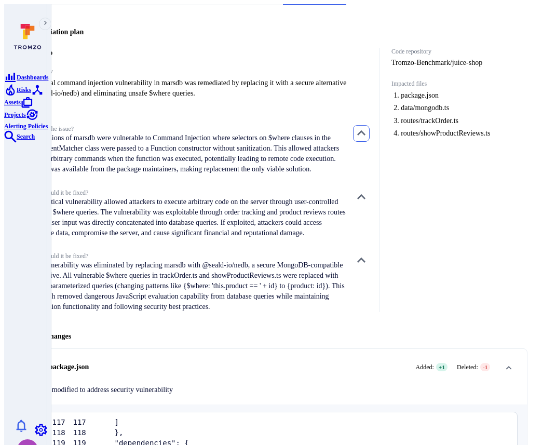
click at [363, 125] on button "button" at bounding box center [361, 133] width 17 height 17
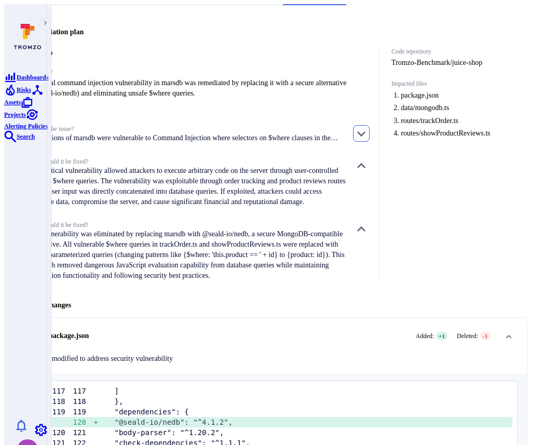
click at [363, 125] on button "button" at bounding box center [361, 133] width 17 height 17
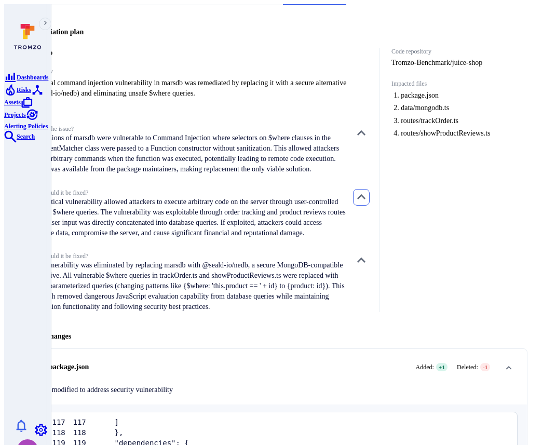
click at [366, 194] on button "button" at bounding box center [361, 197] width 17 height 17
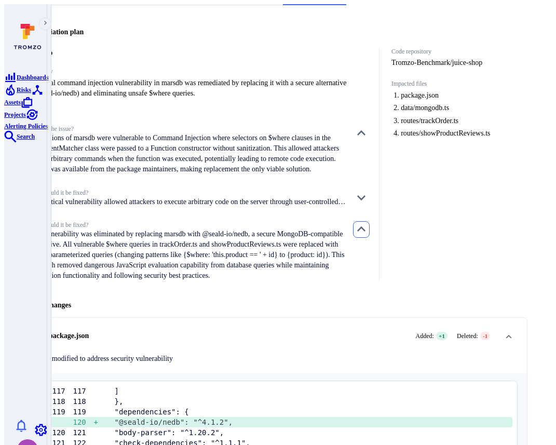
click at [367, 233] on icon "button" at bounding box center [361, 229] width 12 height 12
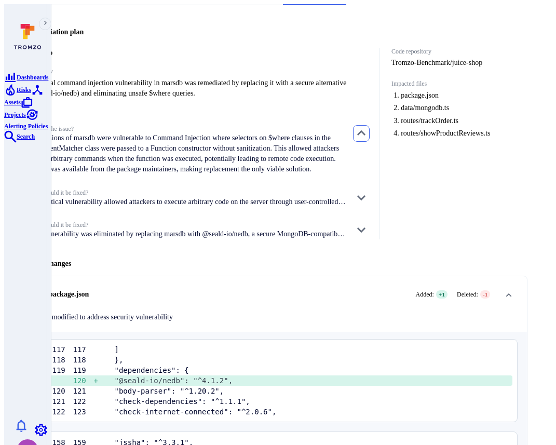
click at [367, 127] on icon "button" at bounding box center [361, 133] width 12 height 12
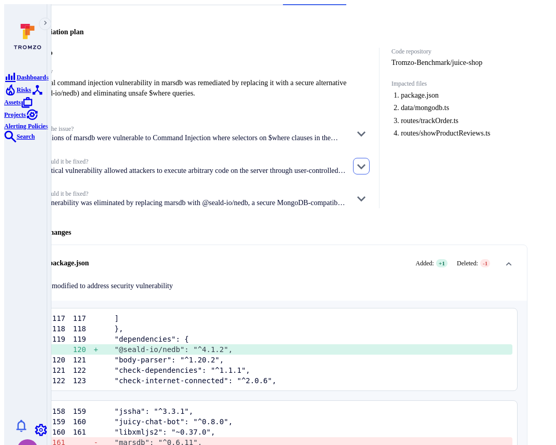
click at [367, 160] on icon "button" at bounding box center [361, 166] width 12 height 12
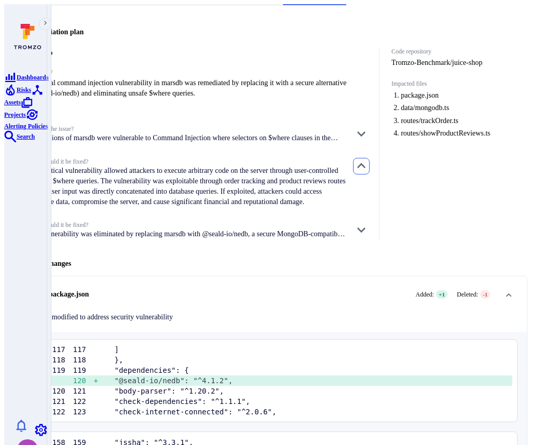
click at [367, 160] on icon "button" at bounding box center [361, 166] width 12 height 12
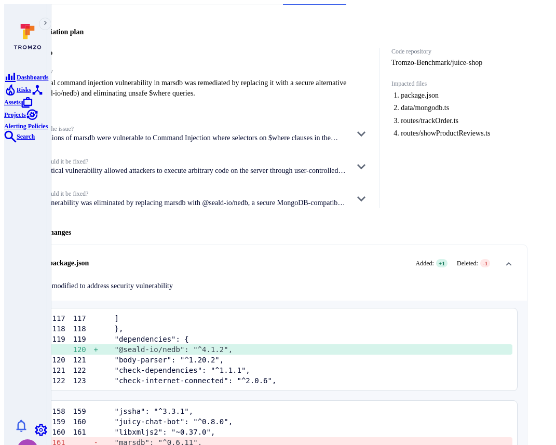
click at [226, 255] on h2 "1 . package.json Added: + 1 Deleted: - 1" at bounding box center [266, 263] width 456 height 17
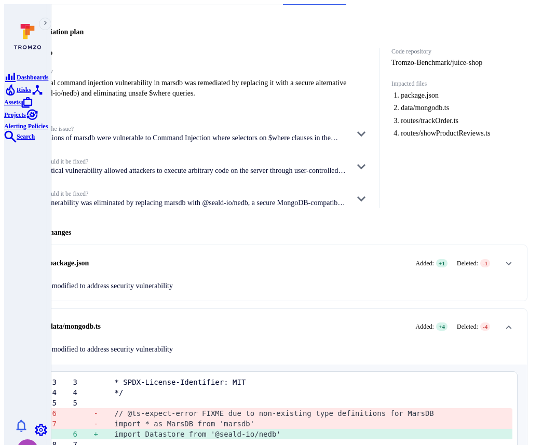
click at [220, 255] on h2 "1 . package.json Added: + 1 Deleted: - 1" at bounding box center [266, 263] width 456 height 17
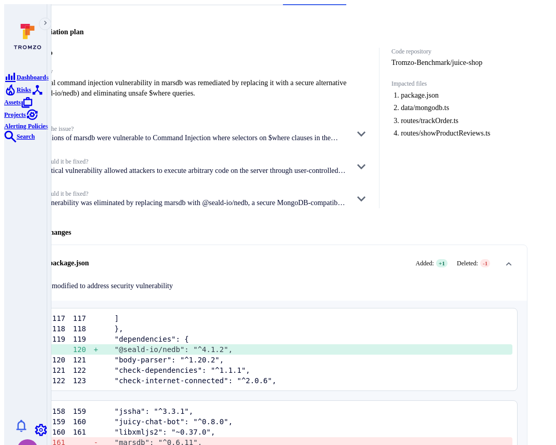
click at [220, 255] on h2 "1 . package.json Added: + 1 Deleted: - 1" at bounding box center [266, 263] width 456 height 17
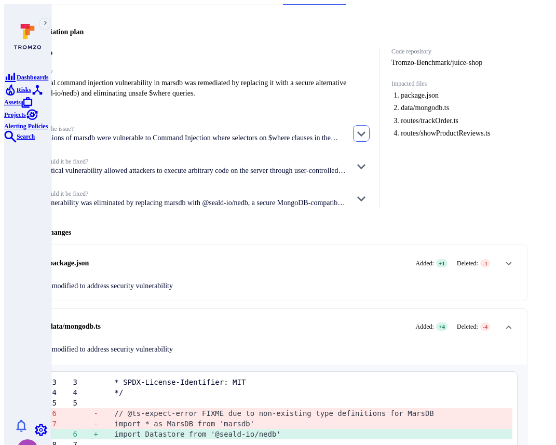
click at [364, 127] on icon "button" at bounding box center [361, 133] width 12 height 12
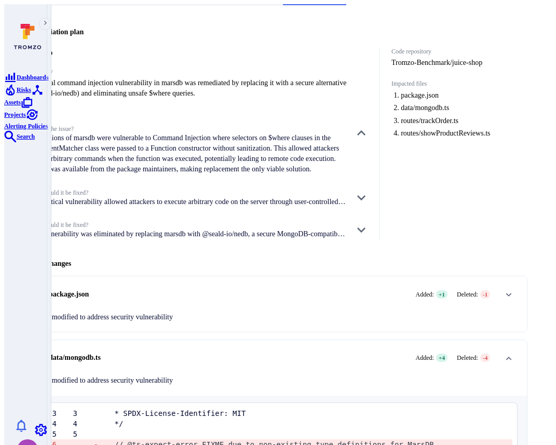
click at [187, 158] on p "All versions of marsdb were vulnerable to Command Injection where selectors on …" at bounding box center [187, 154] width 317 height 42
click at [365, 127] on icon "button" at bounding box center [361, 133] width 12 height 12
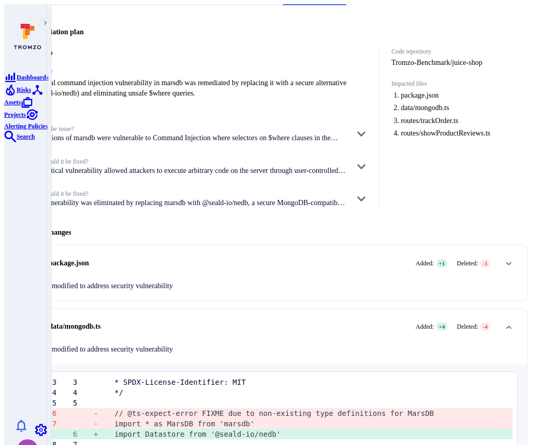
click at [249, 125] on span "What is the issue?" at bounding box center [187, 129] width 317 height 8
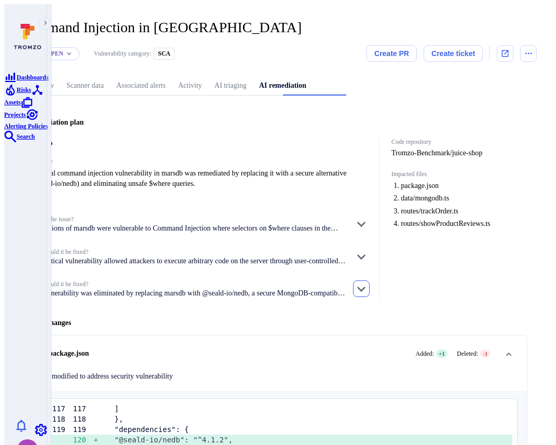
click at [367, 282] on icon "button" at bounding box center [361, 288] width 12 height 12
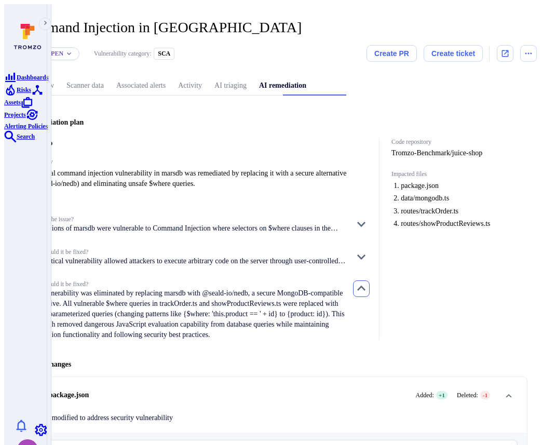
click at [365, 285] on icon "button" at bounding box center [361, 287] width 8 height 5
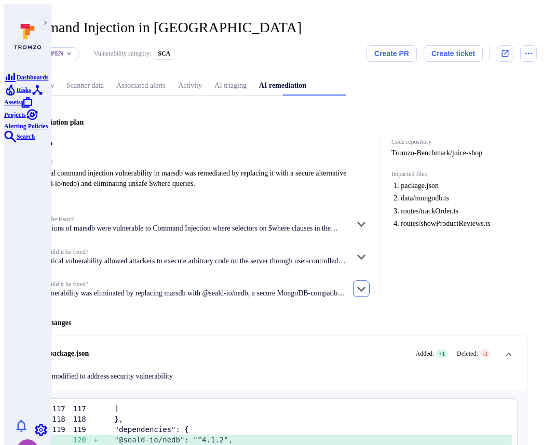
click at [366, 282] on icon "button" at bounding box center [361, 288] width 12 height 12
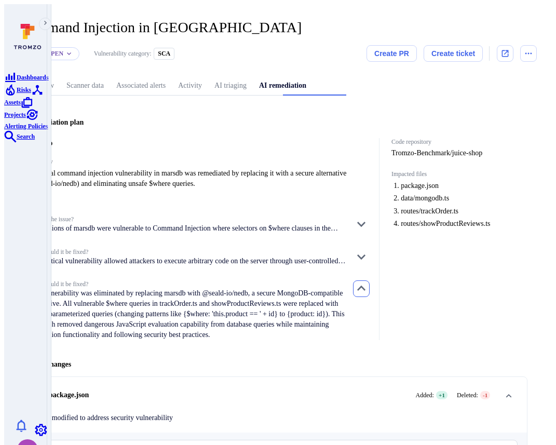
click at [365, 282] on icon "button" at bounding box center [361, 288] width 12 height 12
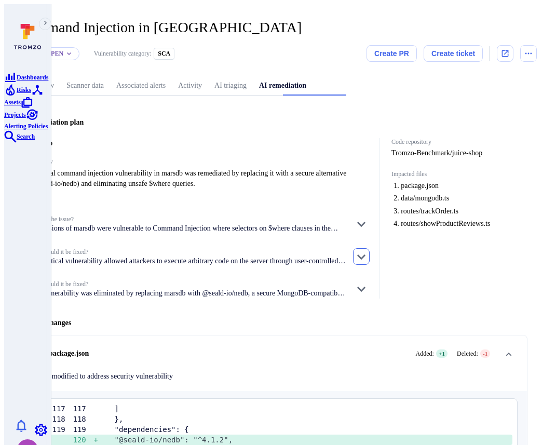
click at [367, 250] on icon "button" at bounding box center [361, 256] width 12 height 12
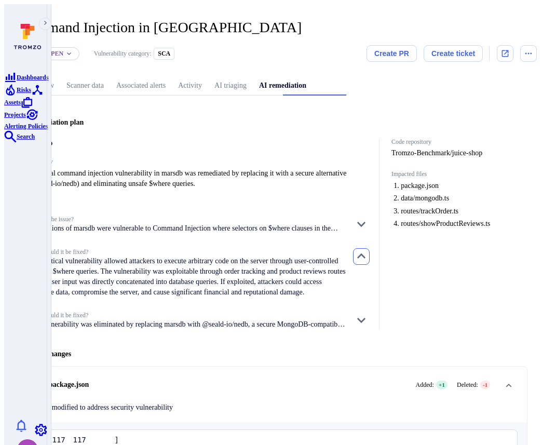
click at [367, 250] on icon "button" at bounding box center [361, 256] width 12 height 12
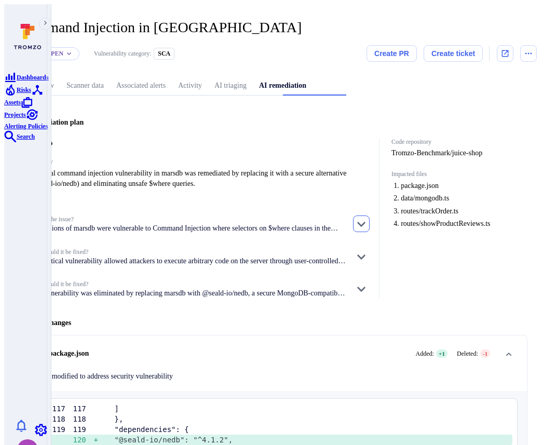
click at [367, 217] on icon "button" at bounding box center [361, 223] width 12 height 12
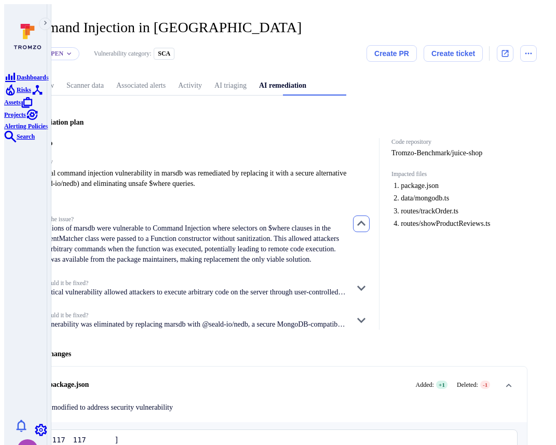
click at [365, 221] on icon "button" at bounding box center [361, 223] width 8 height 5
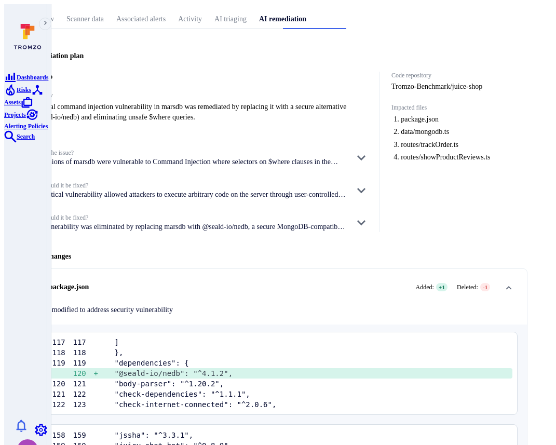
scroll to position [72, 0]
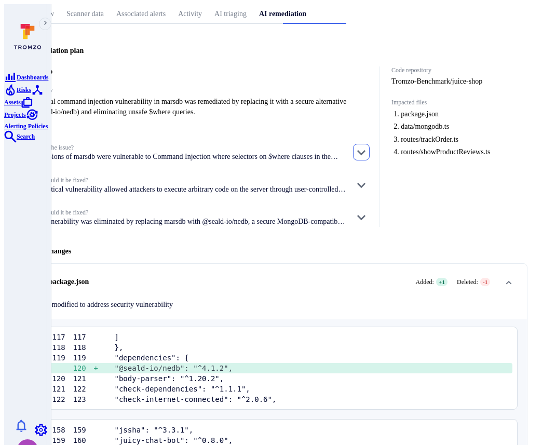
click at [362, 144] on button "button" at bounding box center [361, 152] width 17 height 17
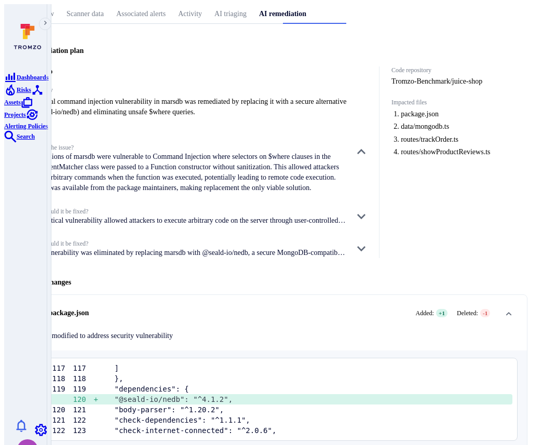
click at [370, 229] on div "What is the issue? All versions of marsdb were vulnerable to Command Injection …" at bounding box center [199, 201] width 341 height 114
click at [367, 220] on icon "button" at bounding box center [361, 216] width 12 height 12
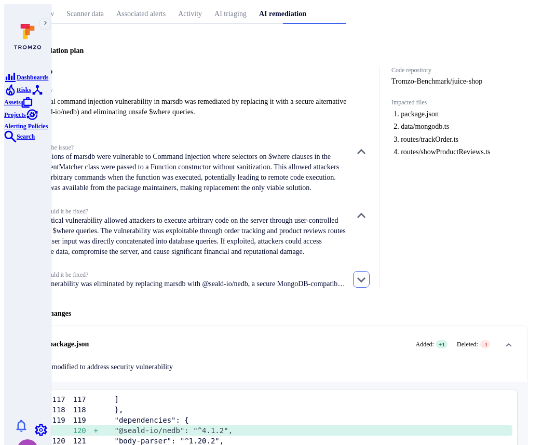
click at [366, 285] on icon "button" at bounding box center [361, 279] width 12 height 12
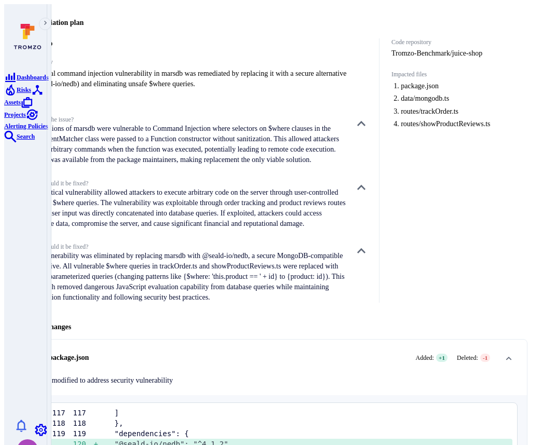
scroll to position [102, 0]
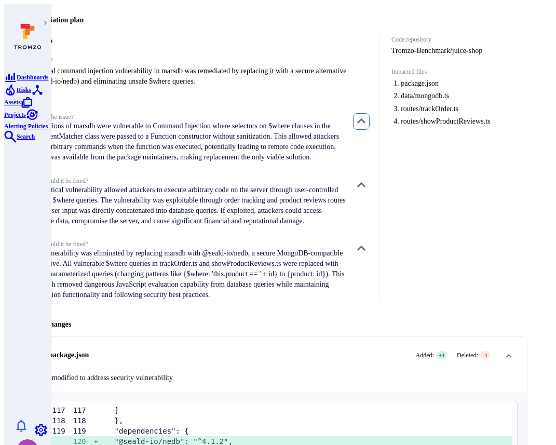
click at [367, 115] on icon "button" at bounding box center [361, 121] width 12 height 12
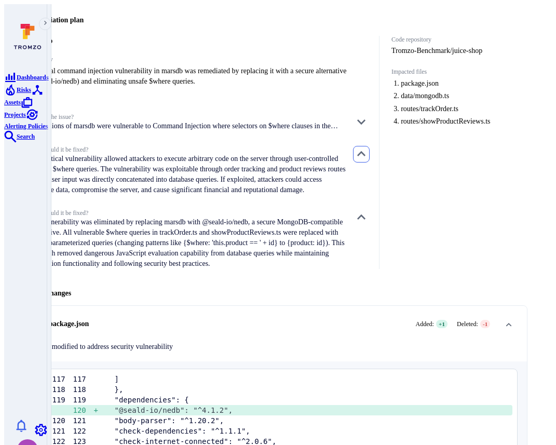
click at [367, 148] on icon "button" at bounding box center [361, 154] width 12 height 12
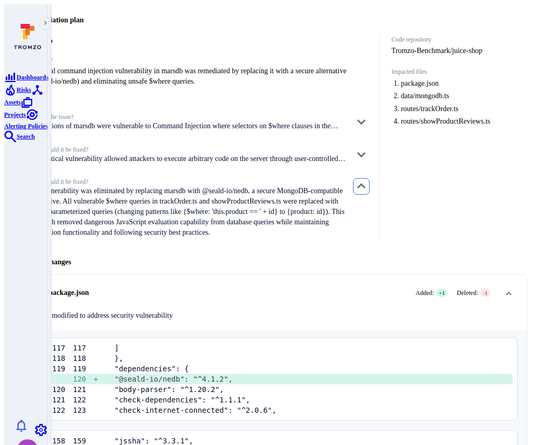
click at [365, 183] on icon "button" at bounding box center [361, 185] width 8 height 5
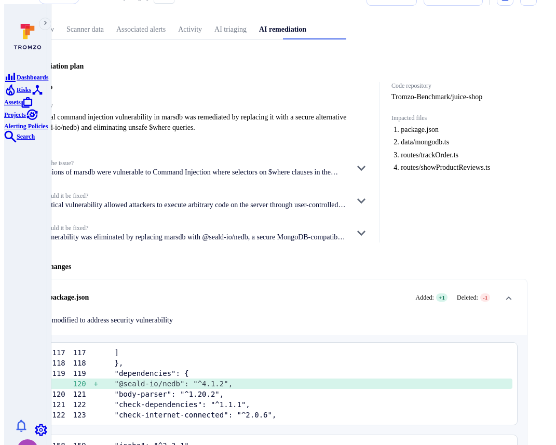
scroll to position [56, 0]
click at [369, 145] on div "Analysis What is the issue? All versions of marsdb were vulnerable to Command I…" at bounding box center [199, 194] width 341 height 98
click at [367, 162] on icon "button" at bounding box center [361, 168] width 12 height 12
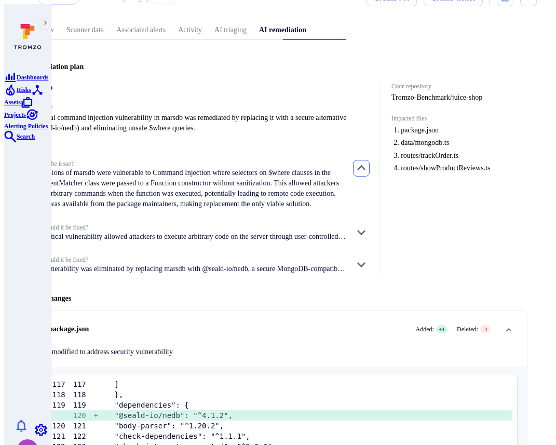
click at [367, 162] on icon "button" at bounding box center [361, 168] width 12 height 12
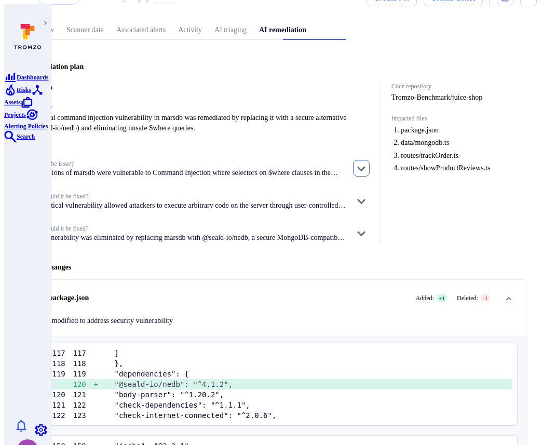
click at [367, 162] on icon "button" at bounding box center [361, 168] width 12 height 12
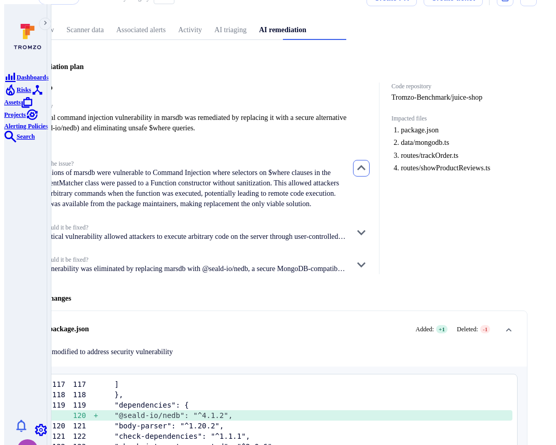
click at [365, 165] on icon "button" at bounding box center [361, 167] width 8 height 5
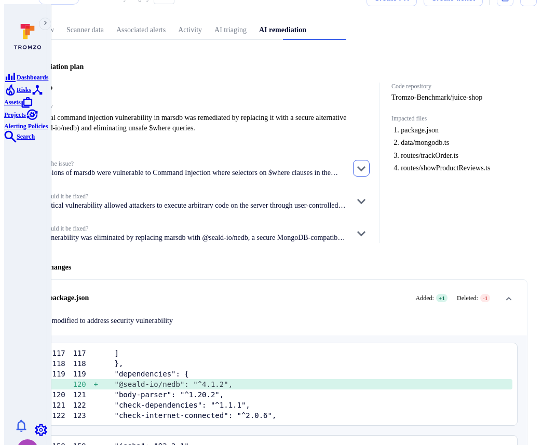
click at [367, 162] on icon "button" at bounding box center [361, 168] width 12 height 12
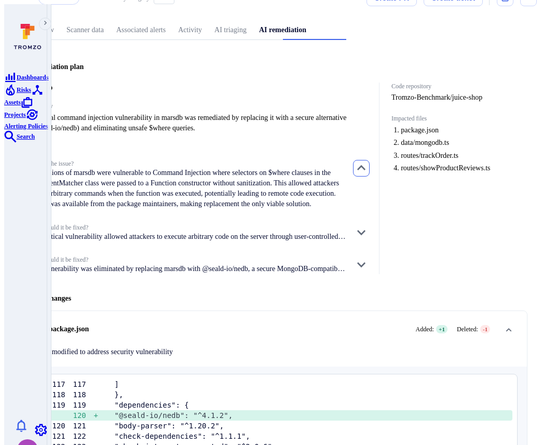
click at [367, 162] on icon "button" at bounding box center [361, 168] width 12 height 12
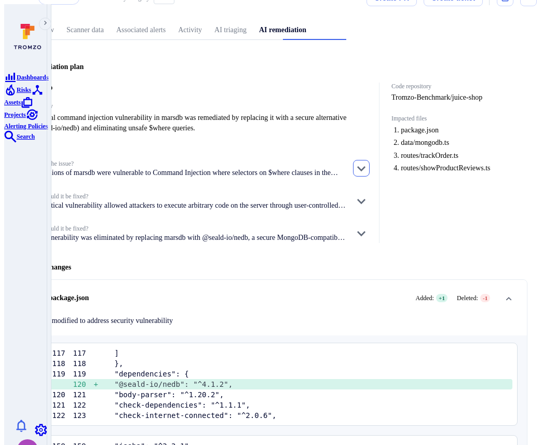
click at [367, 162] on icon "button" at bounding box center [361, 168] width 12 height 12
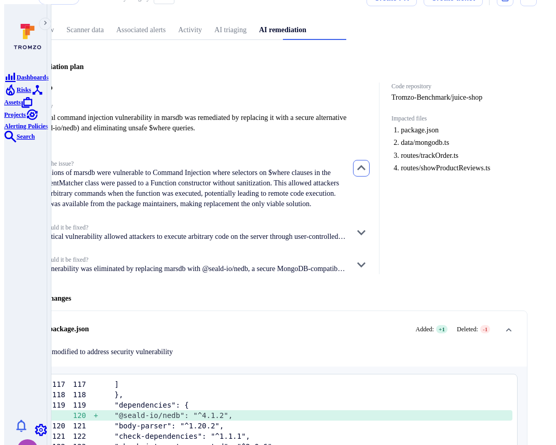
click at [367, 162] on icon "button" at bounding box center [361, 168] width 12 height 12
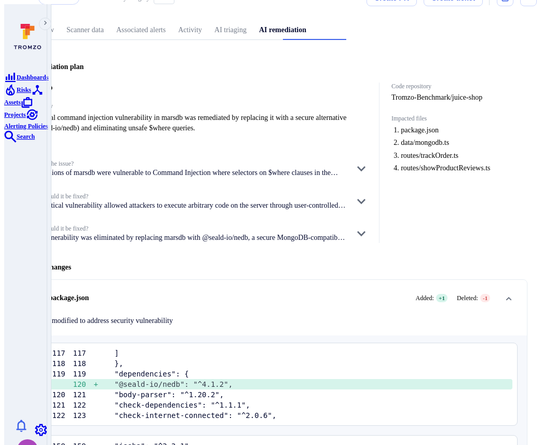
click at [412, 199] on div "Code repository Tromzo-Benchmark/juice-shop Impacted files package.json data/mo…" at bounding box center [453, 163] width 148 height 160
click at [366, 162] on icon "button" at bounding box center [361, 168] width 12 height 12
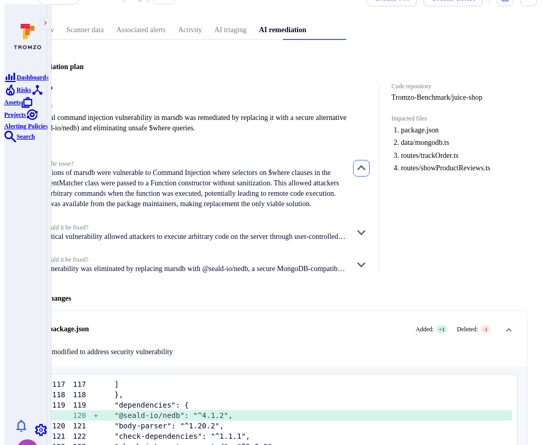
click at [367, 162] on icon "button" at bounding box center [361, 168] width 12 height 12
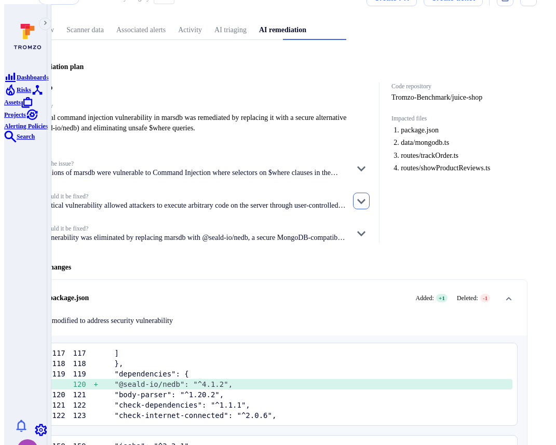
click at [367, 195] on icon "button" at bounding box center [361, 201] width 12 height 12
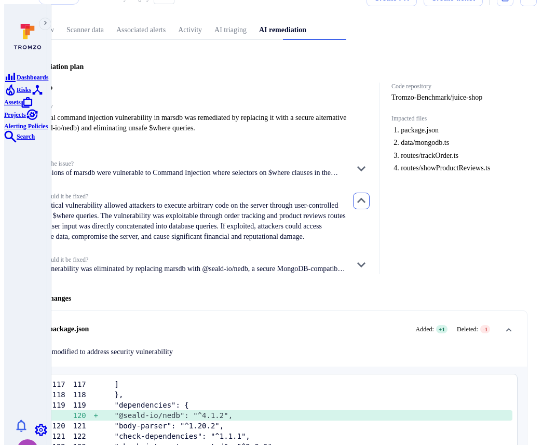
click at [365, 197] on icon "button" at bounding box center [361, 199] width 8 height 5
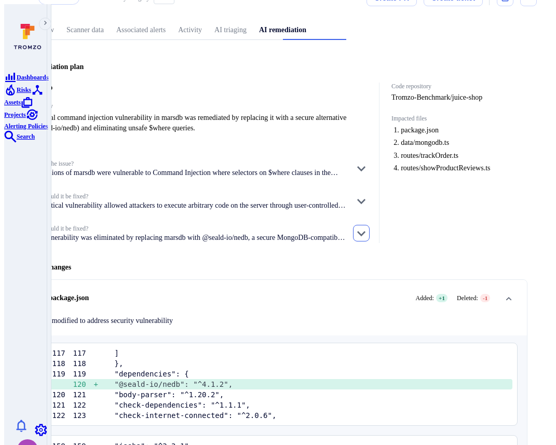
click at [366, 227] on icon "button" at bounding box center [361, 233] width 12 height 12
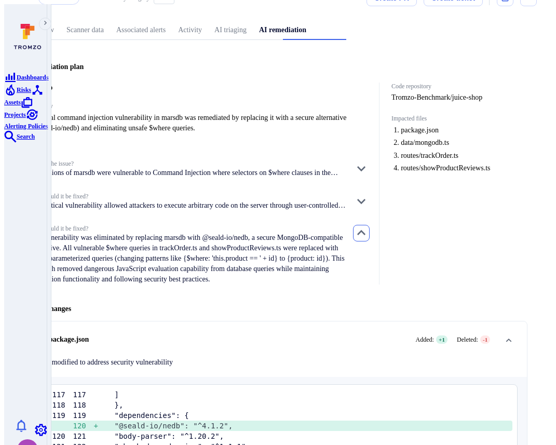
click at [366, 227] on icon "button" at bounding box center [361, 233] width 12 height 12
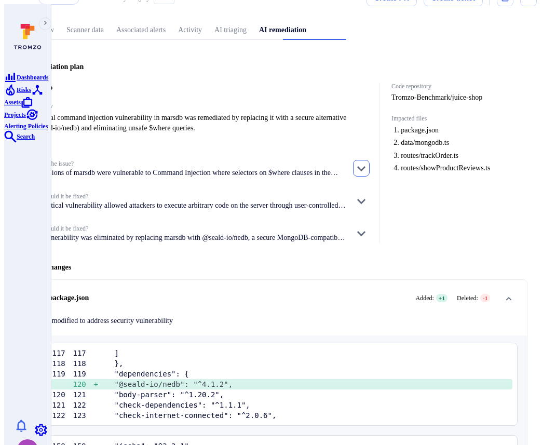
click at [365, 166] on icon "button" at bounding box center [361, 168] width 8 height 5
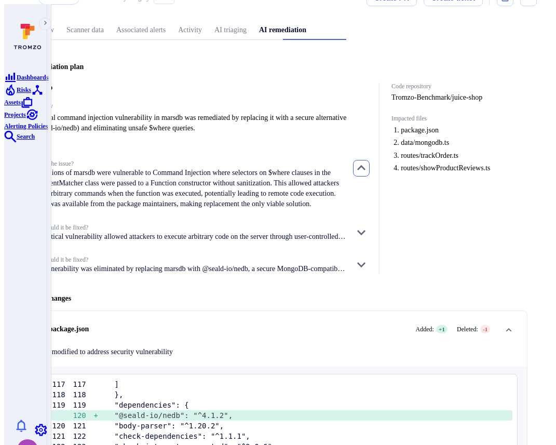
click at [366, 162] on icon "button" at bounding box center [361, 168] width 12 height 12
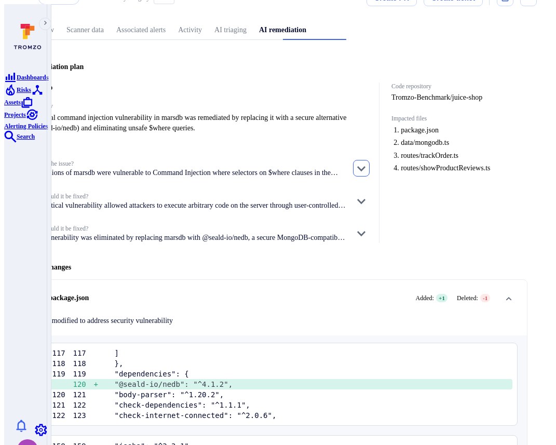
click at [365, 166] on icon "button" at bounding box center [361, 168] width 8 height 5
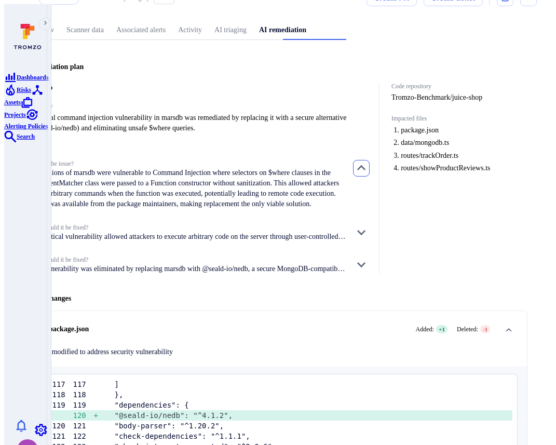
click at [366, 162] on icon "button" at bounding box center [361, 168] width 12 height 12
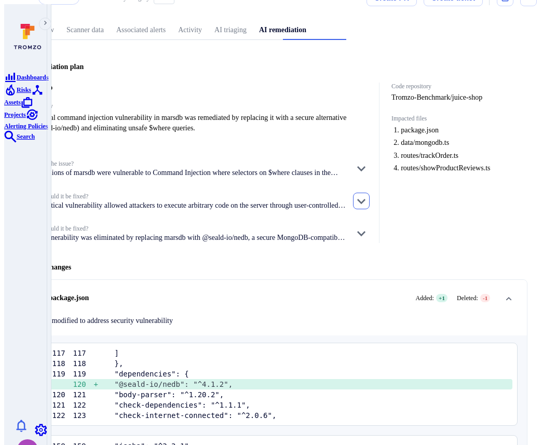
click at [367, 195] on icon "button" at bounding box center [361, 201] width 12 height 12
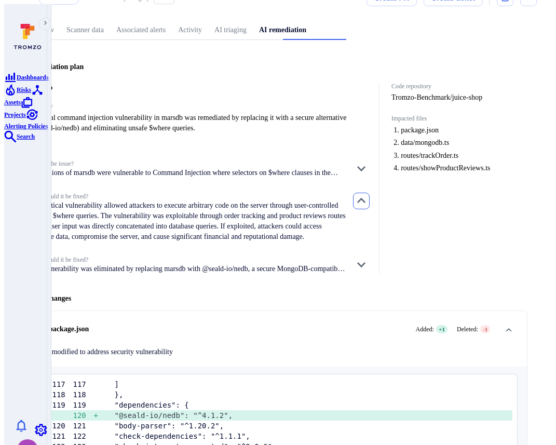
click at [367, 195] on icon "button" at bounding box center [361, 201] width 12 height 12
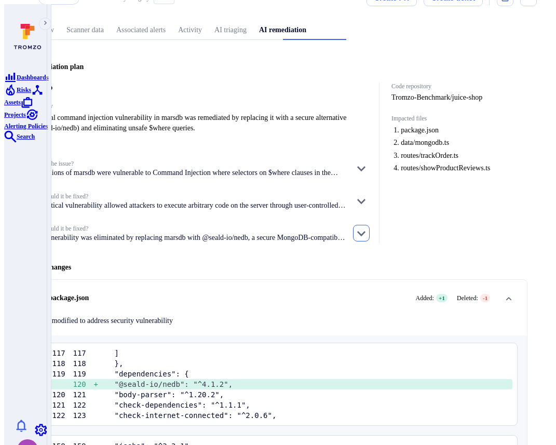
click at [367, 227] on icon "button" at bounding box center [361, 233] width 12 height 12
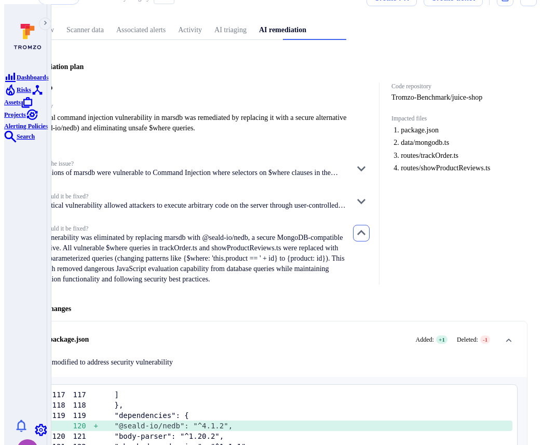
click at [367, 227] on icon "button" at bounding box center [361, 233] width 12 height 12
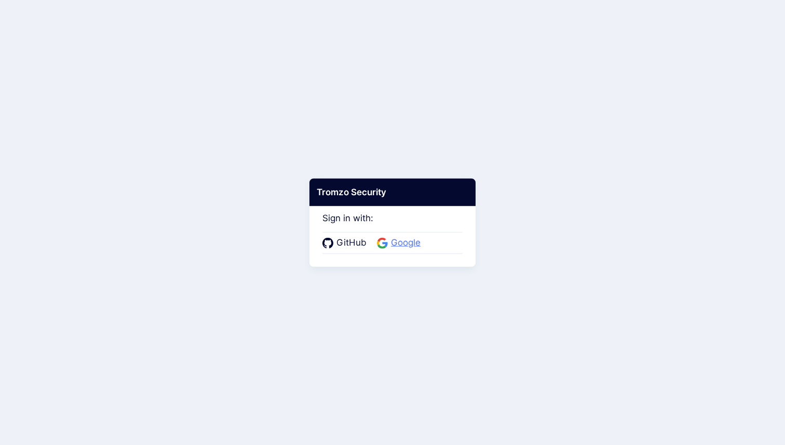
click at [390, 243] on span "Google" at bounding box center [406, 242] width 36 height 13
